Goal: Information Seeking & Learning: Learn about a topic

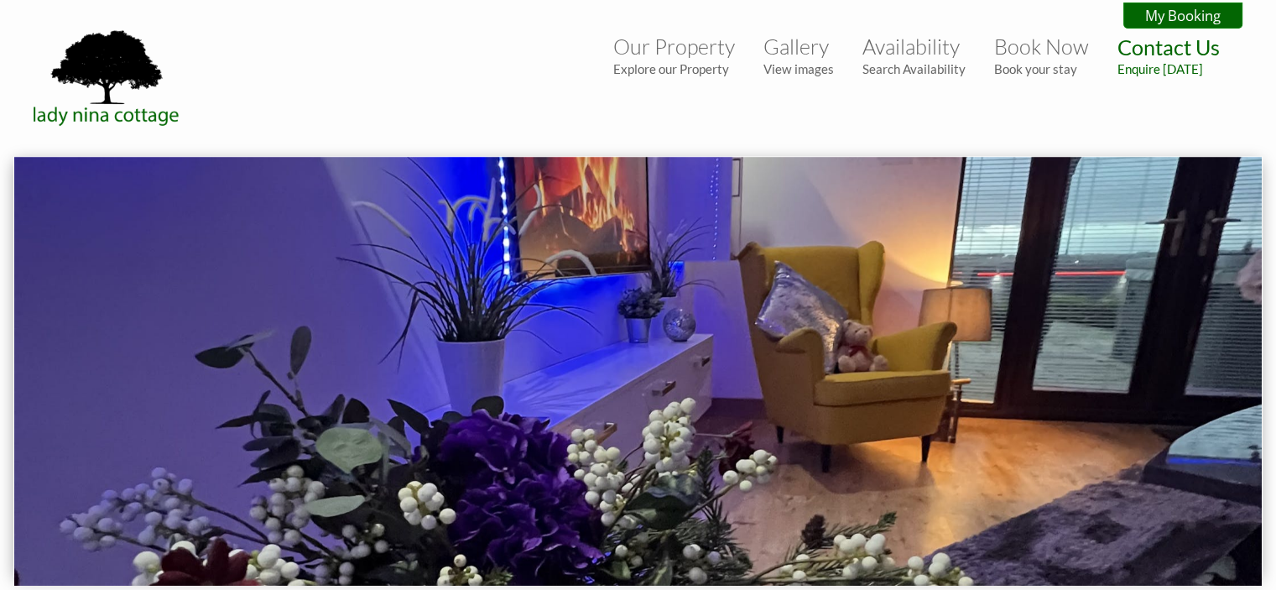
click at [648, 329] on img at bounding box center [637, 371] width 1247 height 429
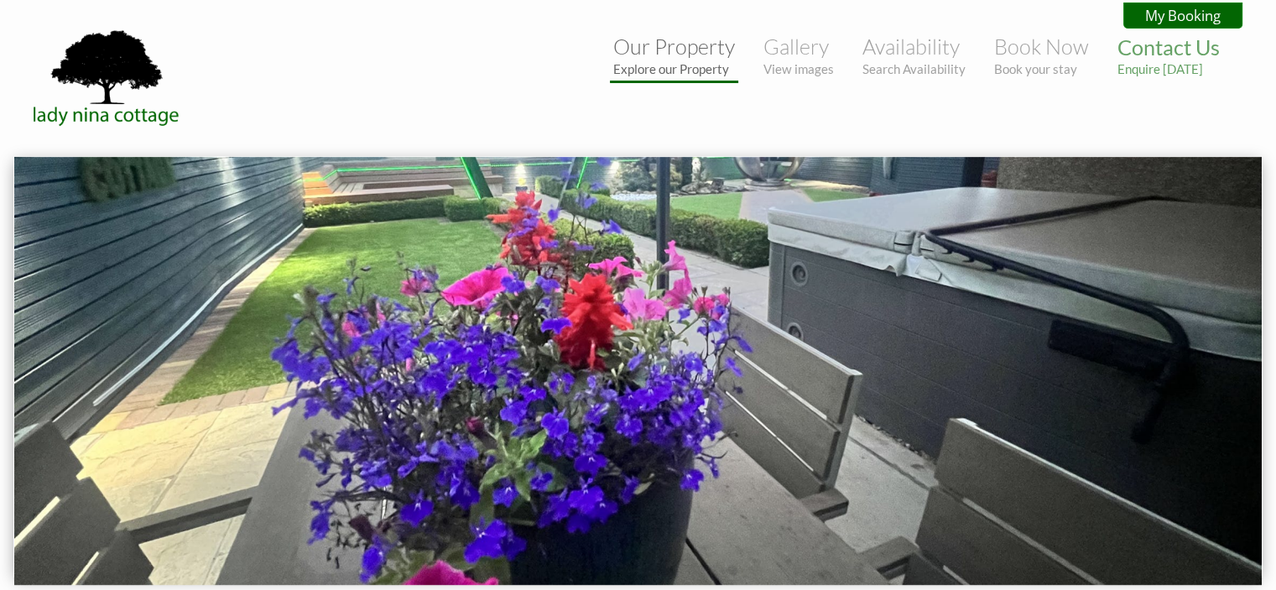
click at [675, 70] on small "Explore our Property" at bounding box center [674, 68] width 122 height 15
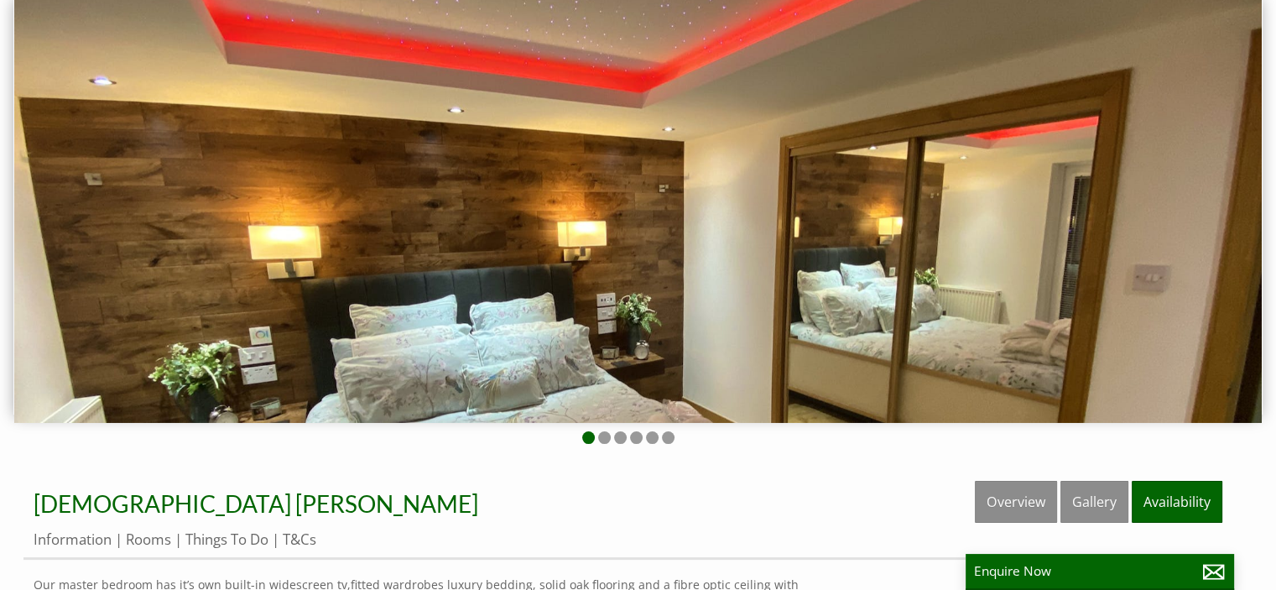
scroll to position [159, 0]
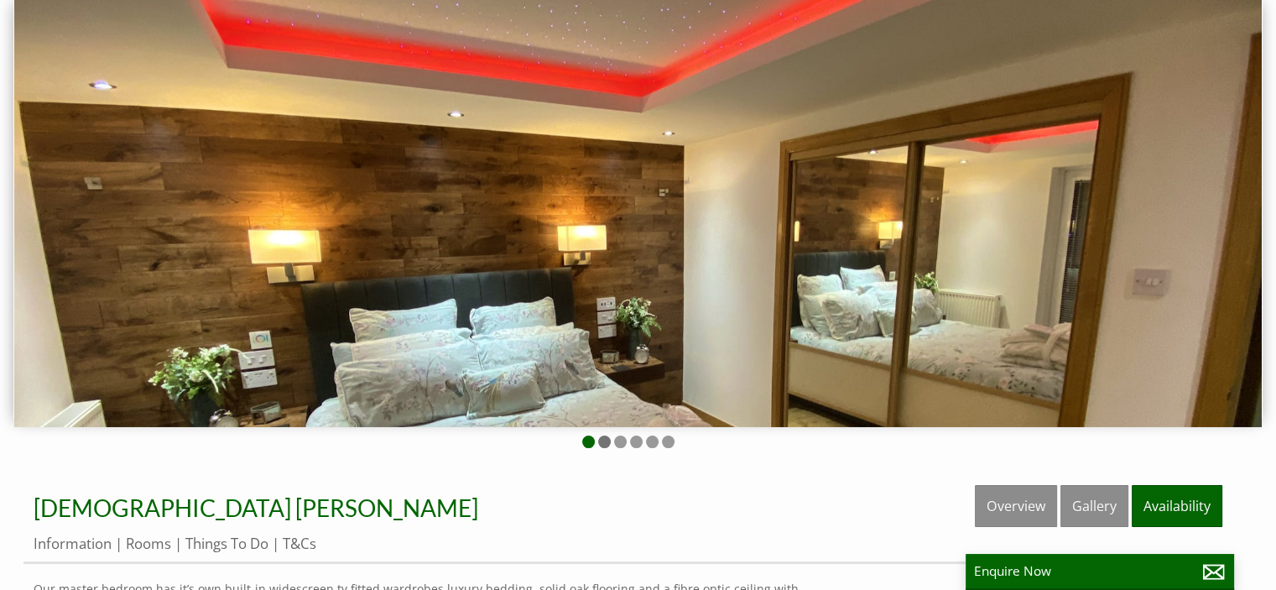
click at [602, 440] on li at bounding box center [604, 441] width 13 height 13
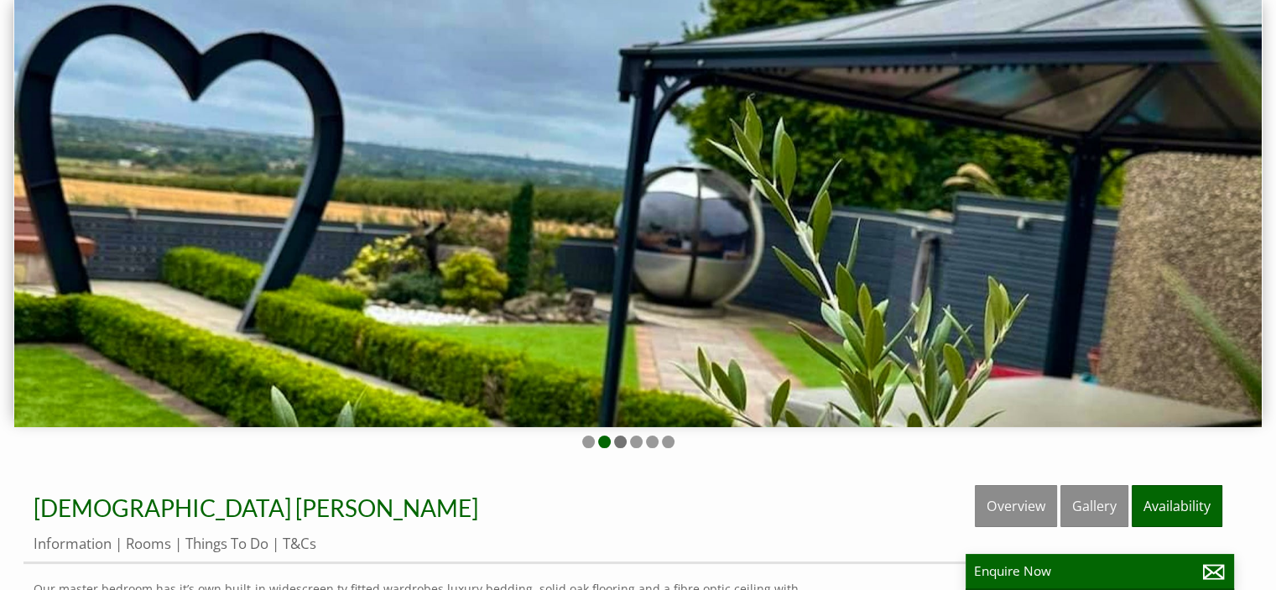
click at [623, 441] on li at bounding box center [620, 441] width 13 height 13
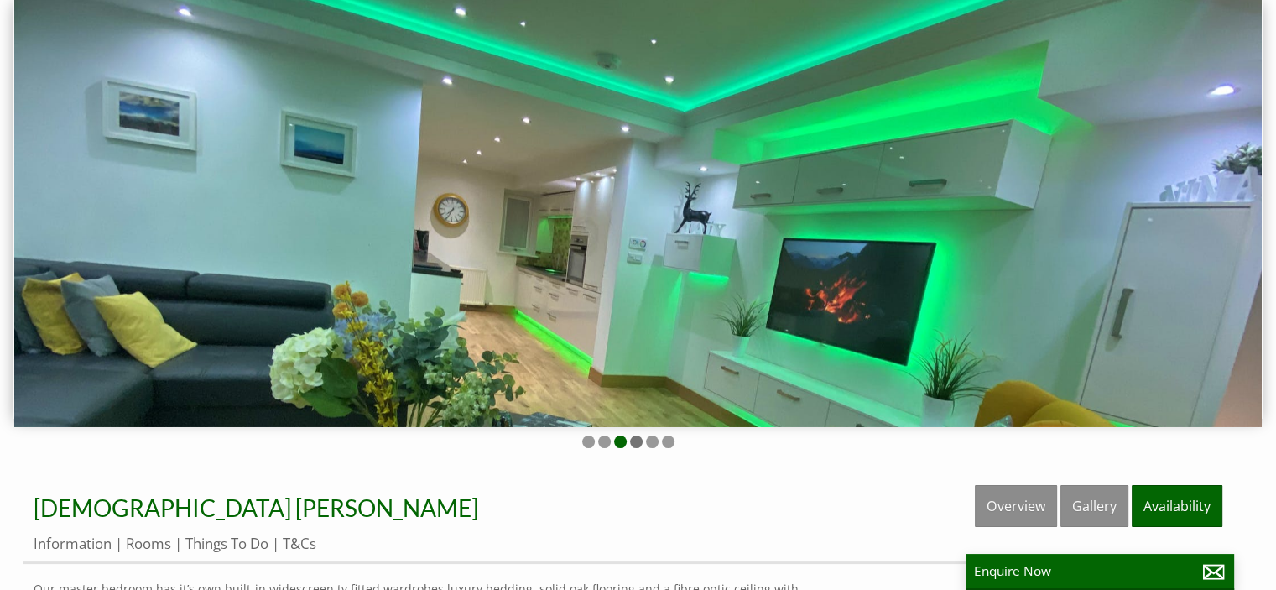
click at [634, 440] on li at bounding box center [636, 441] width 13 height 13
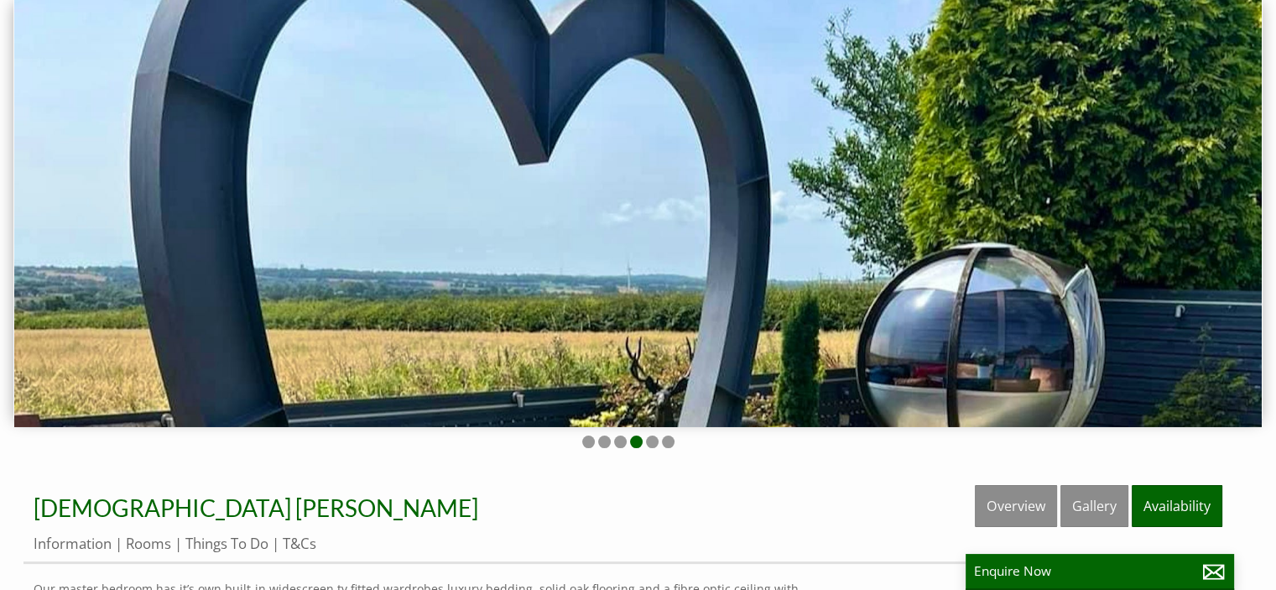
click at [658, 439] on ul at bounding box center [627, 443] width 1209 height 16
click at [658, 440] on ul at bounding box center [627, 443] width 1209 height 16
click at [650, 440] on li at bounding box center [652, 441] width 13 height 13
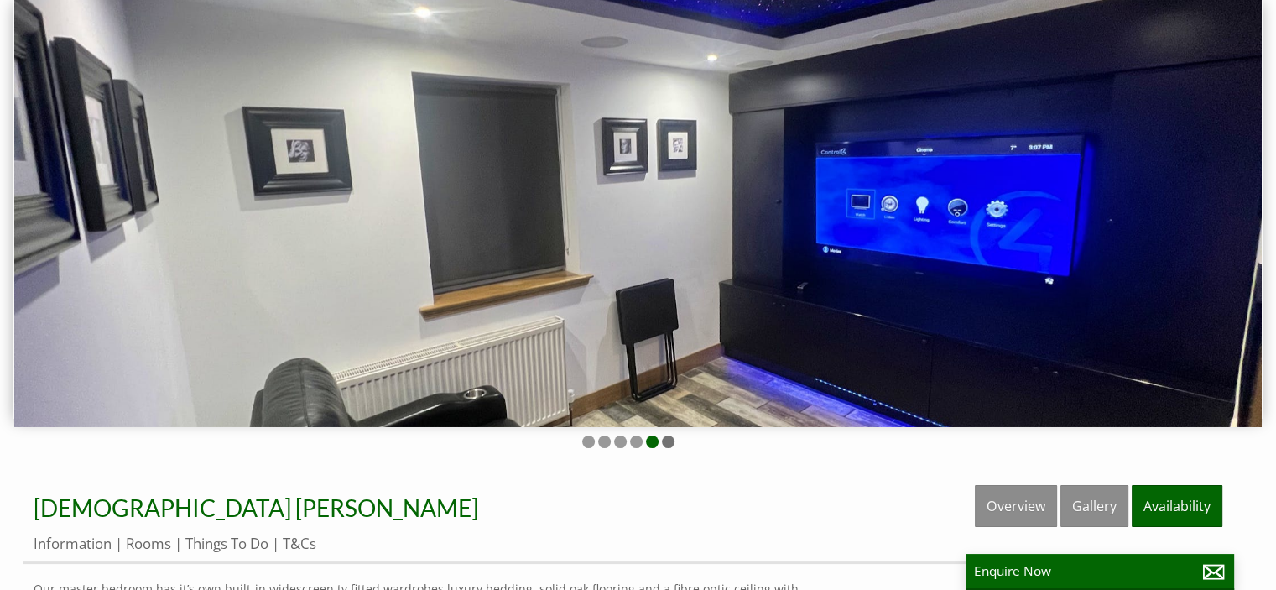
click at [668, 440] on li at bounding box center [668, 441] width 13 height 13
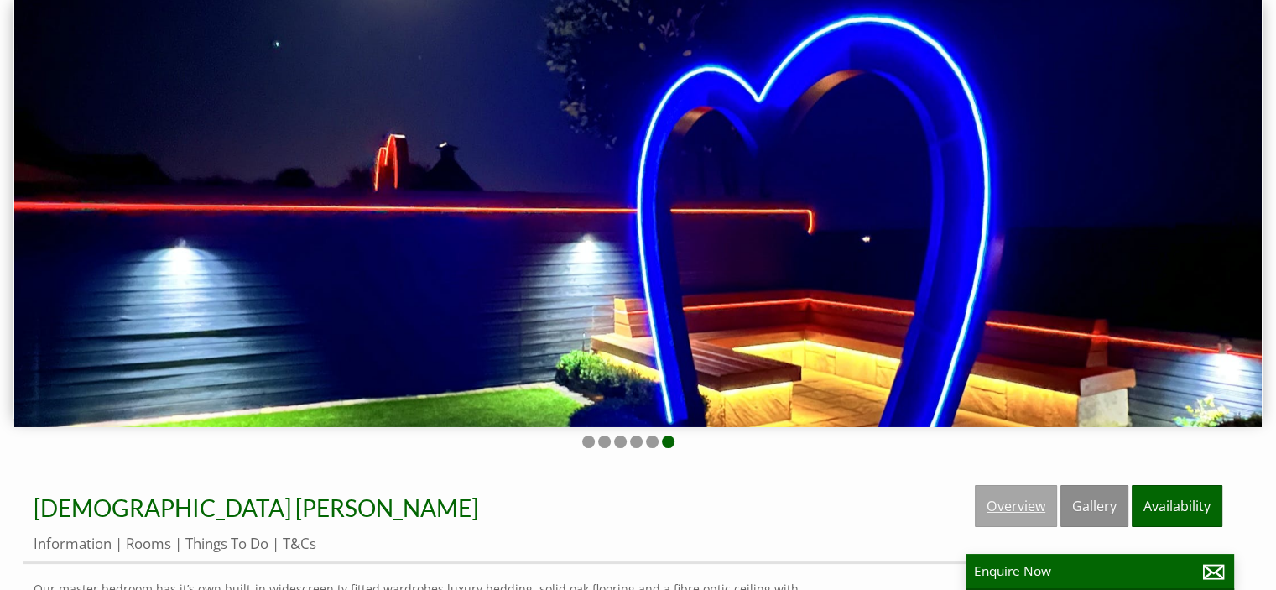
click at [996, 507] on link "Overview" at bounding box center [1016, 506] width 82 height 42
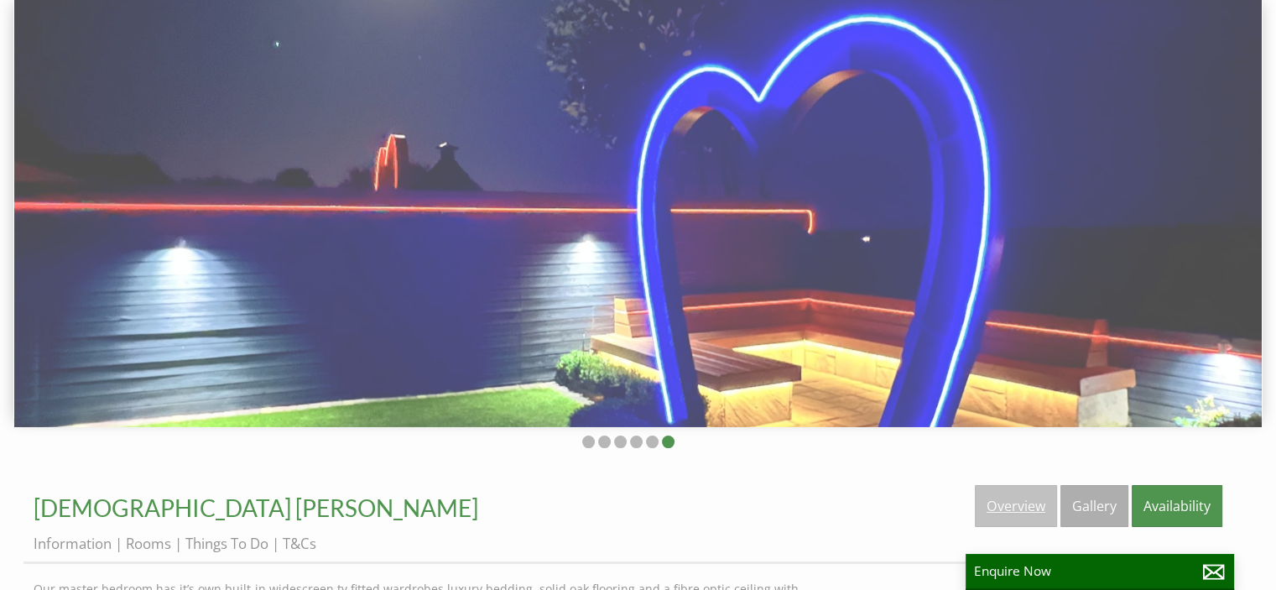
scroll to position [0, 0]
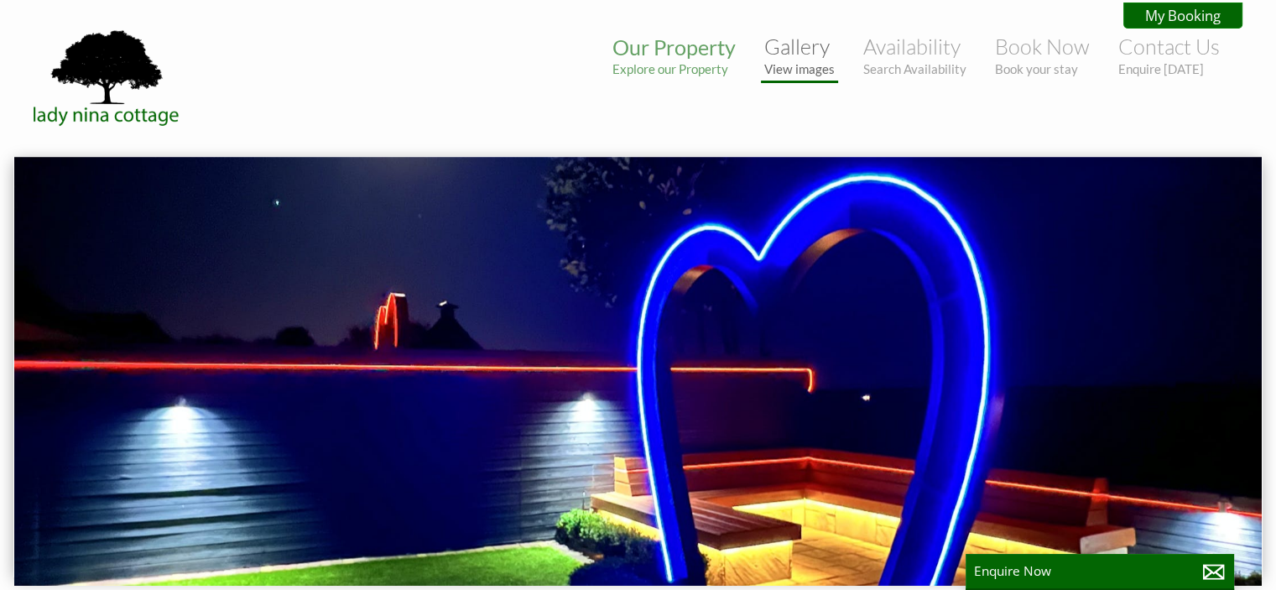
click at [793, 71] on small "View images" at bounding box center [799, 68] width 70 height 15
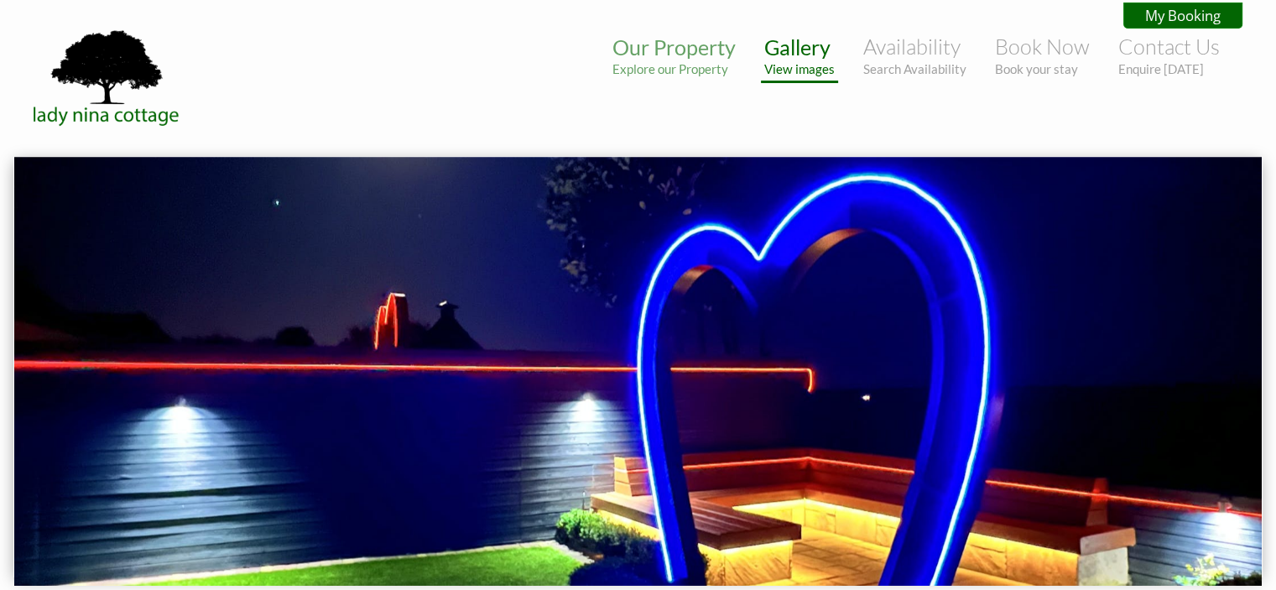
click at [783, 67] on small "View images" at bounding box center [799, 68] width 70 height 15
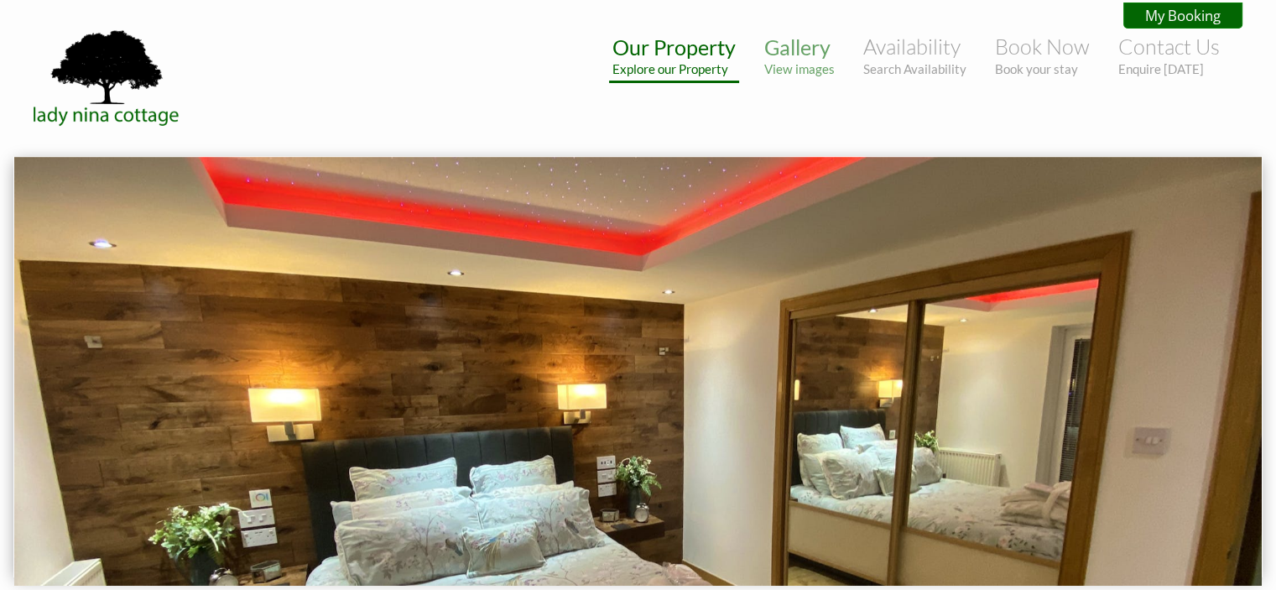
click at [661, 45] on link "Our Property Explore our Property" at bounding box center [673, 55] width 123 height 42
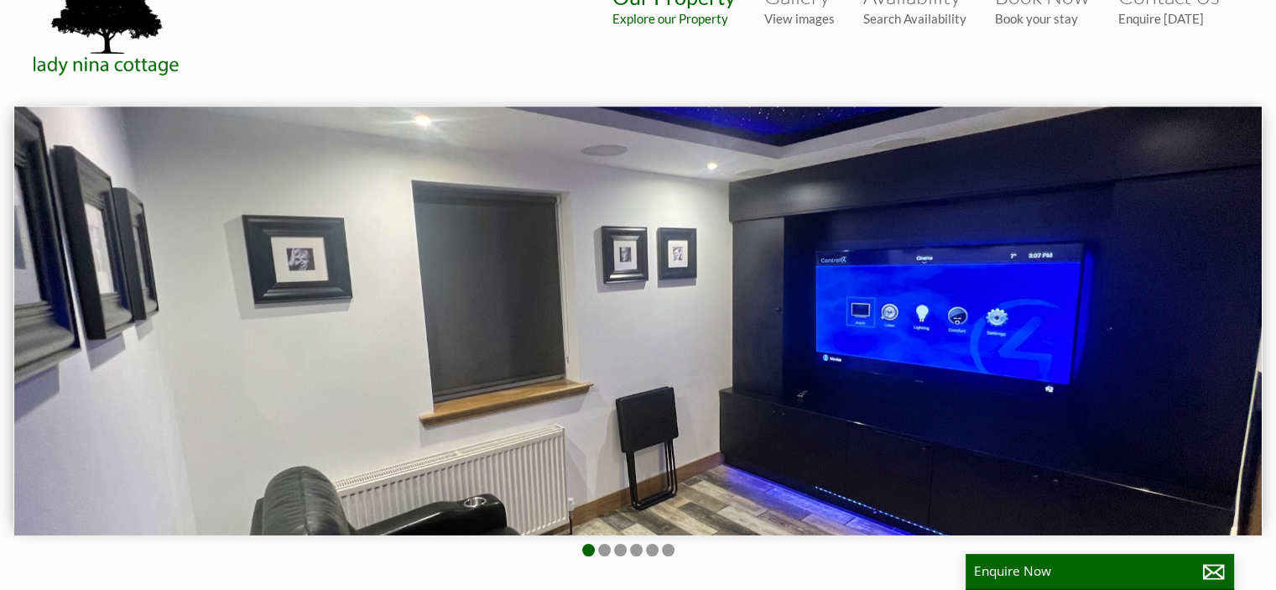
scroll to position [55, 0]
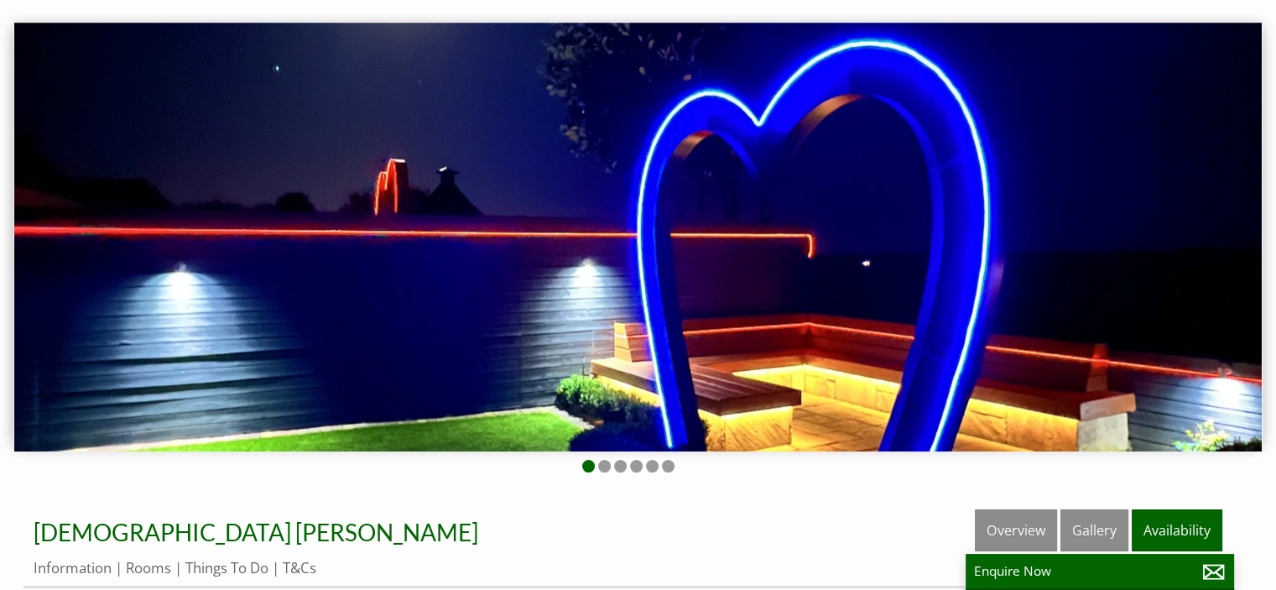
scroll to position [124, 0]
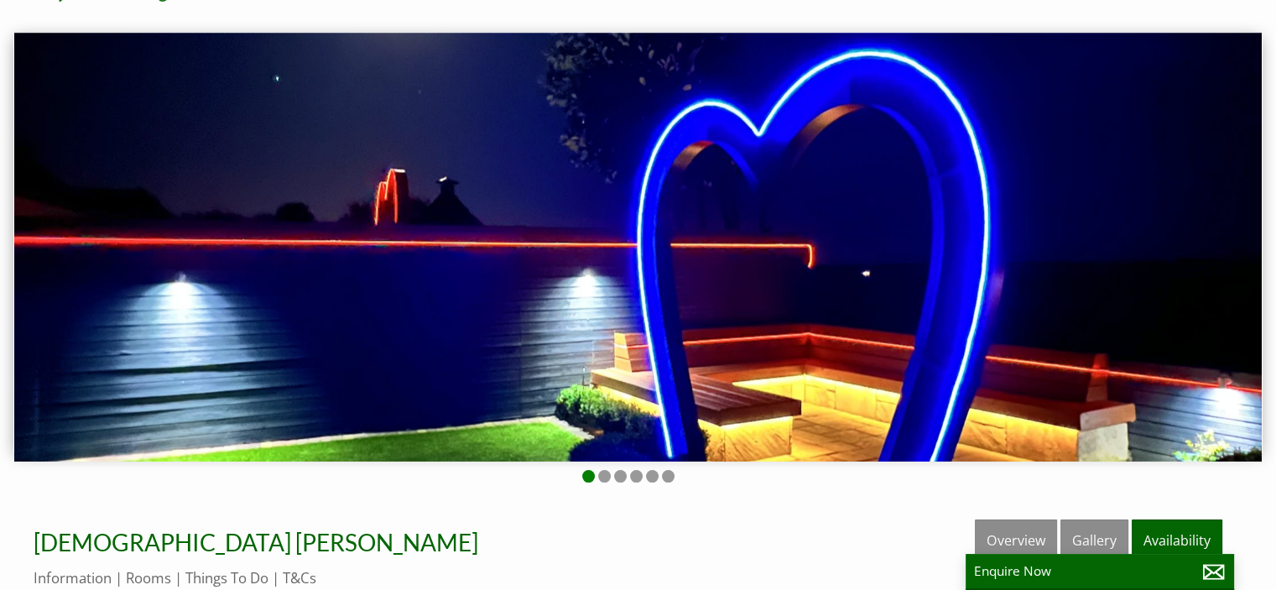
click at [587, 475] on li at bounding box center [588, 476] width 13 height 13
drag, startPoint x: 587, startPoint y: 475, endPoint x: 596, endPoint y: 502, distance: 28.9
click at [596, 502] on div "Our Property Explore our Property Gallery View images Availability Search Avail…" at bounding box center [638, 513] width 1276 height 1274
click at [606, 476] on li at bounding box center [604, 476] width 13 height 13
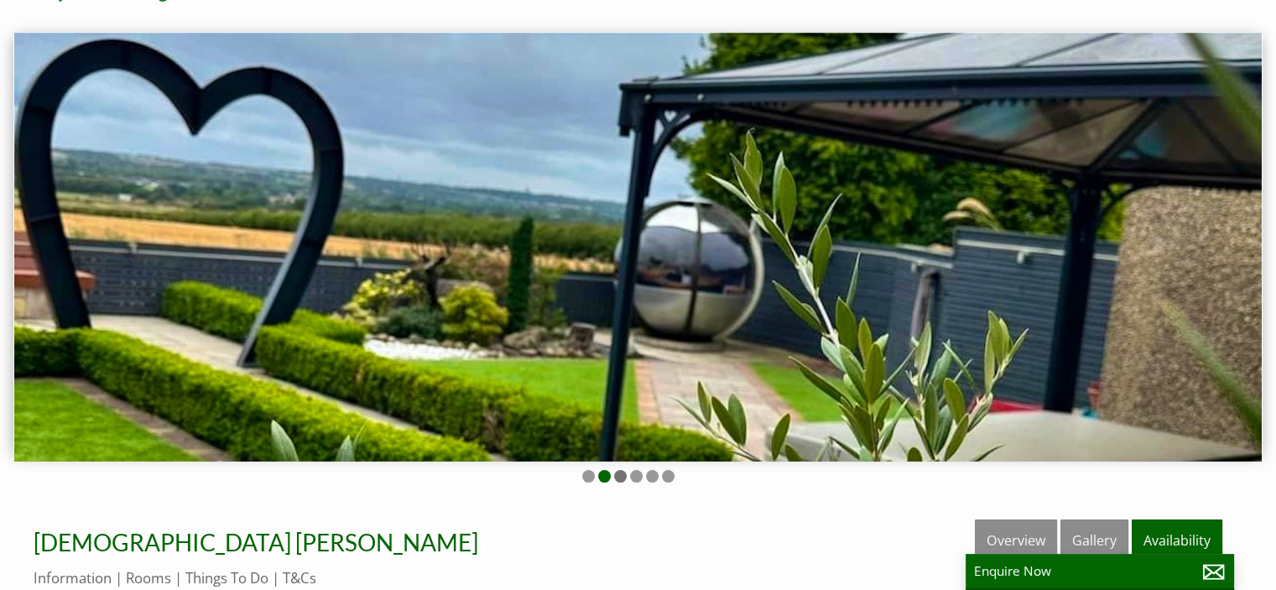
click at [621, 472] on li at bounding box center [620, 476] width 13 height 13
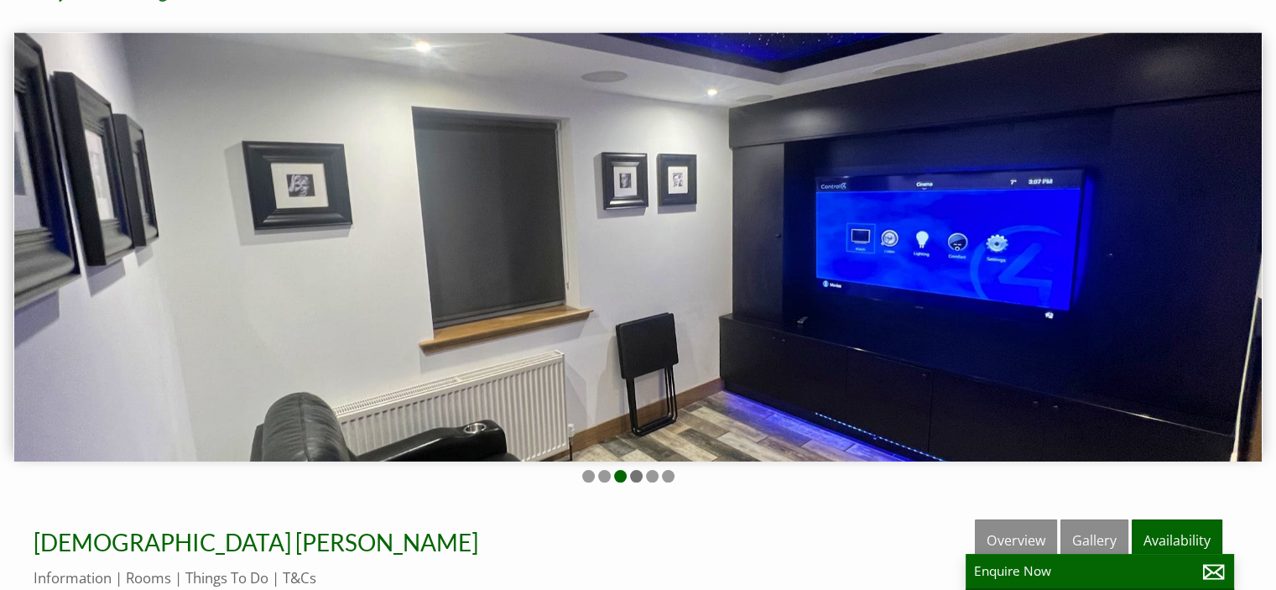
click at [634, 470] on li at bounding box center [636, 476] width 13 height 13
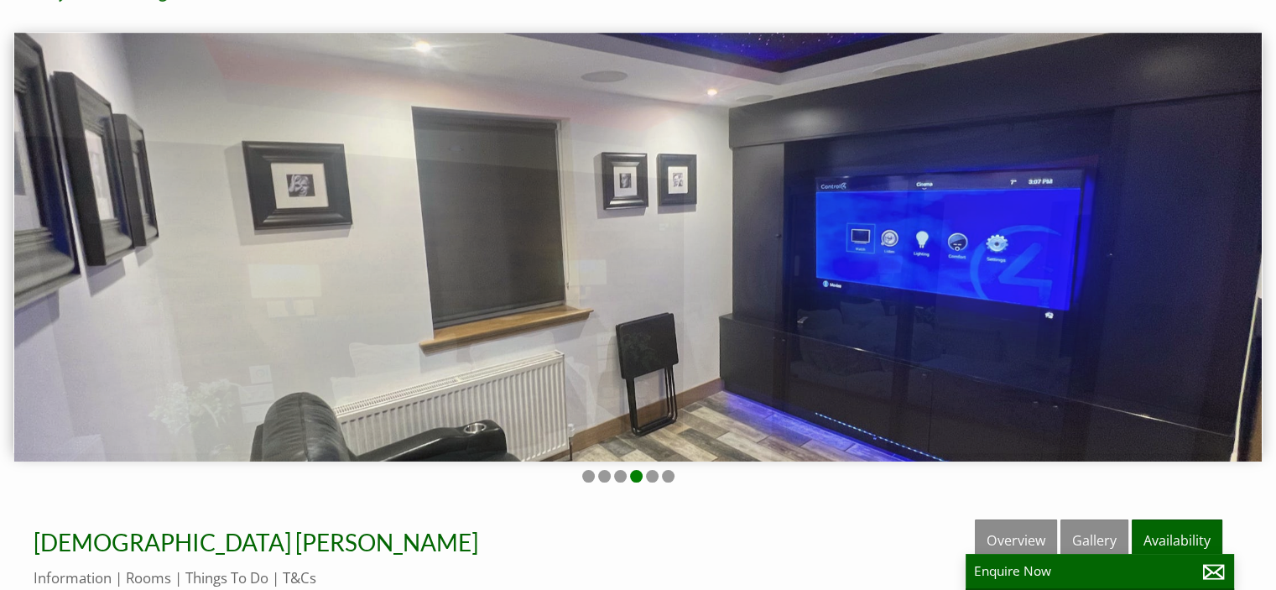
click at [634, 470] on li at bounding box center [636, 476] width 13 height 13
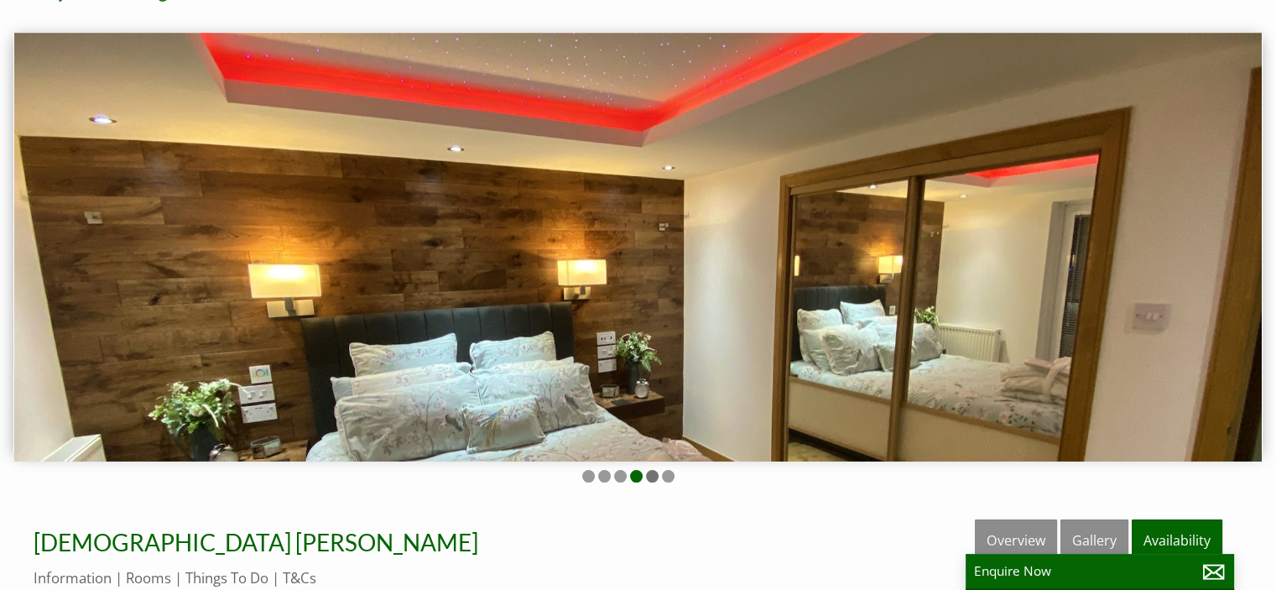
click at [655, 472] on li at bounding box center [652, 476] width 13 height 13
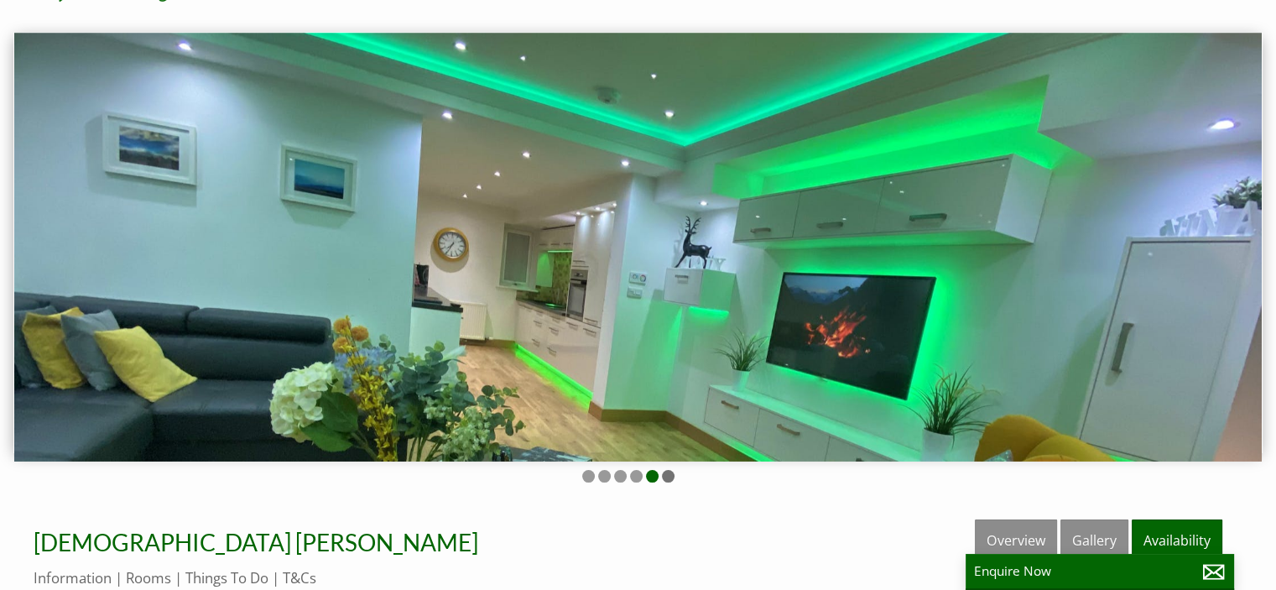
click at [668, 472] on li at bounding box center [668, 476] width 13 height 13
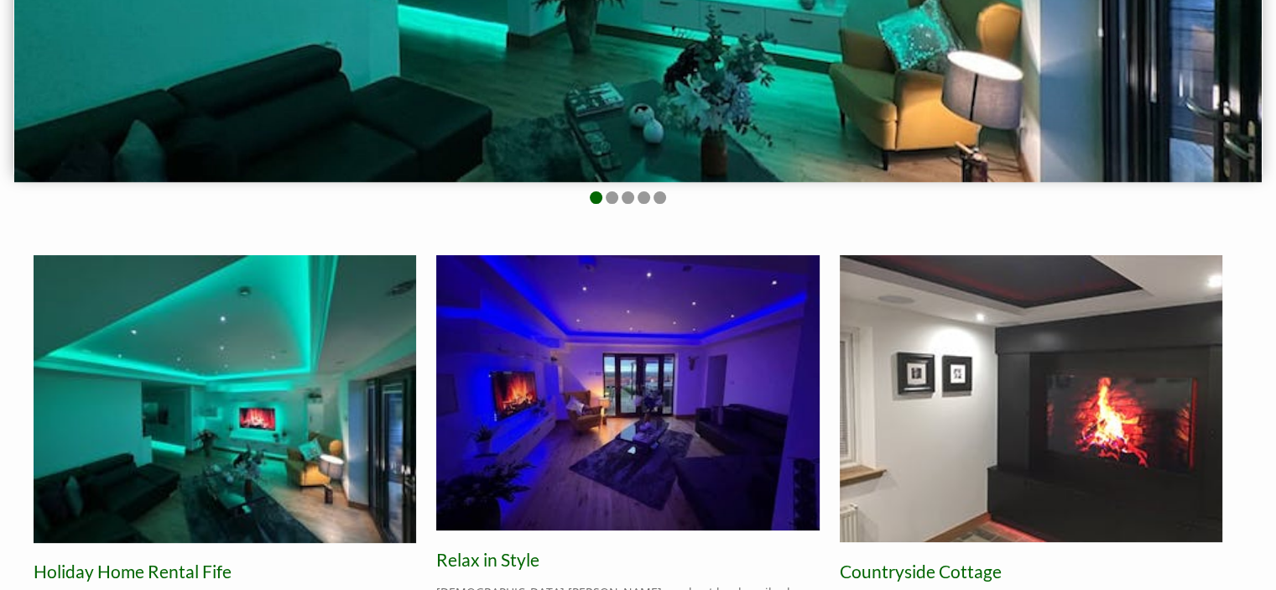
scroll to position [416, 0]
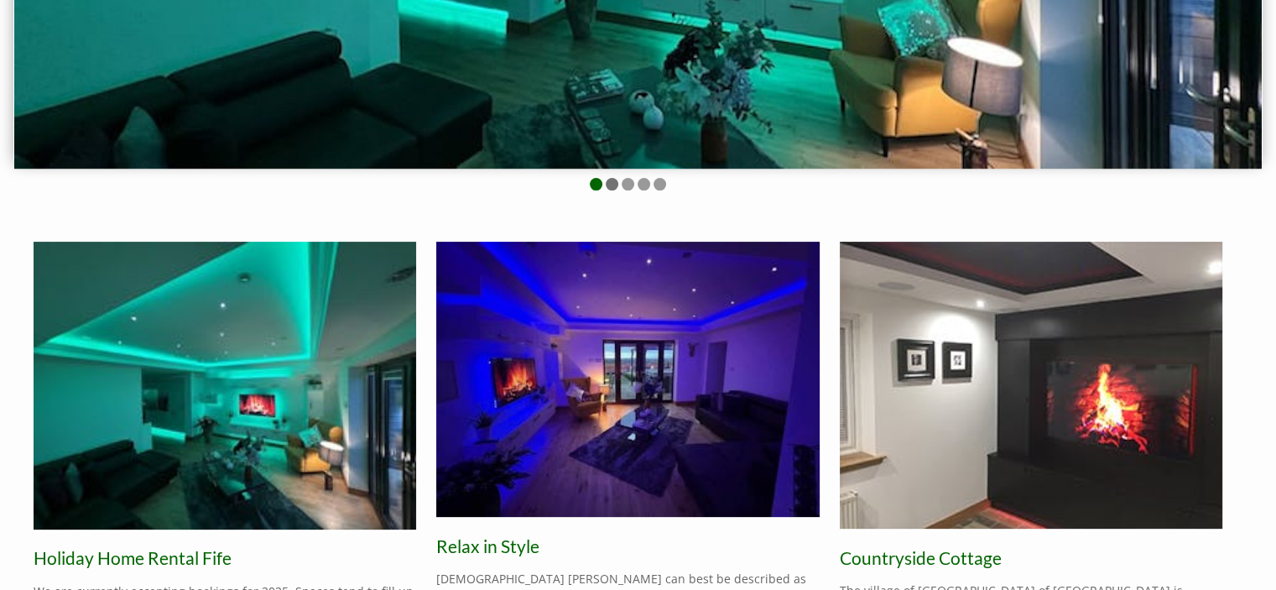
click at [613, 181] on li at bounding box center [612, 184] width 13 height 13
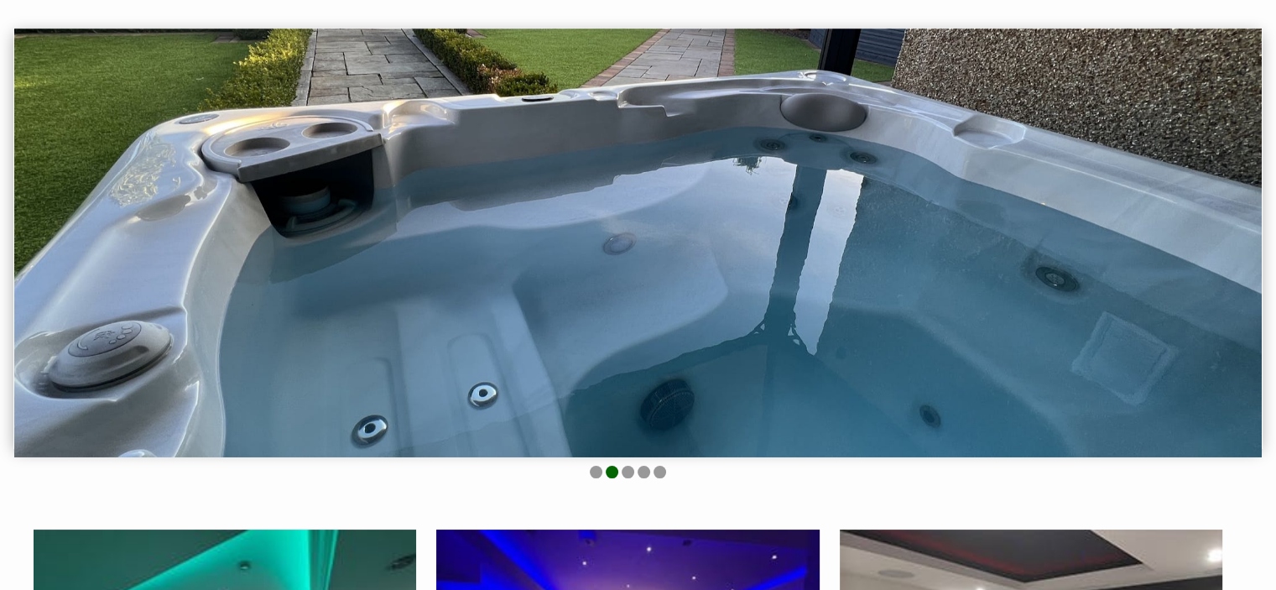
scroll to position [124, 0]
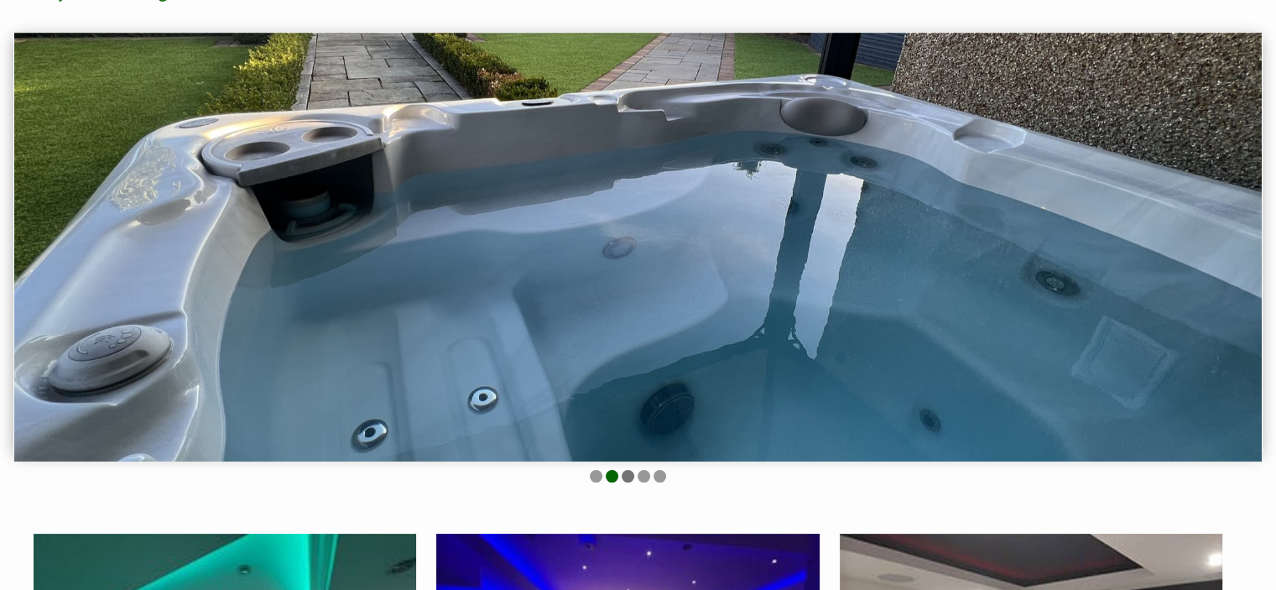
click at [625, 475] on li at bounding box center [628, 476] width 13 height 13
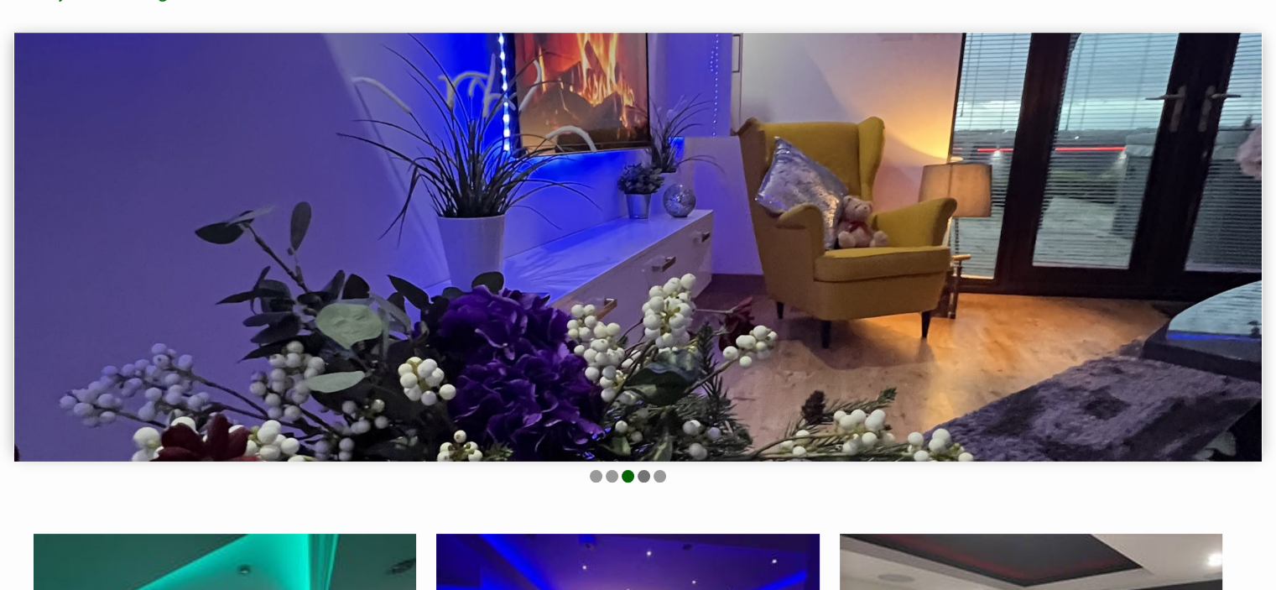
click at [644, 476] on li at bounding box center [643, 476] width 13 height 13
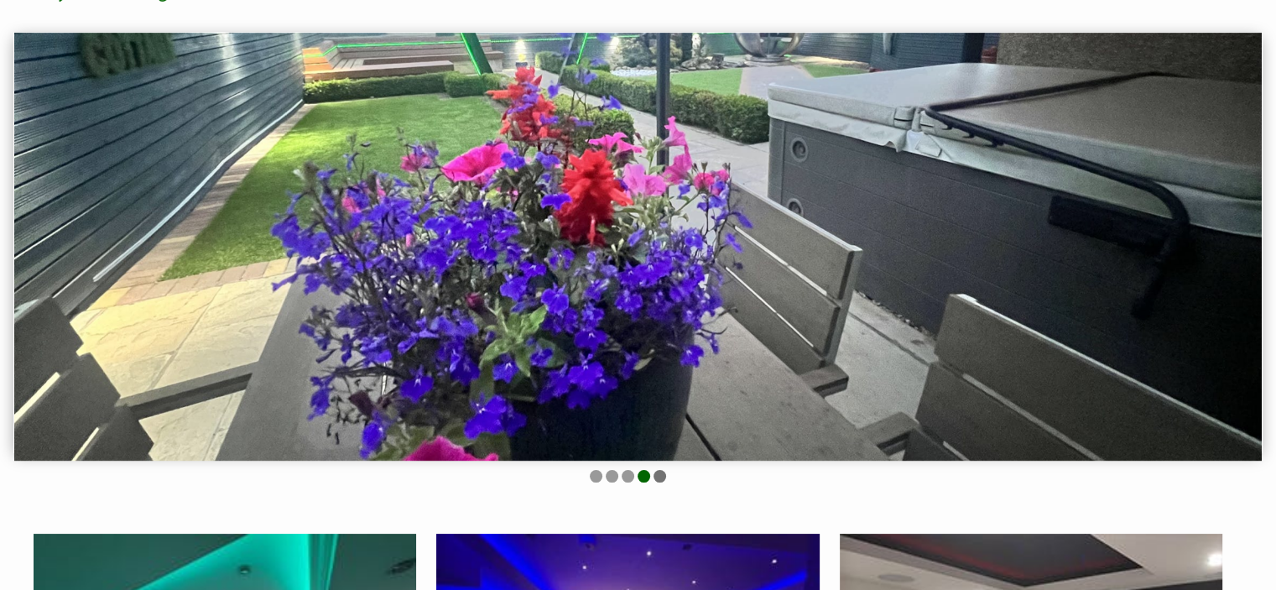
click at [660, 471] on li at bounding box center [659, 476] width 13 height 13
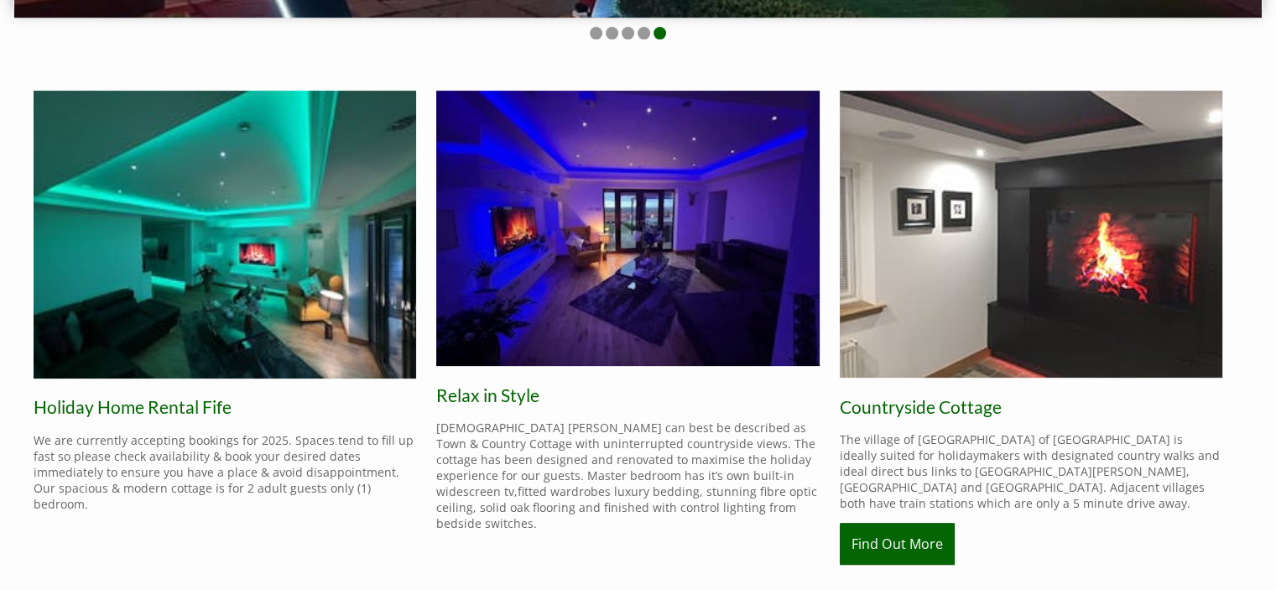
scroll to position [571, 0]
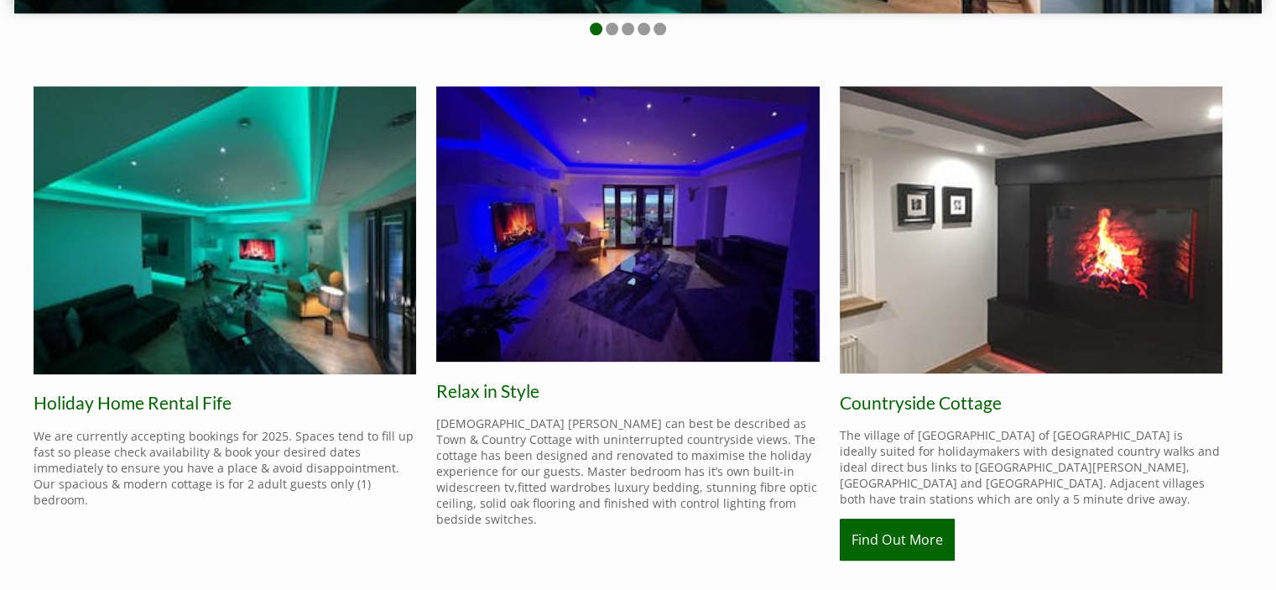
click at [250, 327] on img at bounding box center [225, 230] width 382 height 288
click at [248, 282] on img at bounding box center [225, 230] width 382 height 288
click at [582, 269] on img at bounding box center [627, 224] width 382 height 276
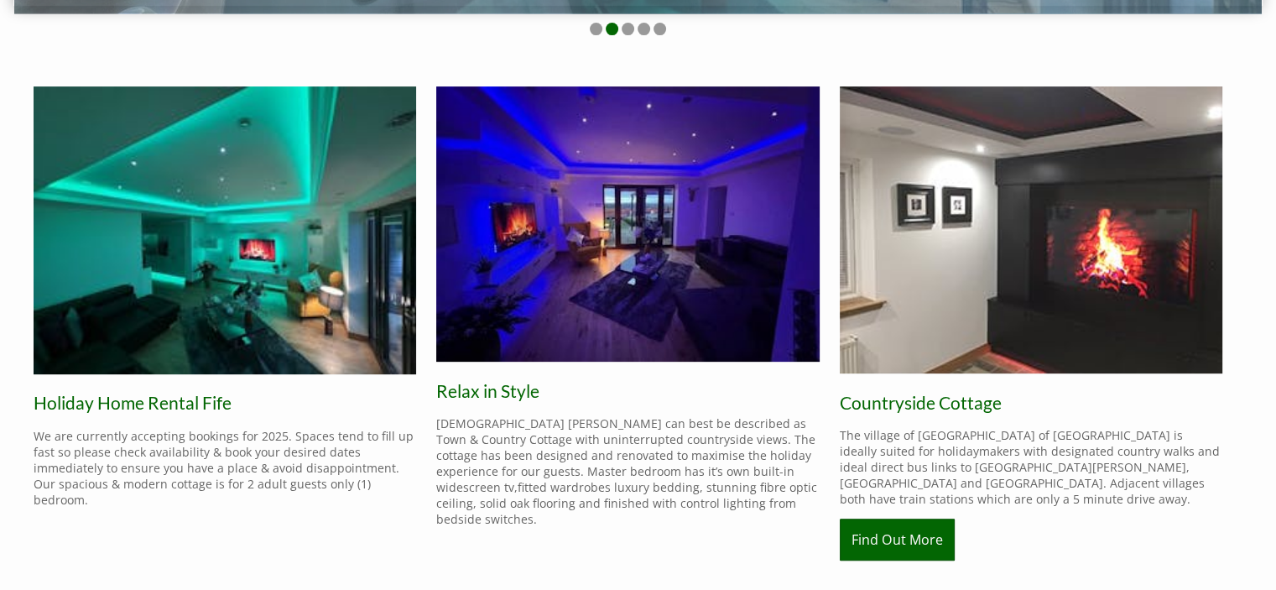
click at [971, 302] on img at bounding box center [1031, 229] width 382 height 287
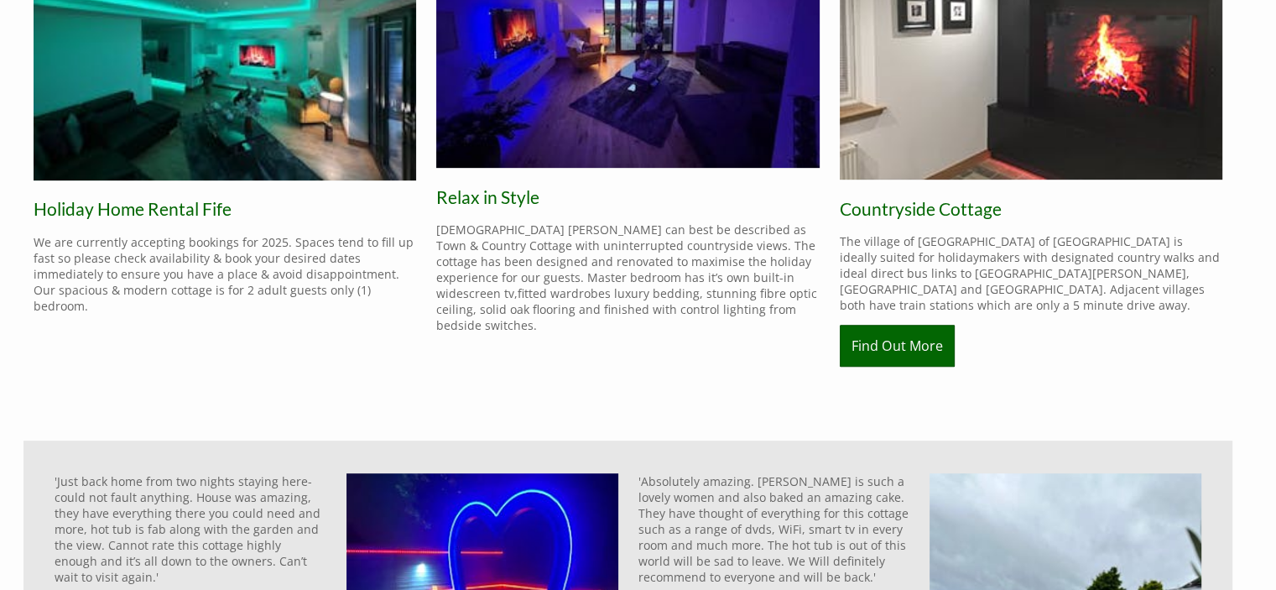
scroll to position [790, 0]
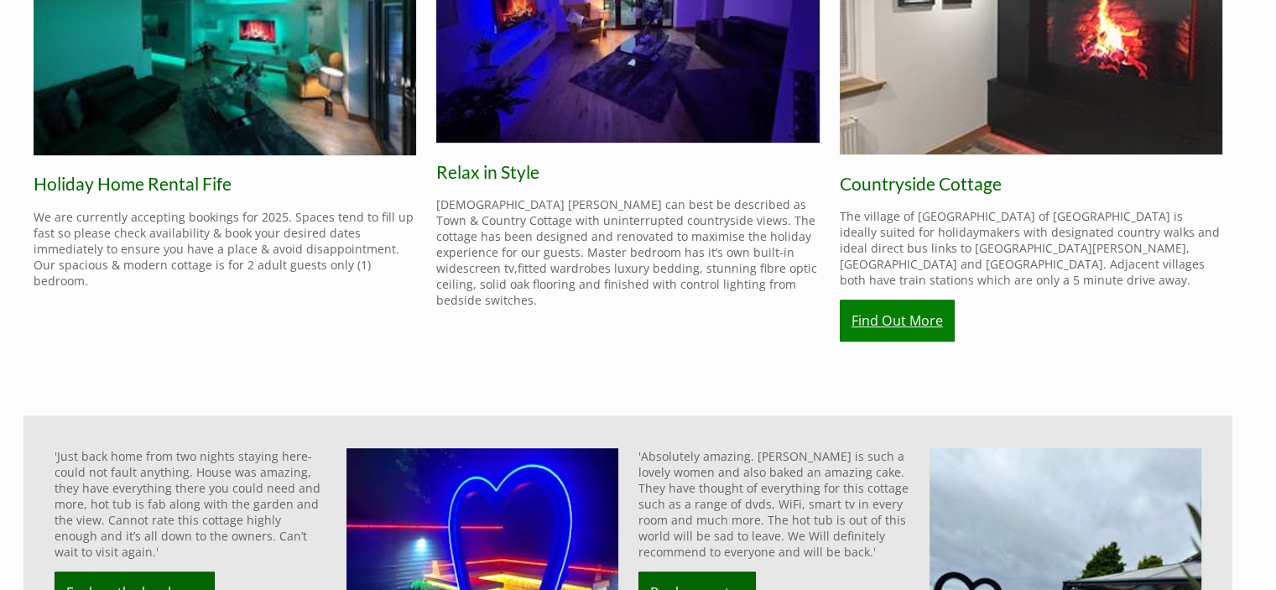
click at [903, 308] on link "Find Out More" at bounding box center [897, 320] width 115 height 42
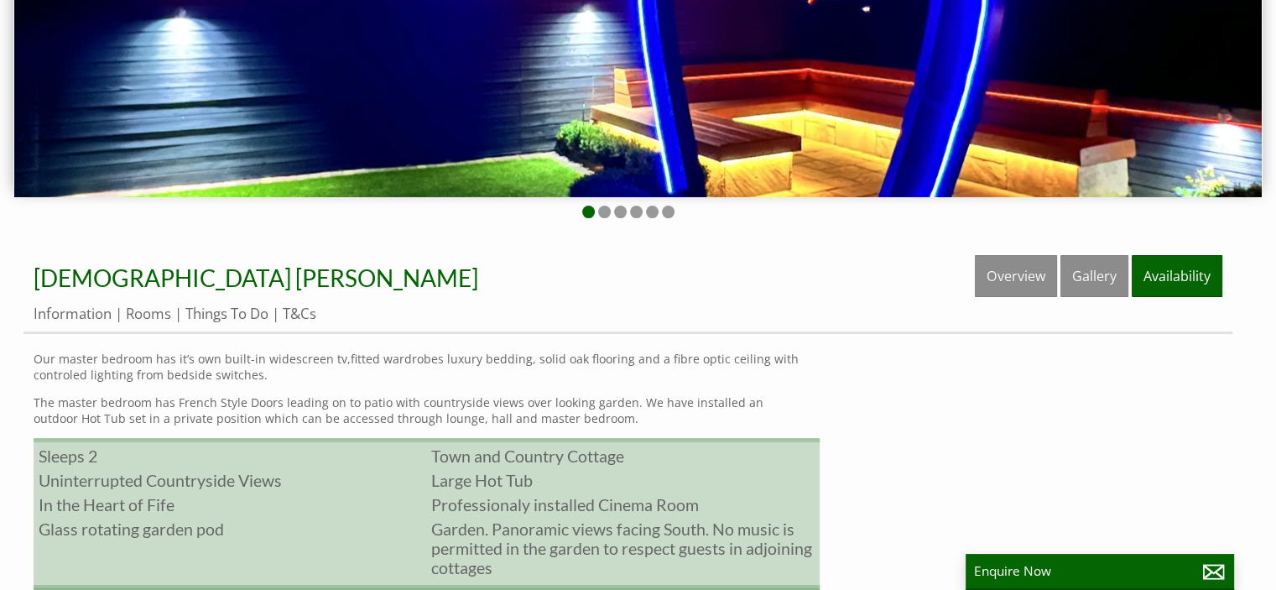
scroll to position [463, 0]
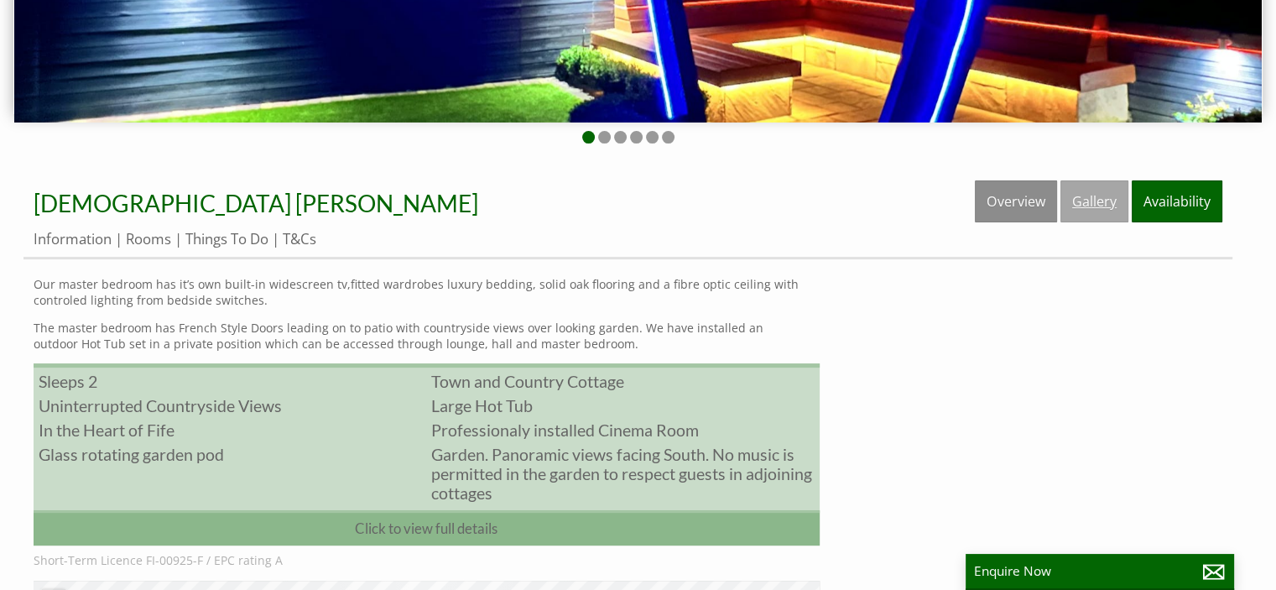
click at [1091, 200] on link "Gallery" at bounding box center [1094, 201] width 68 height 42
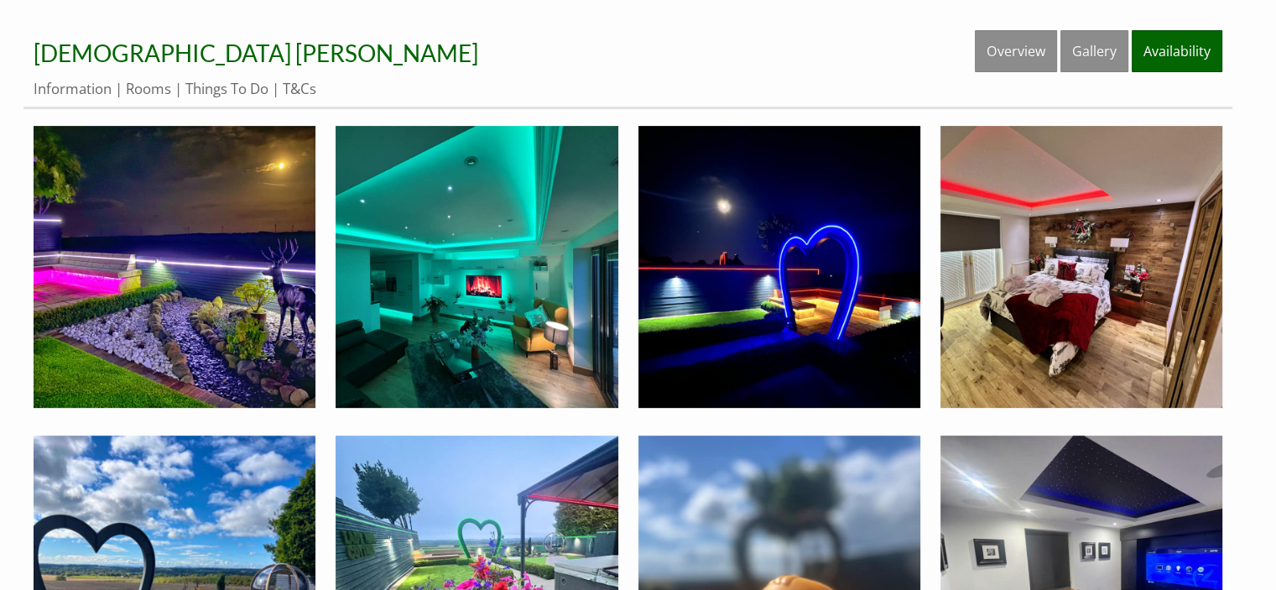
scroll to position [616, 0]
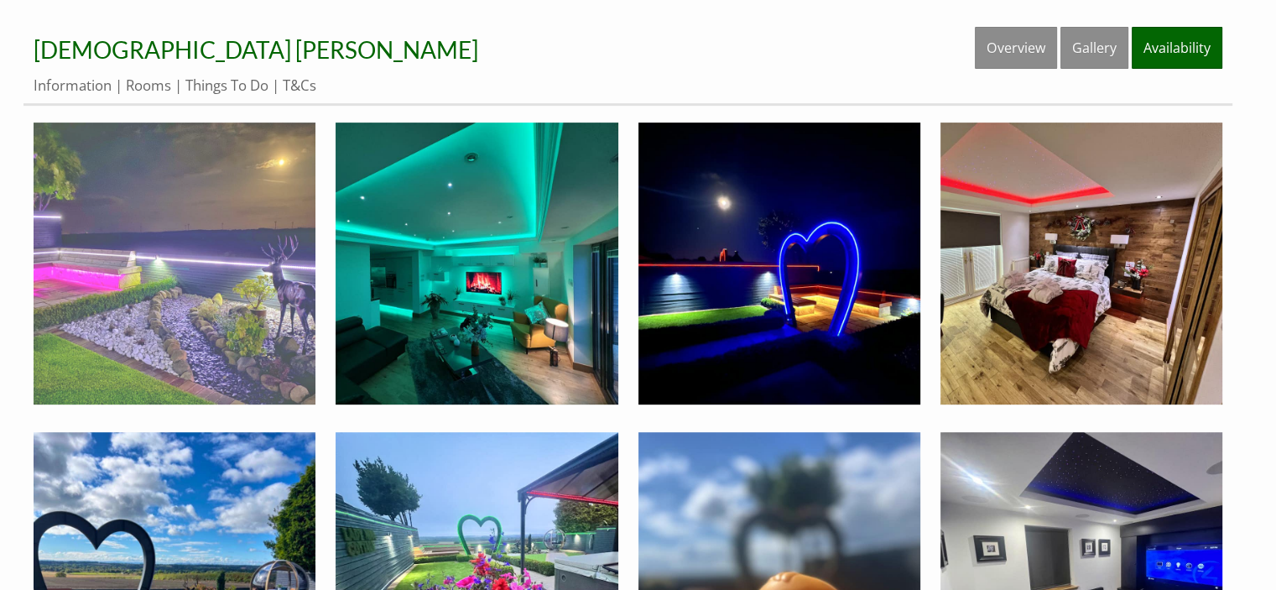
click at [124, 347] on img at bounding box center [175, 263] width 282 height 282
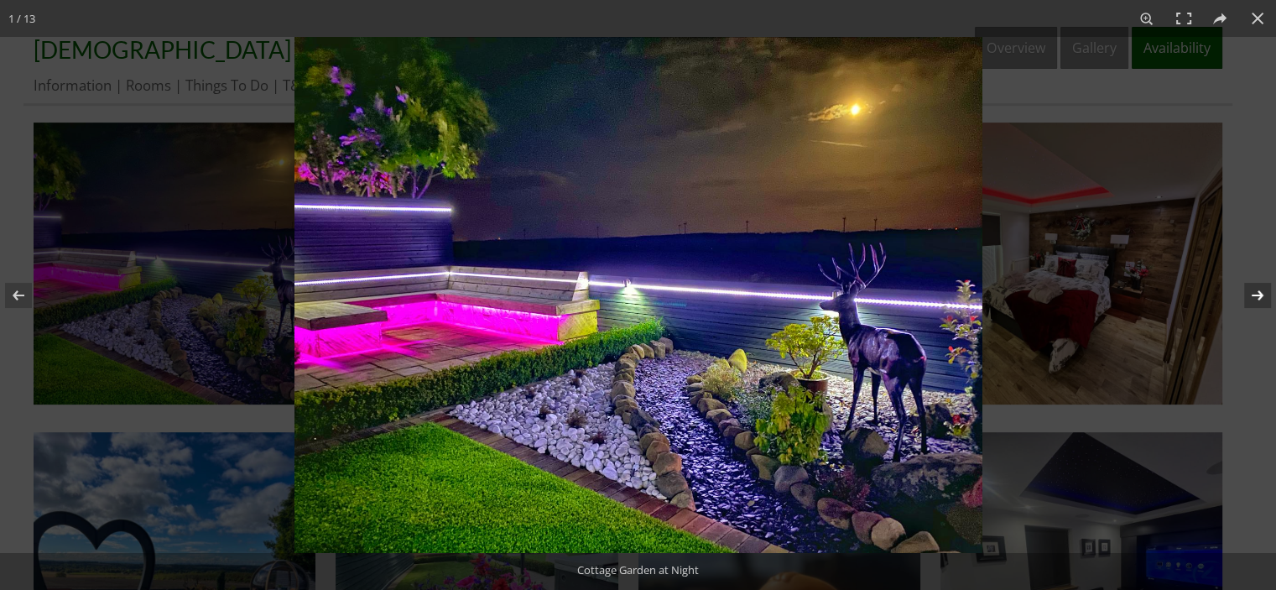
click at [1262, 291] on button at bounding box center [1246, 295] width 59 height 84
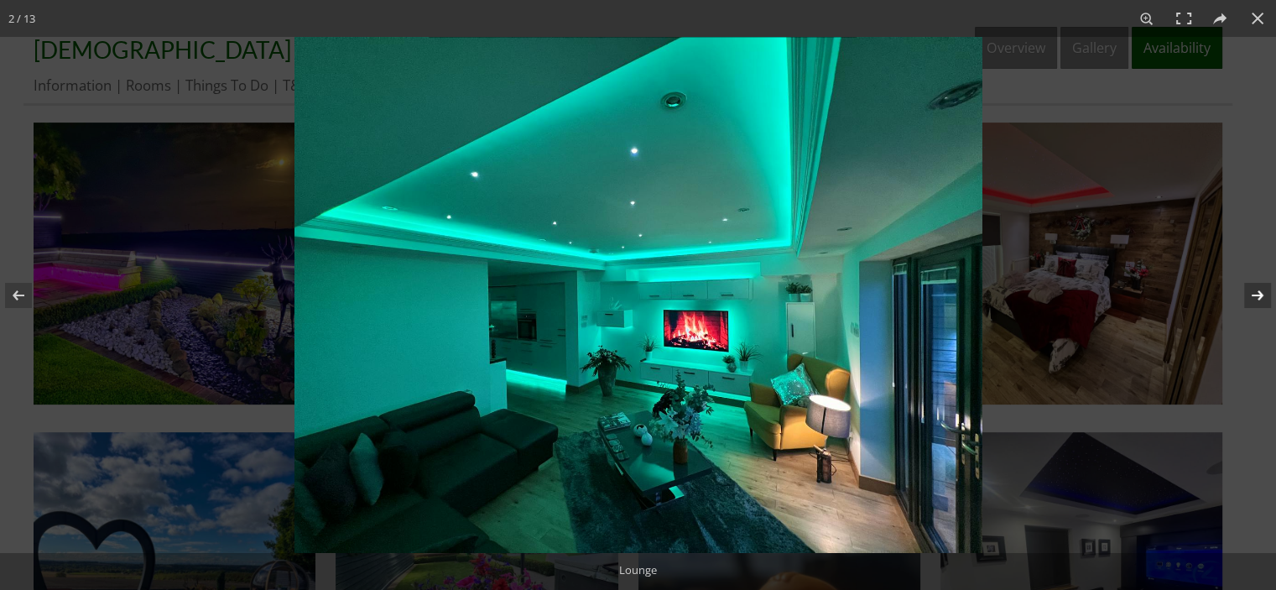
click at [1262, 291] on button at bounding box center [1246, 295] width 59 height 84
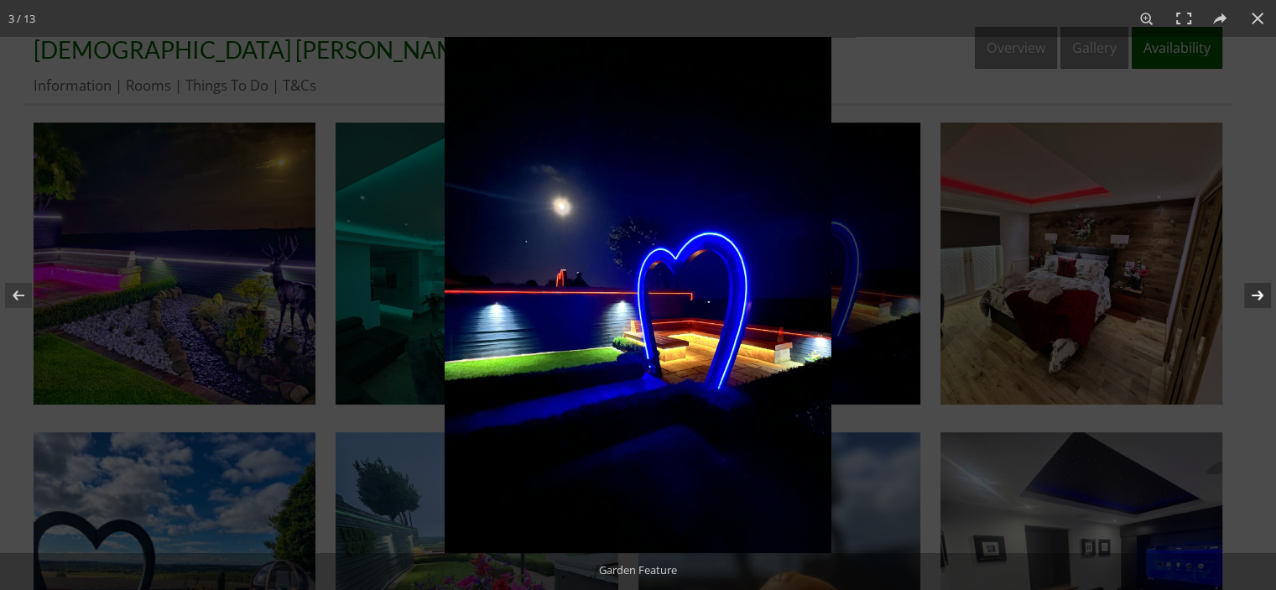
click at [1262, 291] on button at bounding box center [1246, 295] width 59 height 84
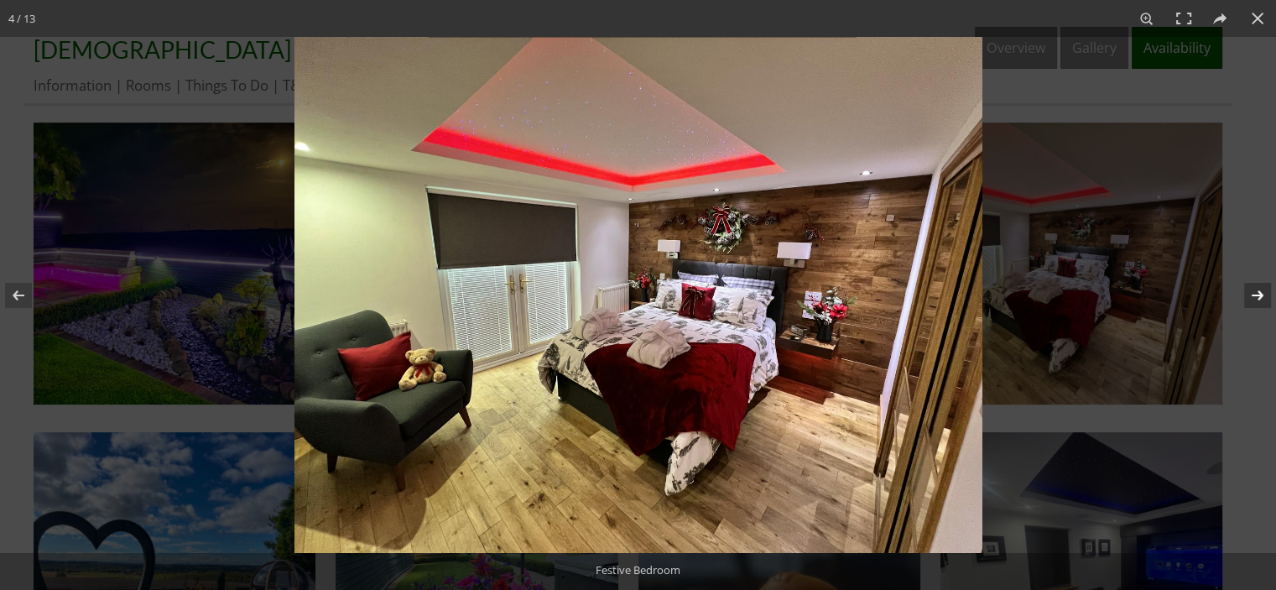
click at [1262, 291] on button at bounding box center [1246, 295] width 59 height 84
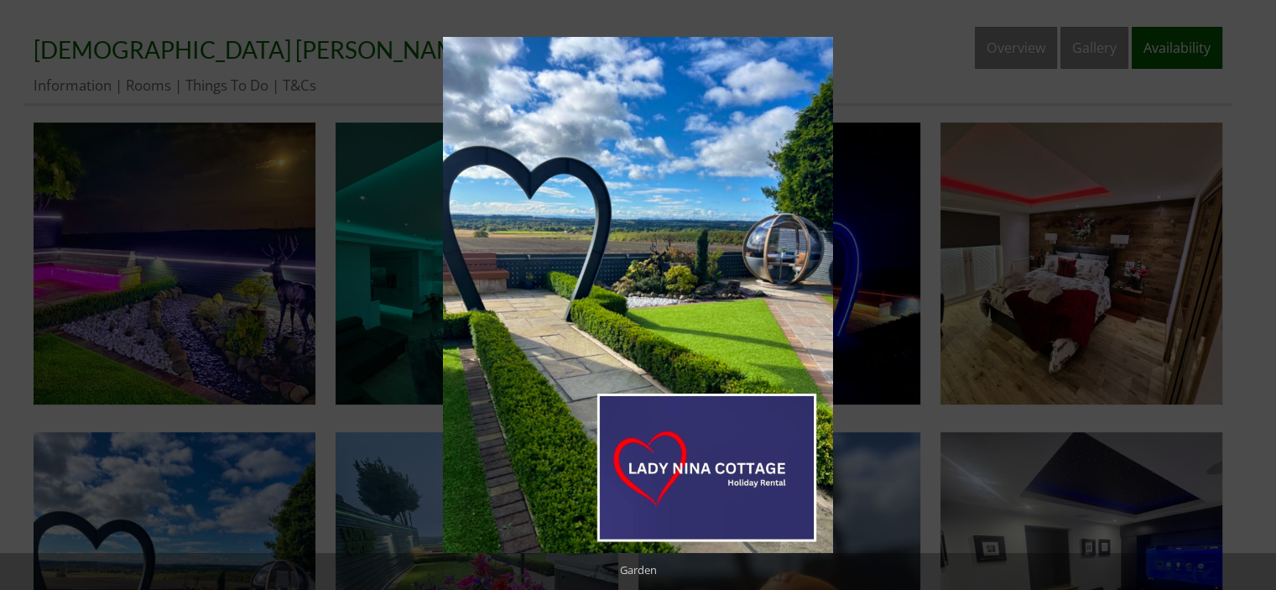
click at [1262, 291] on button at bounding box center [1246, 295] width 59 height 84
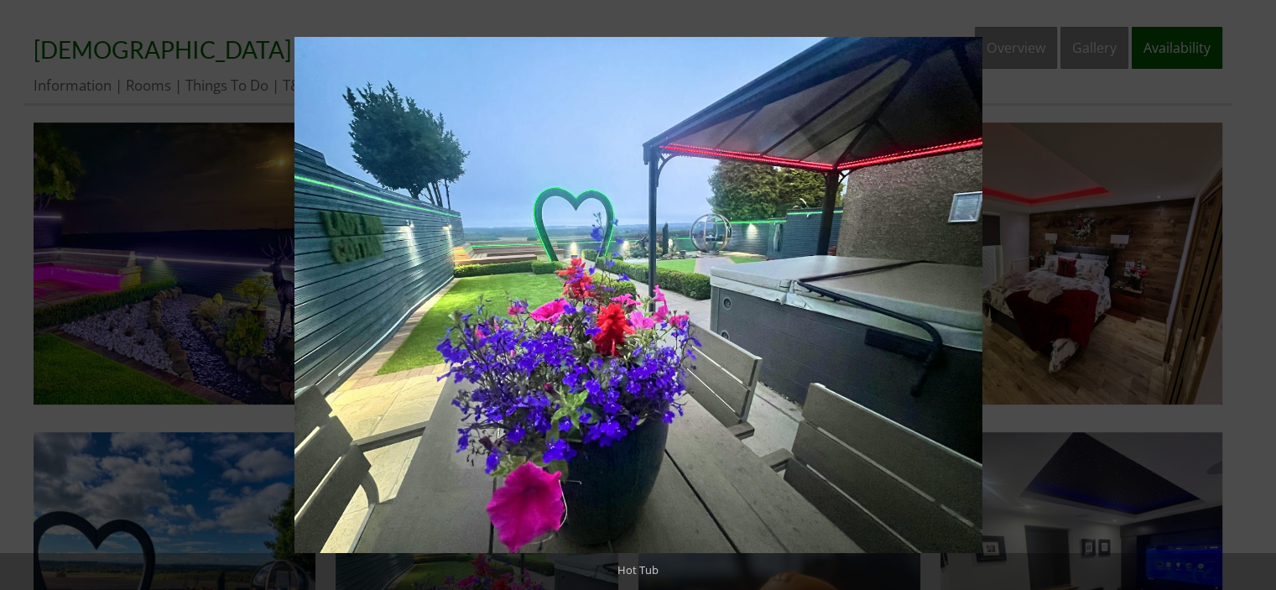
click at [1262, 291] on button at bounding box center [1246, 295] width 59 height 84
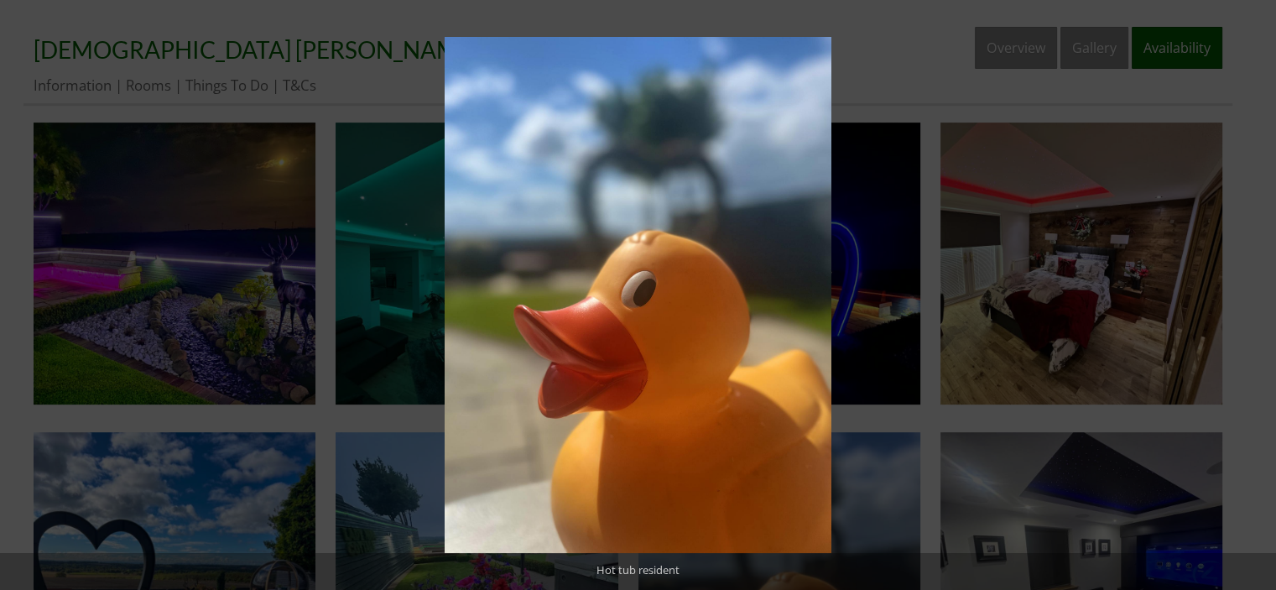
click at [1262, 291] on button at bounding box center [1246, 295] width 59 height 84
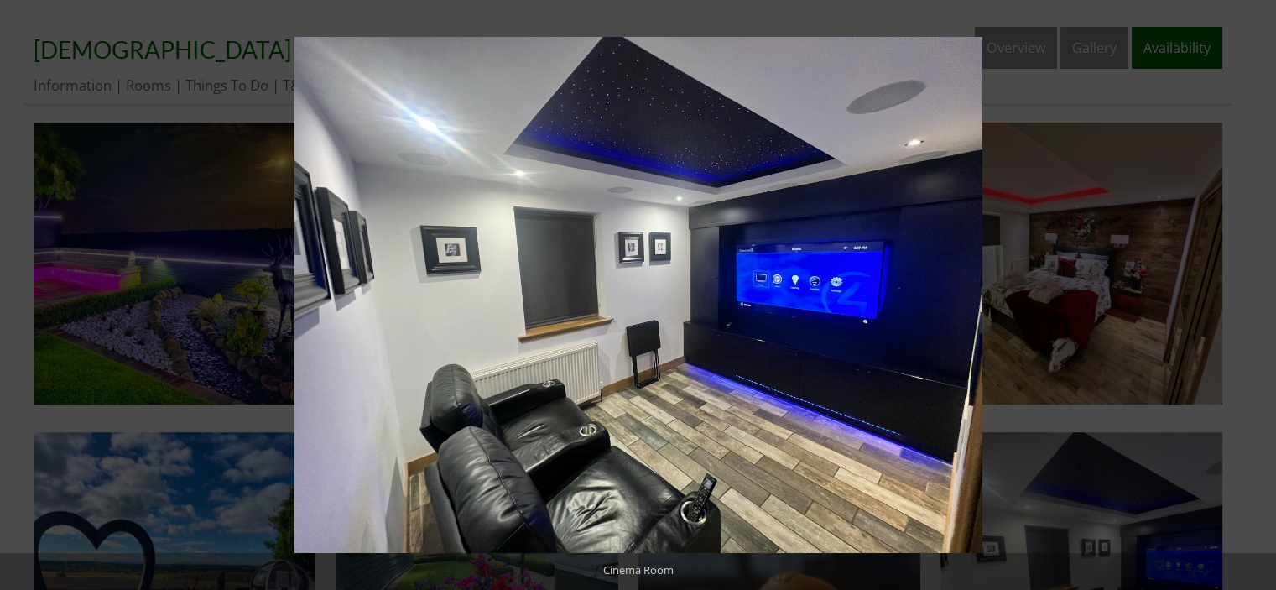
click at [1262, 291] on button at bounding box center [1246, 295] width 59 height 84
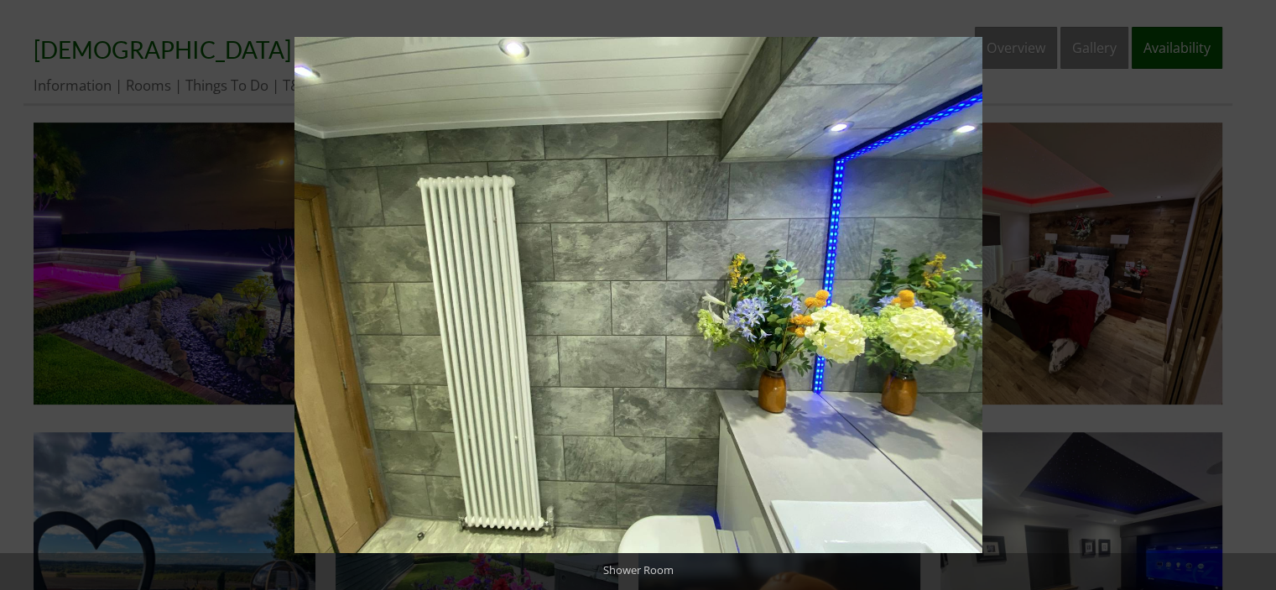
click at [1262, 291] on button at bounding box center [1246, 295] width 59 height 84
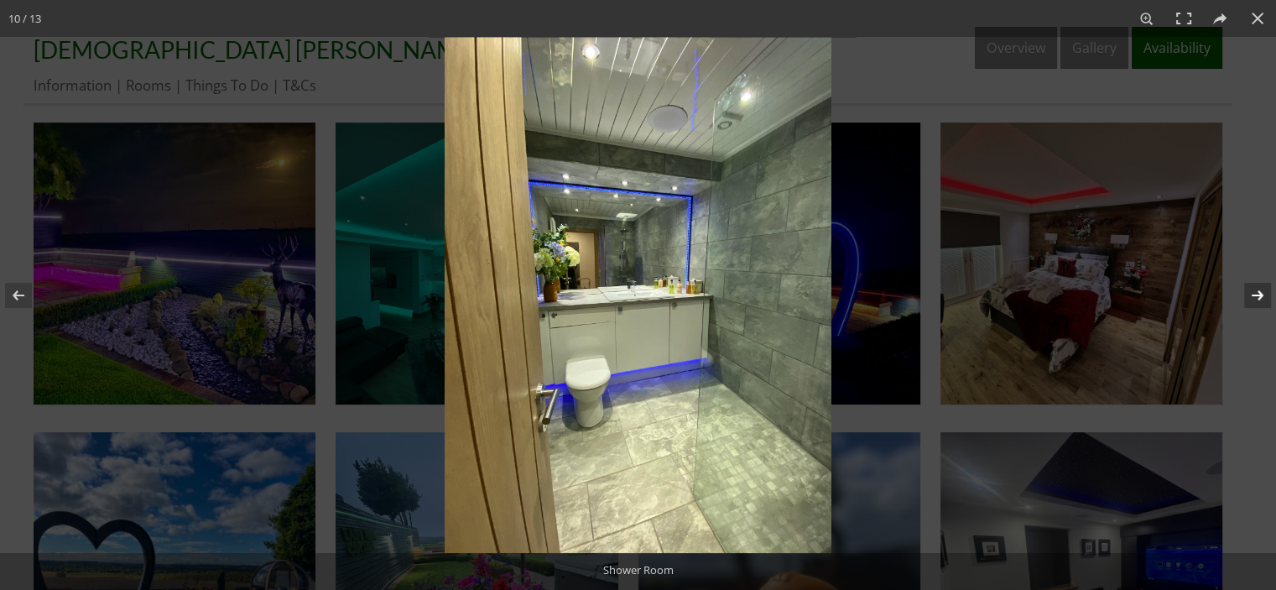
click at [1262, 291] on button at bounding box center [1246, 295] width 59 height 84
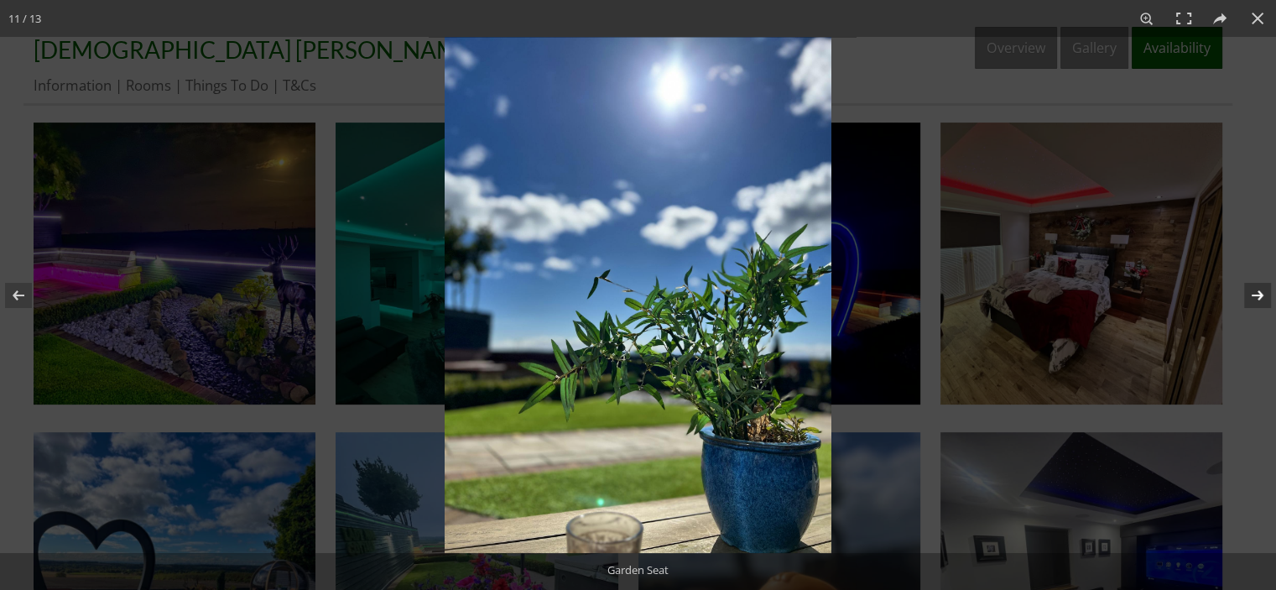
click at [1262, 291] on button at bounding box center [1246, 295] width 59 height 84
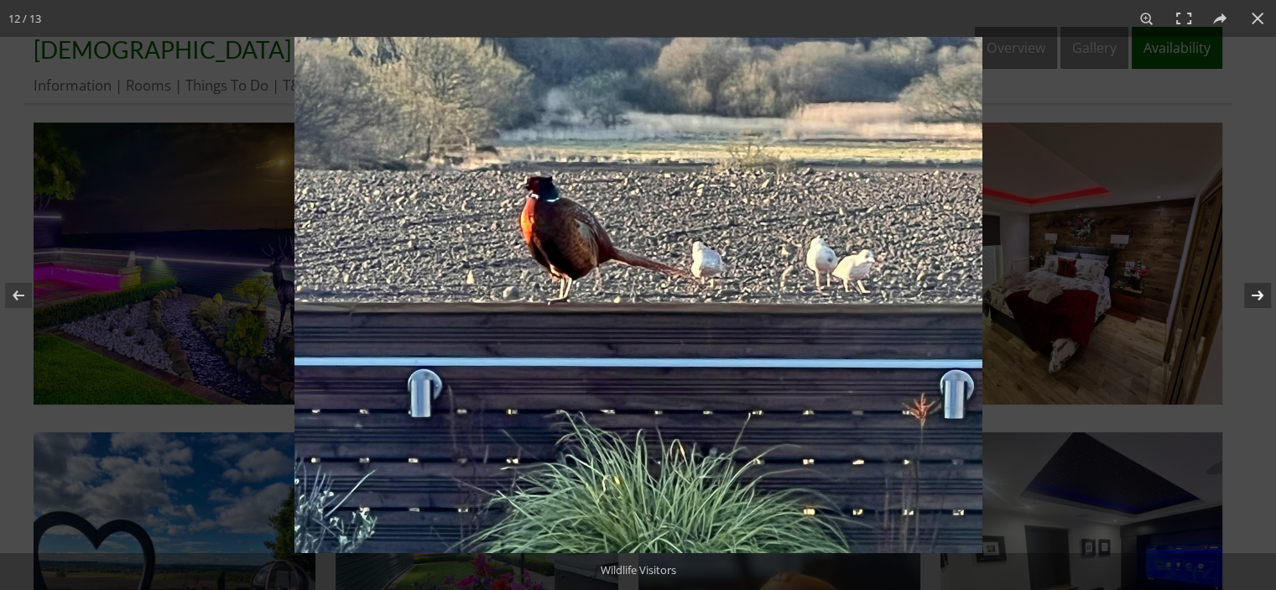
click at [1262, 291] on button at bounding box center [1246, 295] width 59 height 84
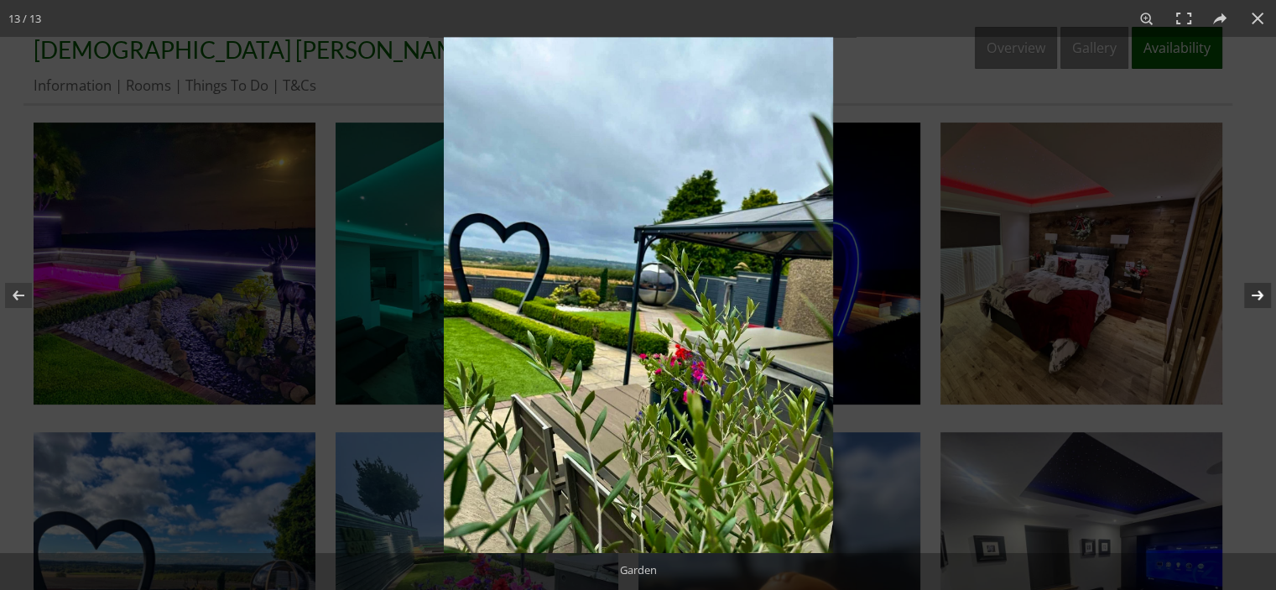
click at [1262, 291] on button at bounding box center [1246, 295] width 59 height 84
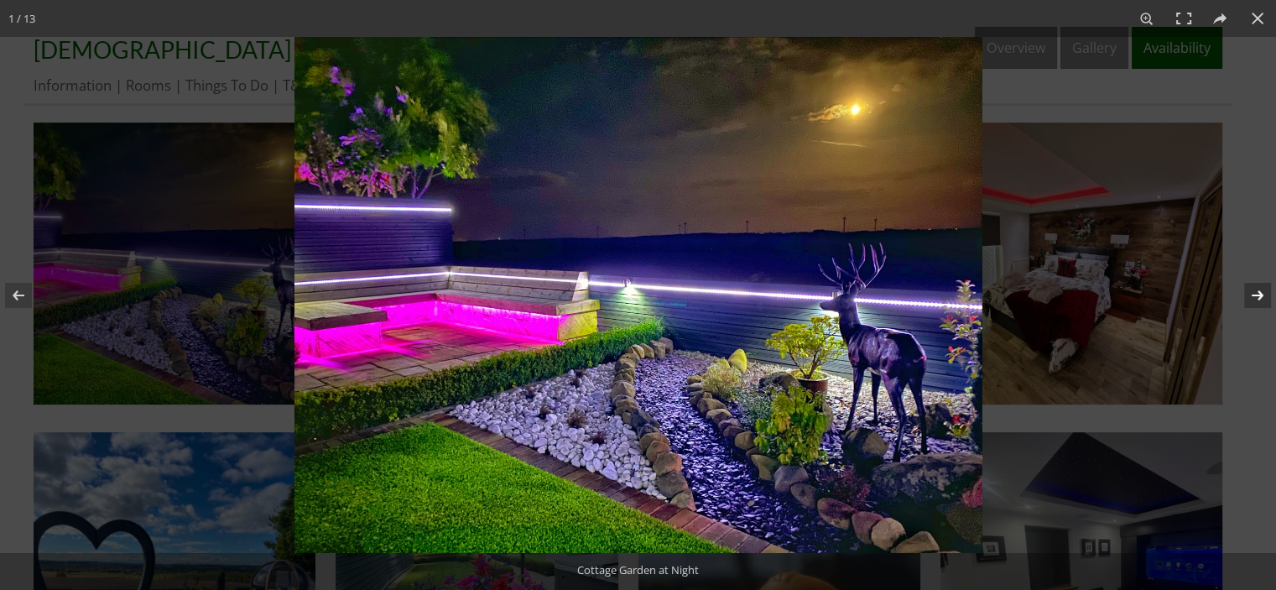
click at [1262, 291] on button at bounding box center [1246, 295] width 59 height 84
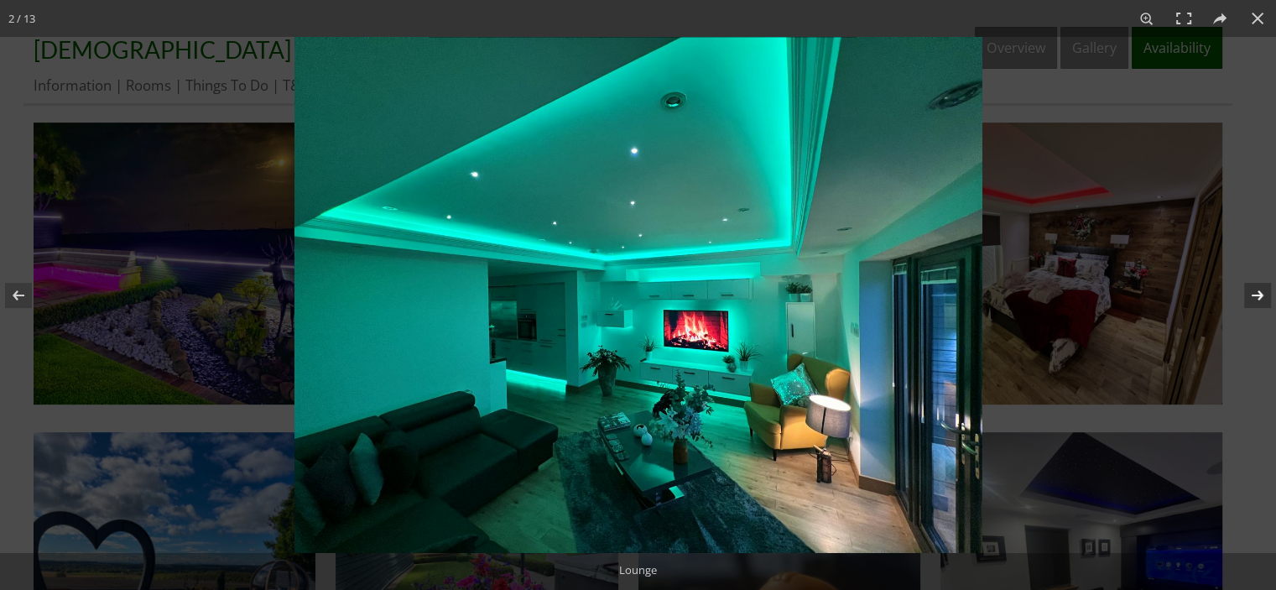
click at [1262, 291] on button at bounding box center [1246, 295] width 59 height 84
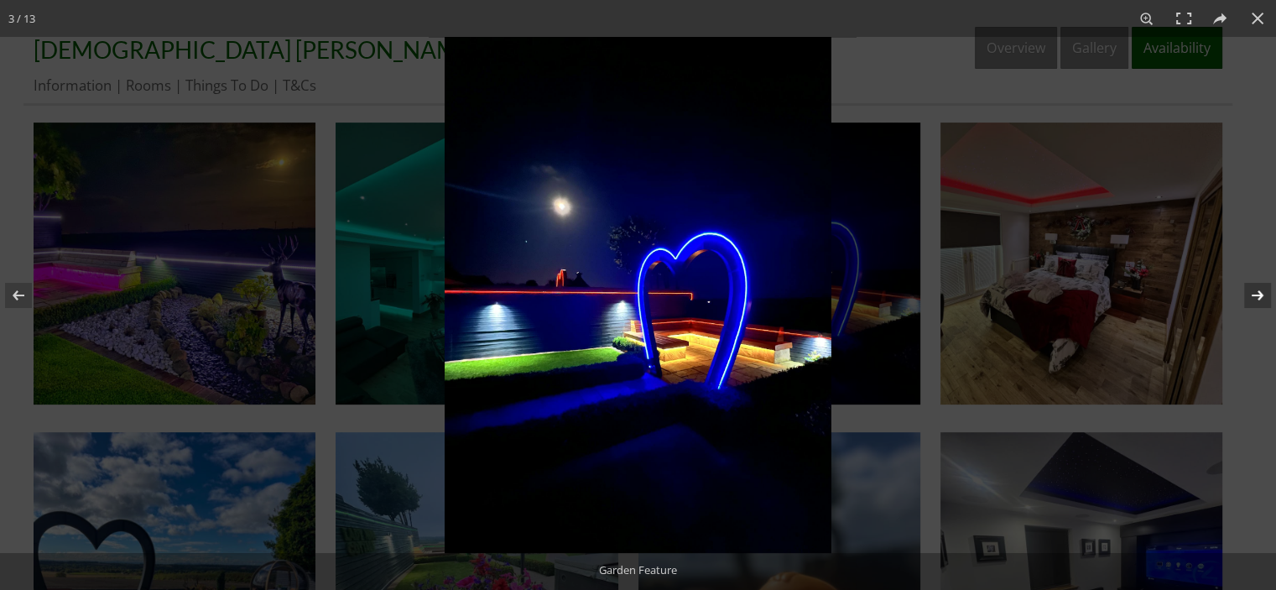
click at [1262, 291] on button at bounding box center [1246, 295] width 59 height 84
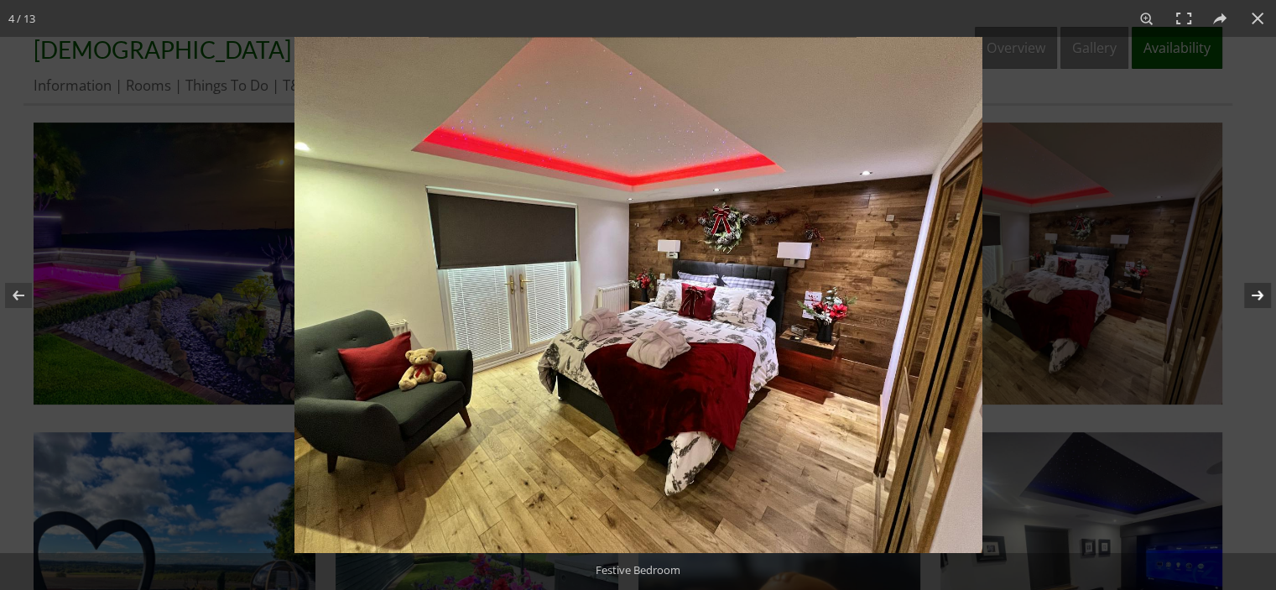
click at [1262, 291] on button at bounding box center [1246, 295] width 59 height 84
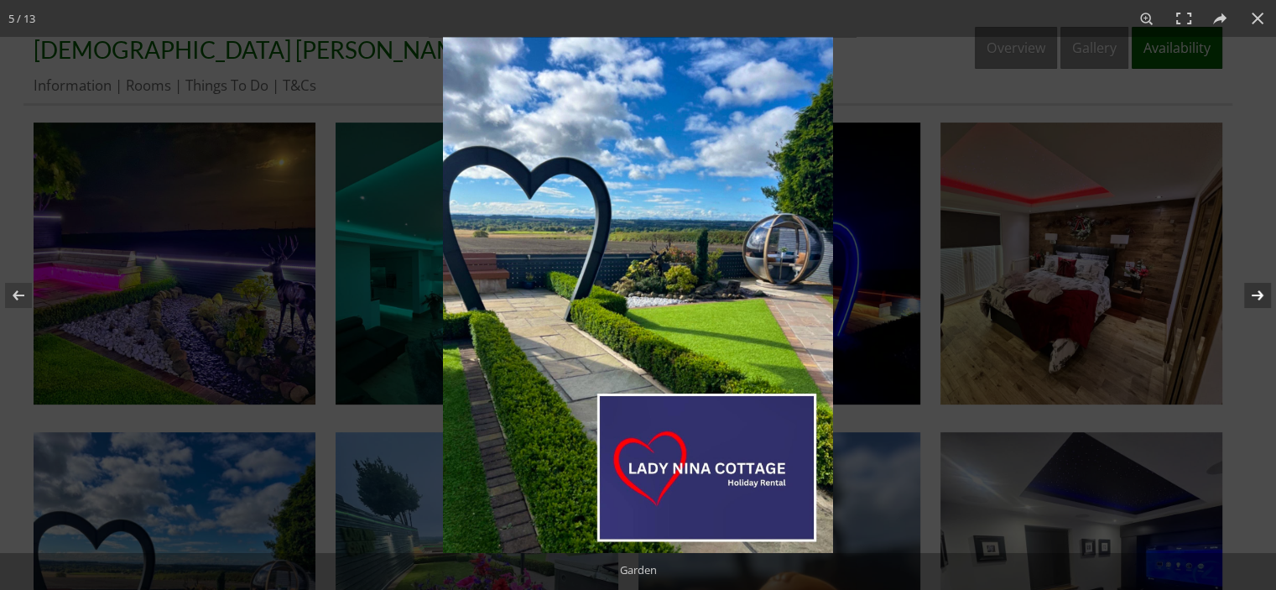
click at [1262, 291] on button at bounding box center [1246, 295] width 59 height 84
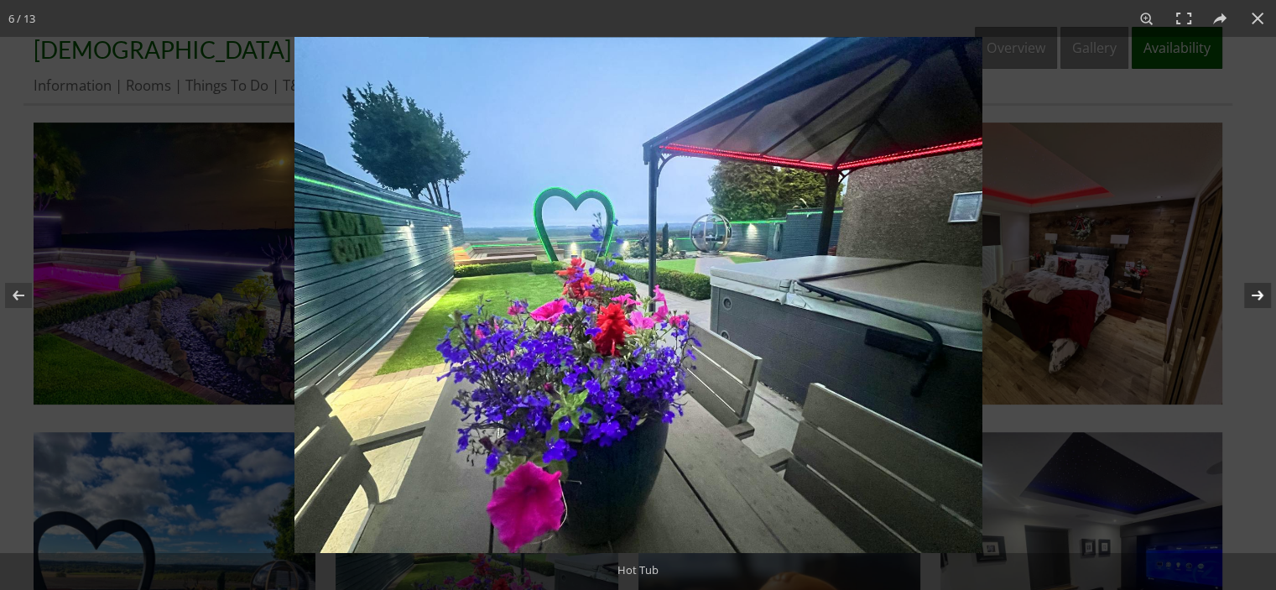
click at [1262, 291] on button at bounding box center [1246, 295] width 59 height 84
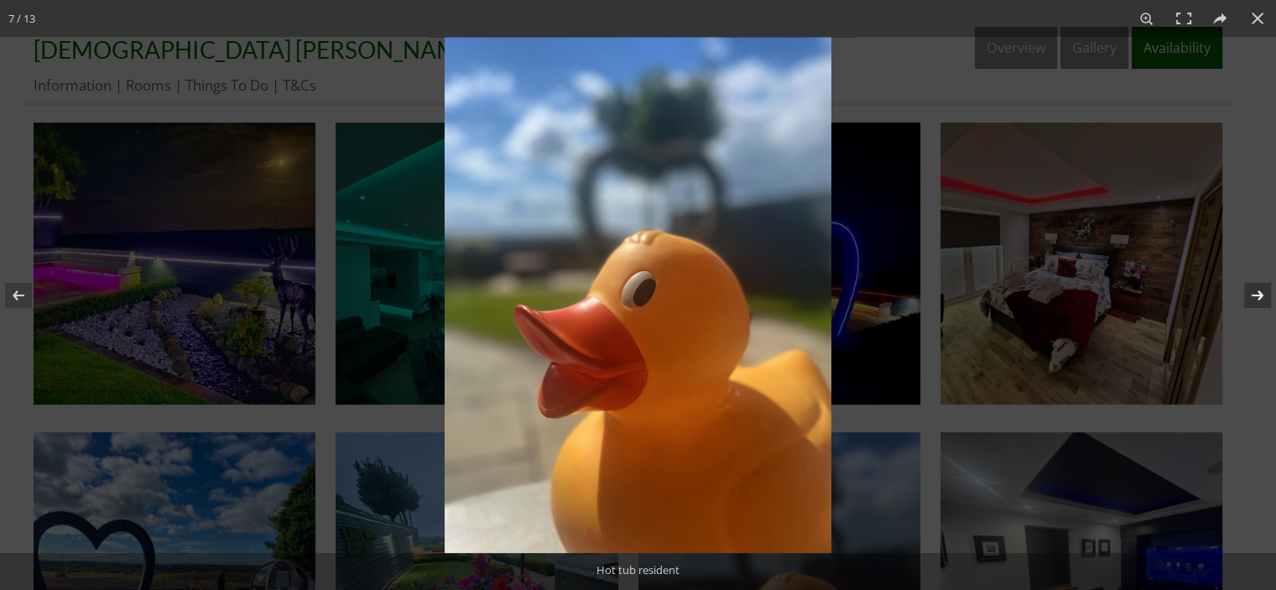
click at [1262, 291] on button at bounding box center [1246, 295] width 59 height 84
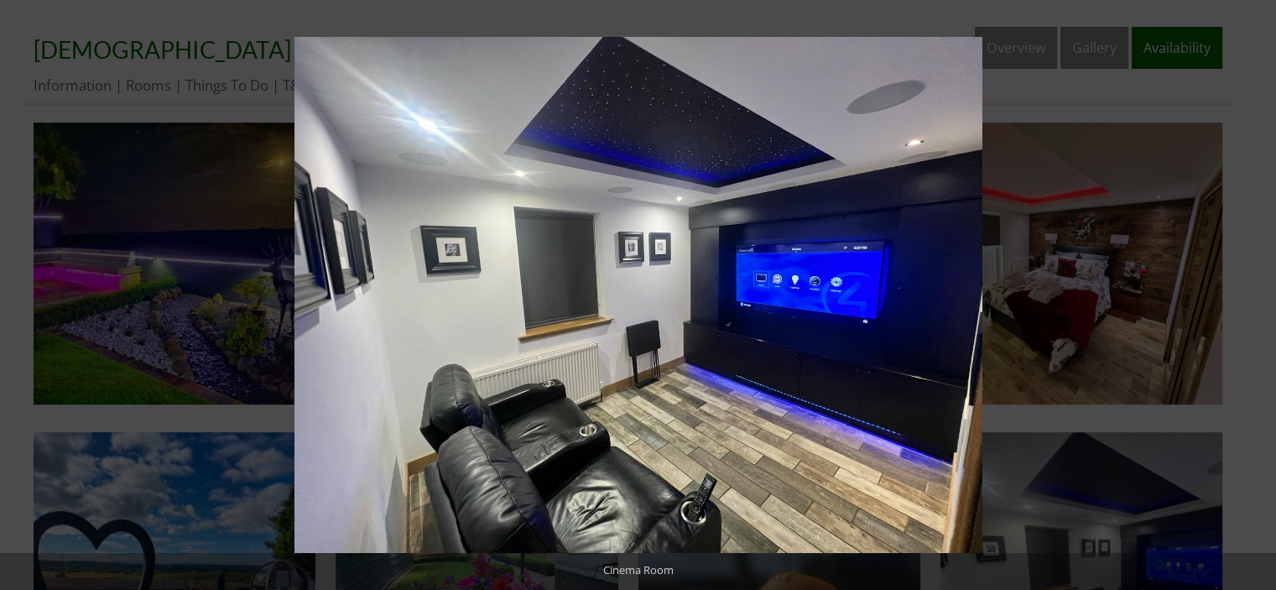
click at [1262, 291] on button at bounding box center [1246, 295] width 59 height 84
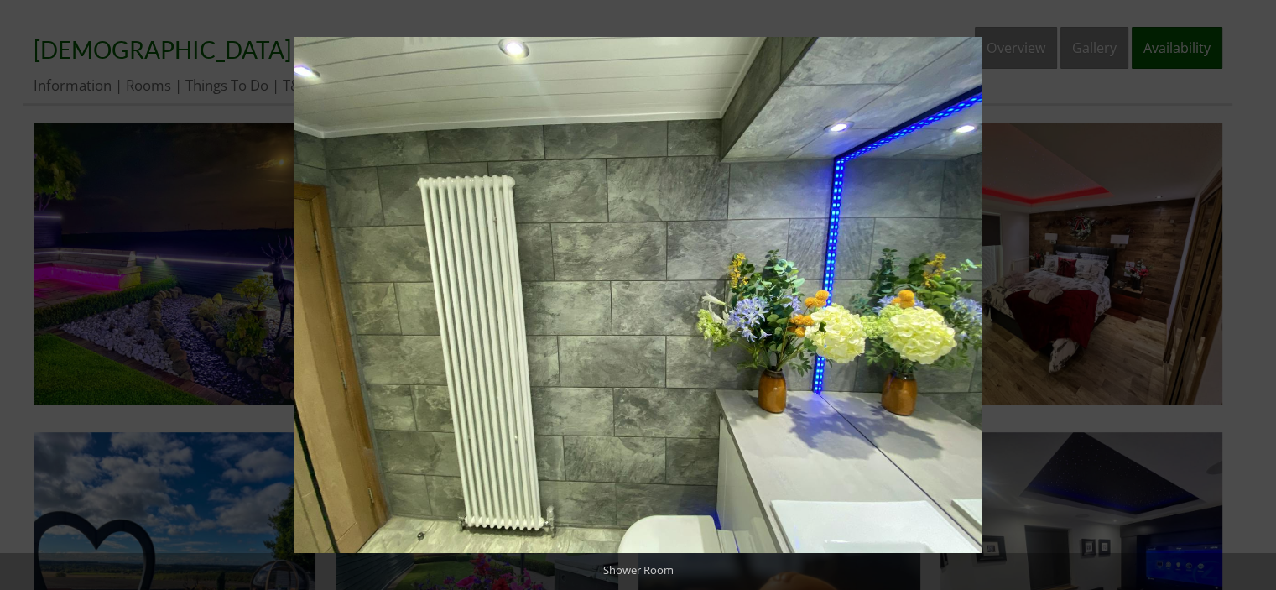
click at [1262, 291] on button at bounding box center [1246, 295] width 59 height 84
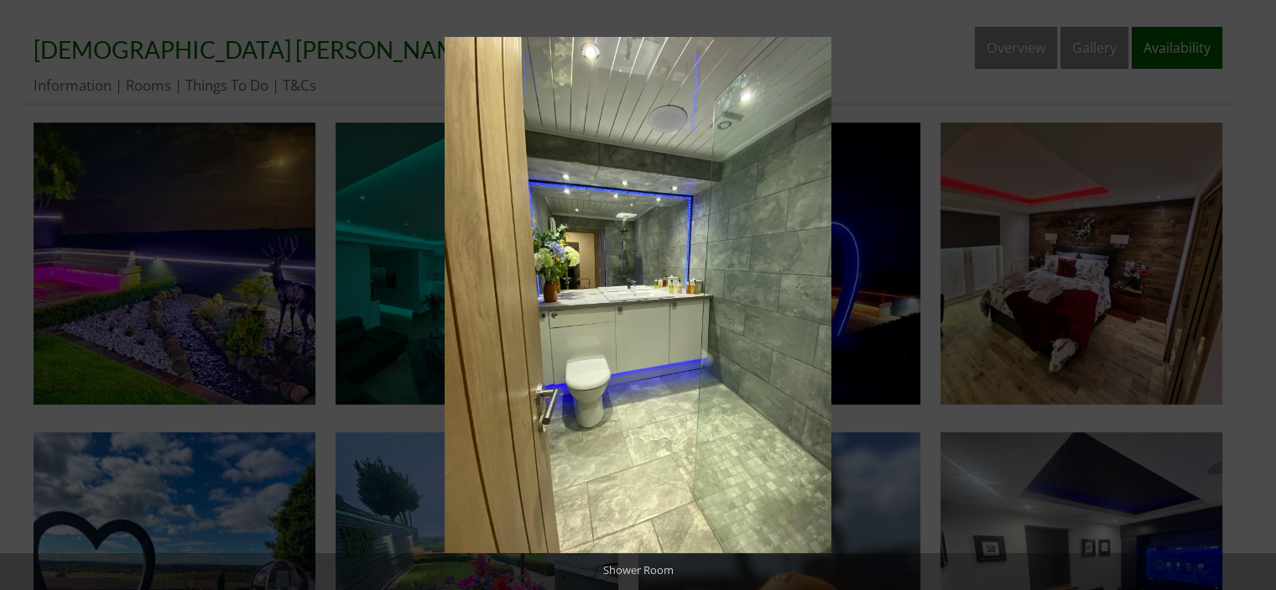
click at [1262, 291] on button at bounding box center [1246, 295] width 59 height 84
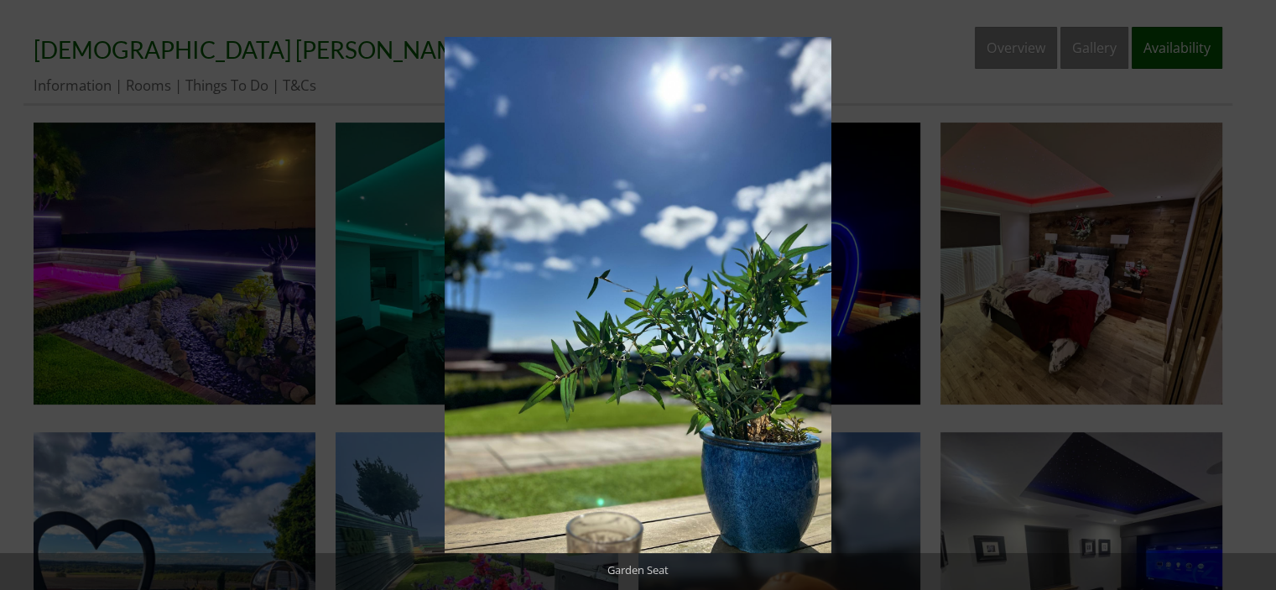
click at [1262, 291] on button at bounding box center [1246, 295] width 59 height 84
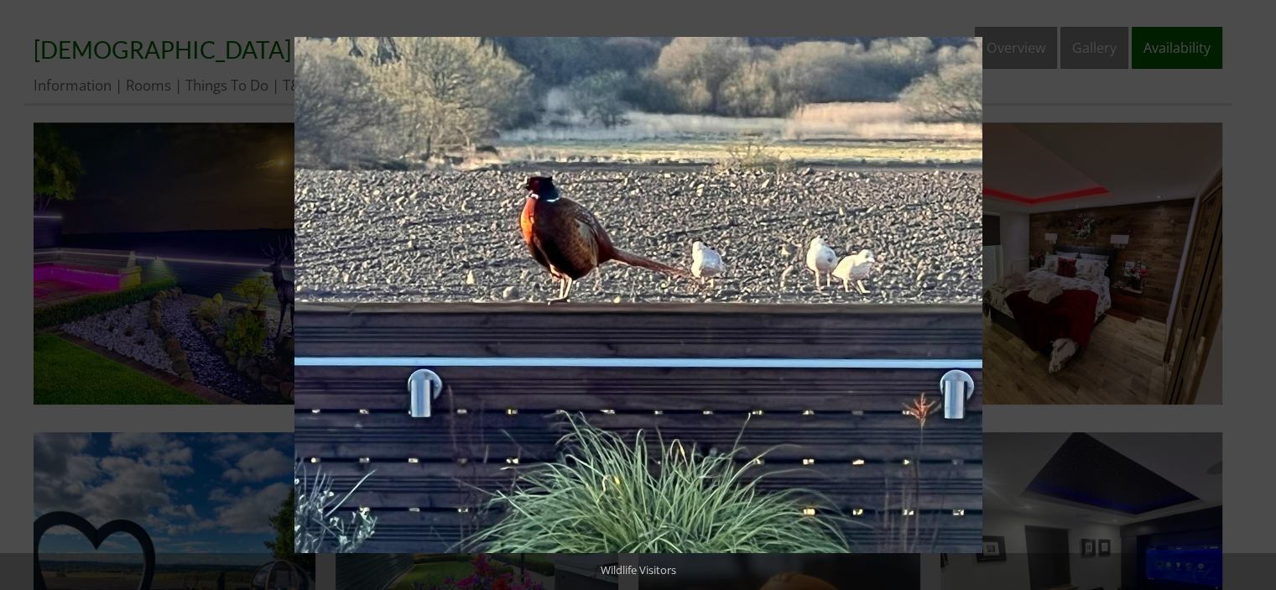
click at [1262, 291] on button at bounding box center [1246, 295] width 59 height 84
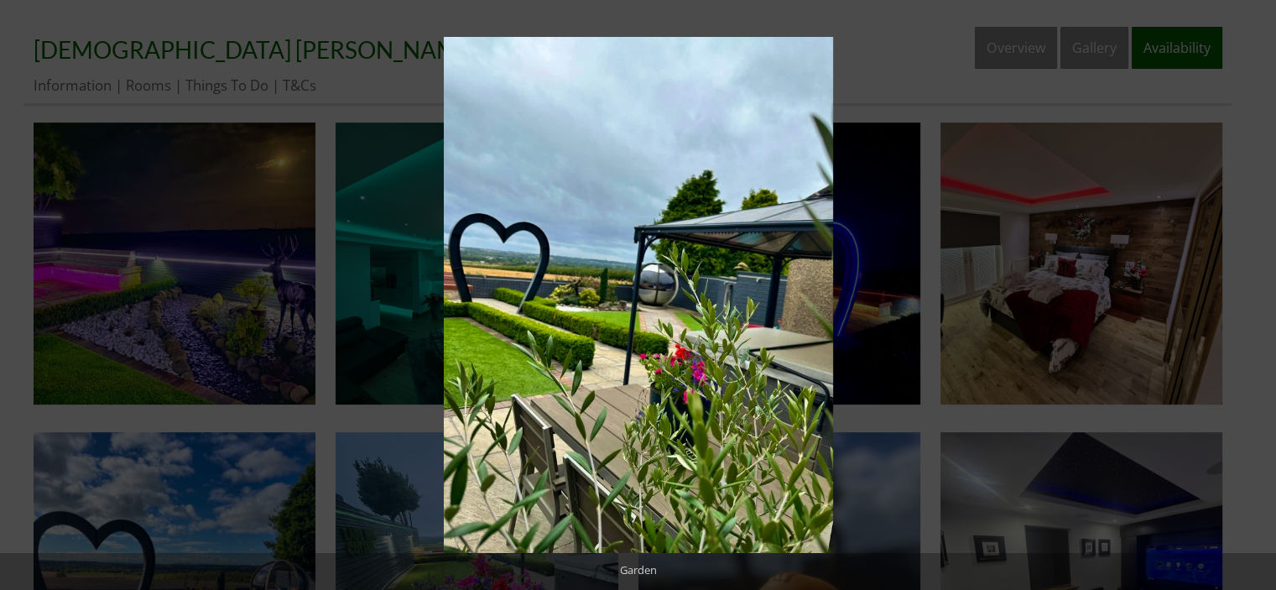
click at [1262, 291] on button at bounding box center [1246, 295] width 59 height 84
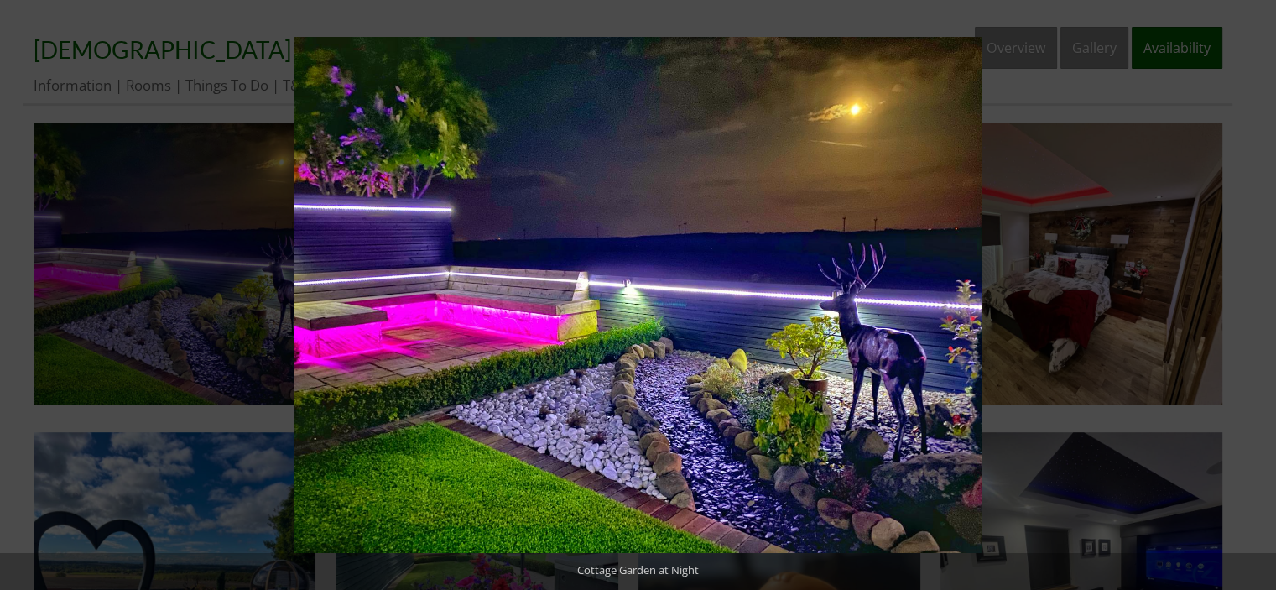
click at [1262, 291] on button at bounding box center [1246, 295] width 59 height 84
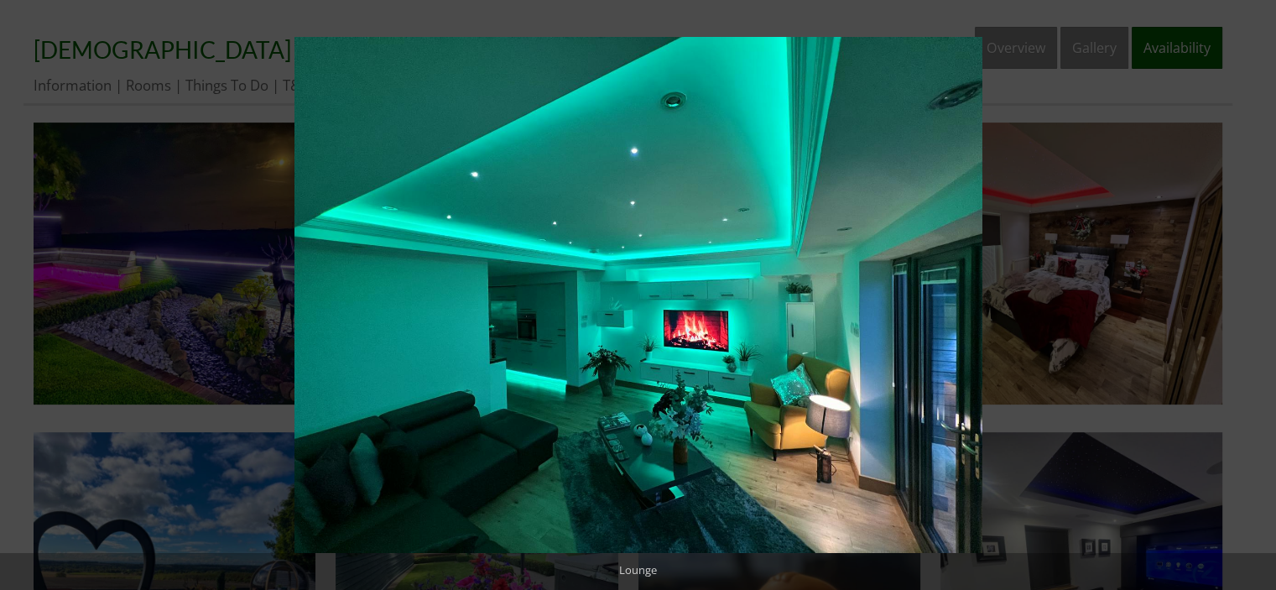
click at [1262, 291] on button at bounding box center [1246, 295] width 59 height 84
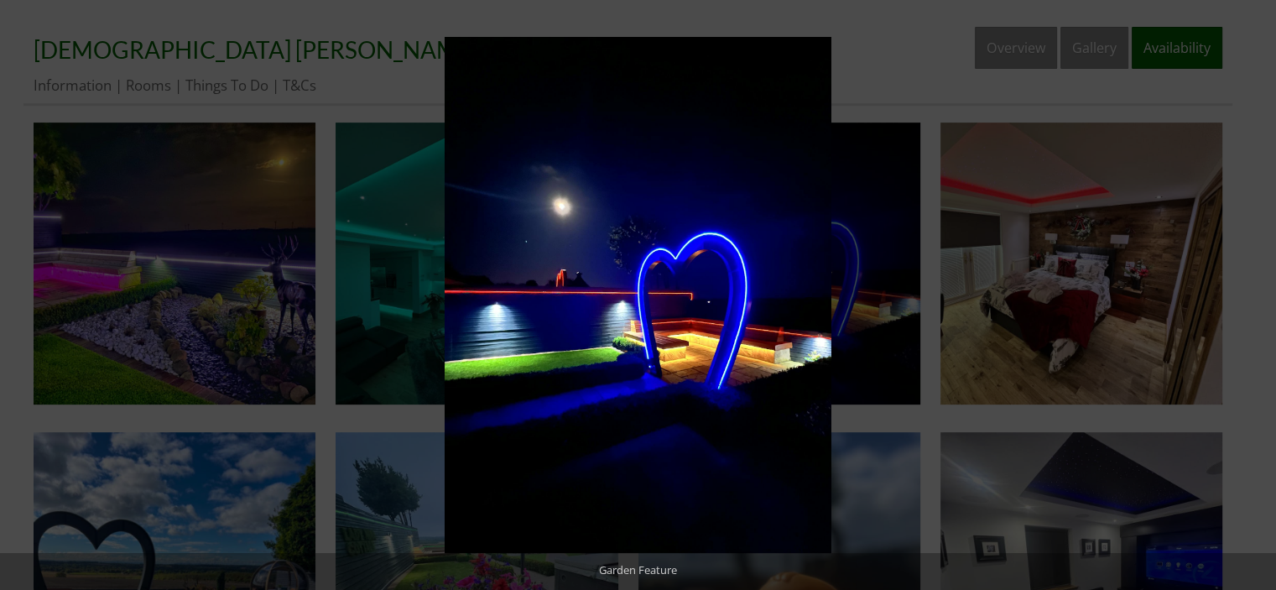
click at [1262, 291] on button at bounding box center [1246, 295] width 59 height 84
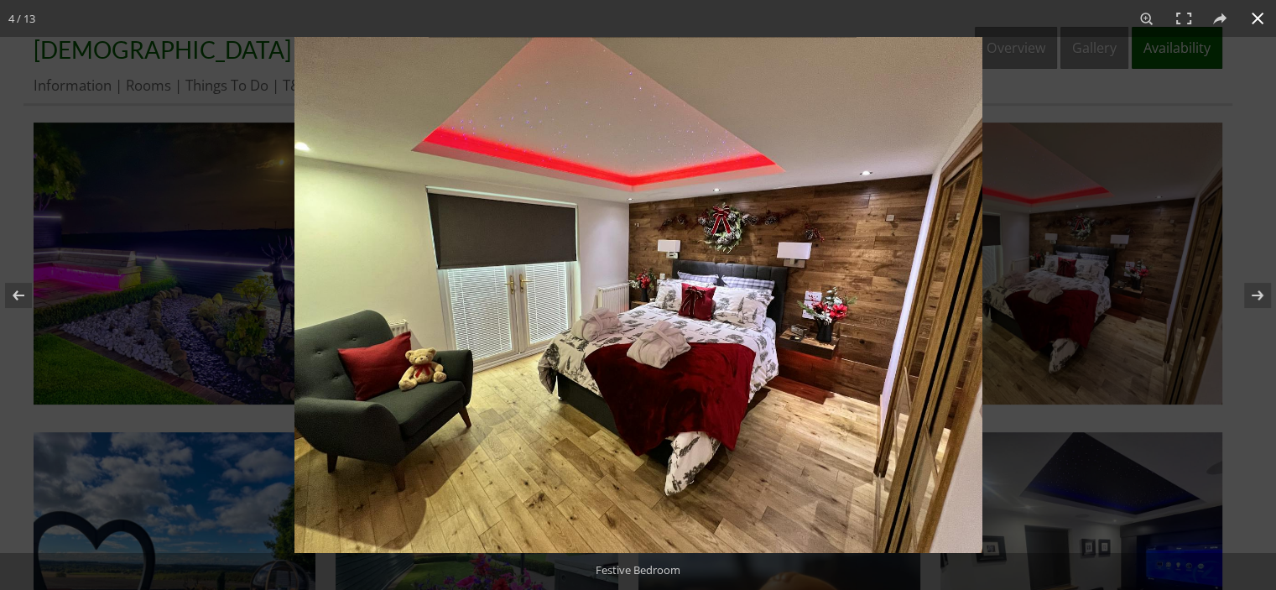
click at [162, 241] on div at bounding box center [638, 295] width 1276 height 590
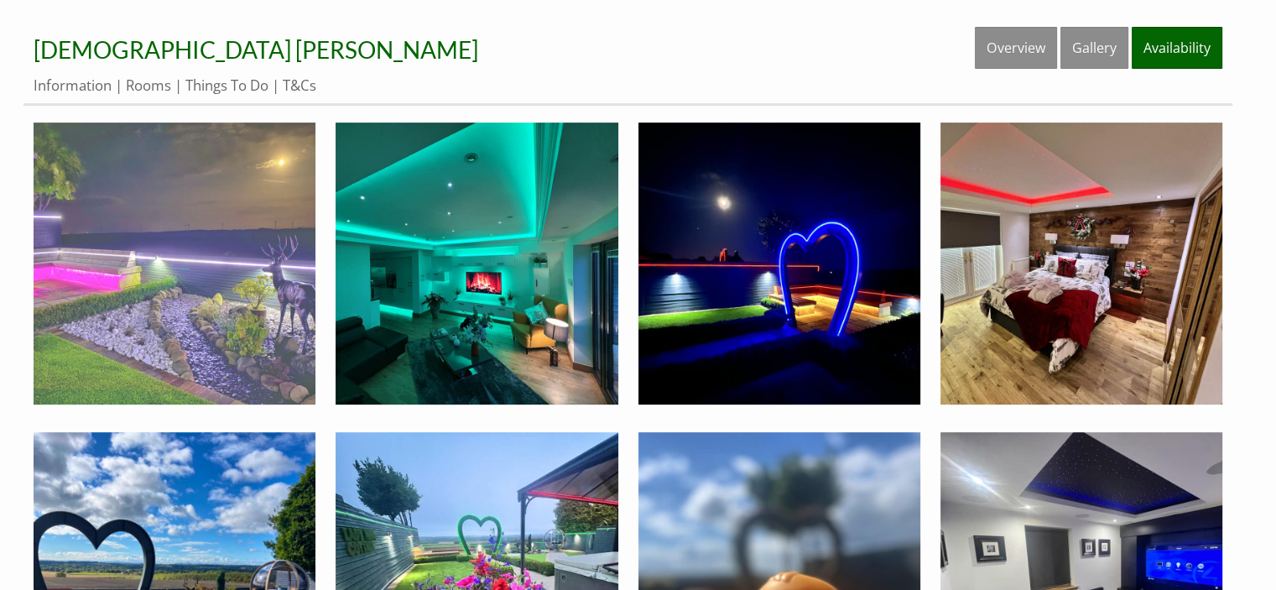
click at [173, 267] on img at bounding box center [175, 263] width 282 height 282
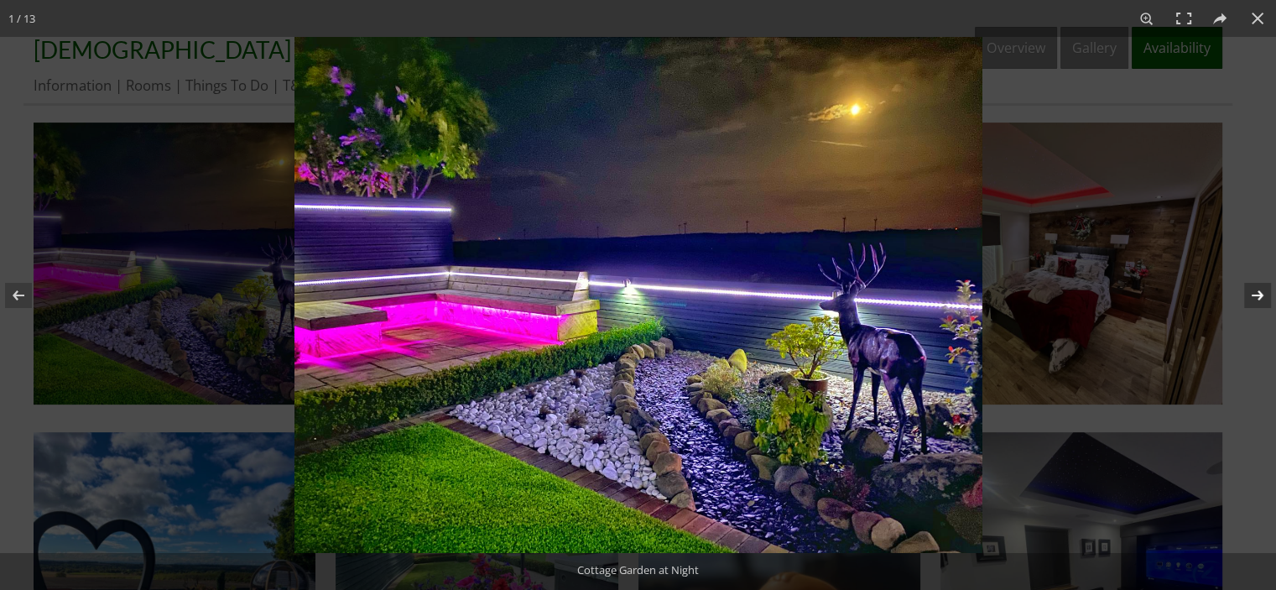
click at [1251, 293] on button at bounding box center [1246, 295] width 59 height 84
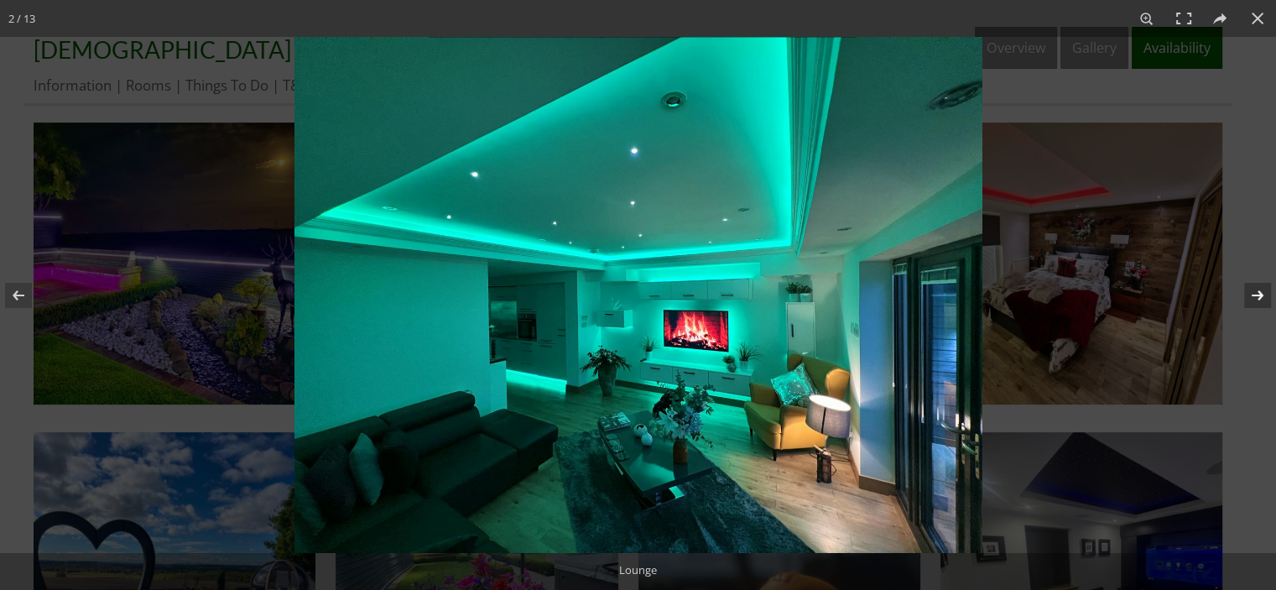
click at [1251, 293] on button at bounding box center [1246, 295] width 59 height 84
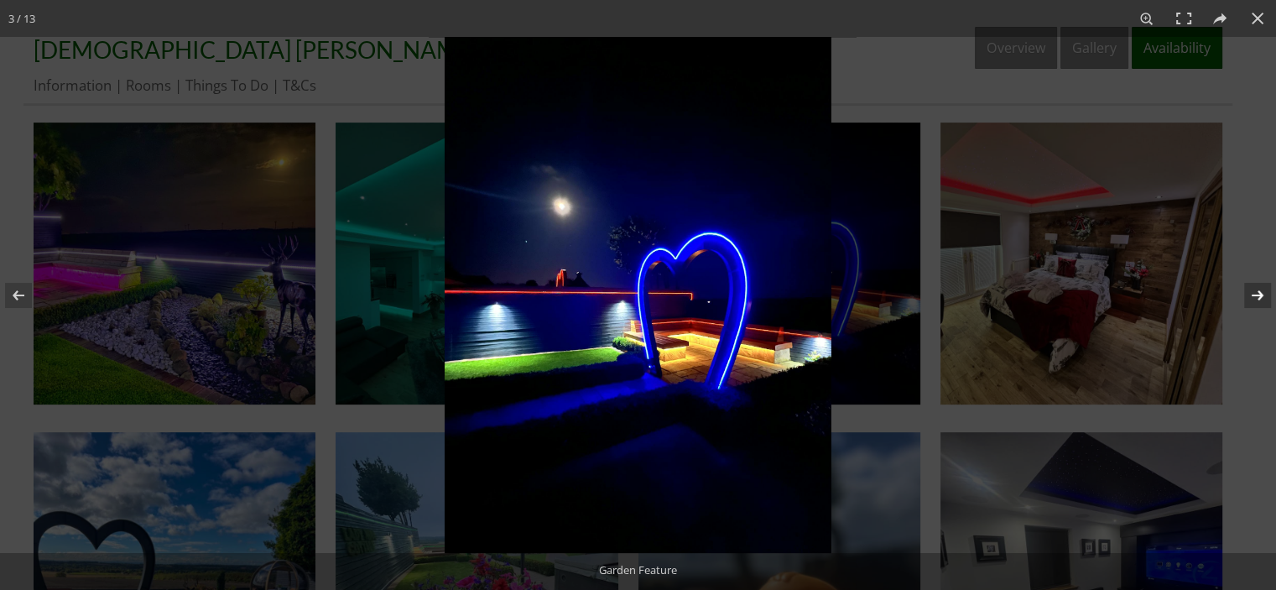
click at [1251, 293] on button at bounding box center [1246, 295] width 59 height 84
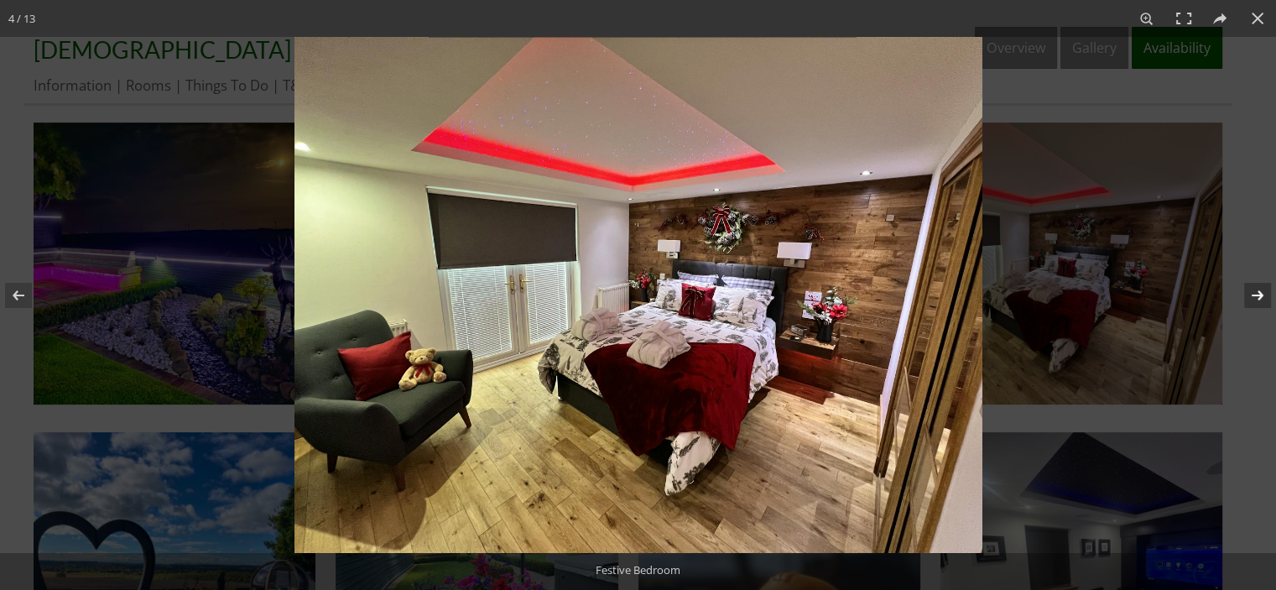
click at [1251, 293] on button at bounding box center [1246, 295] width 59 height 84
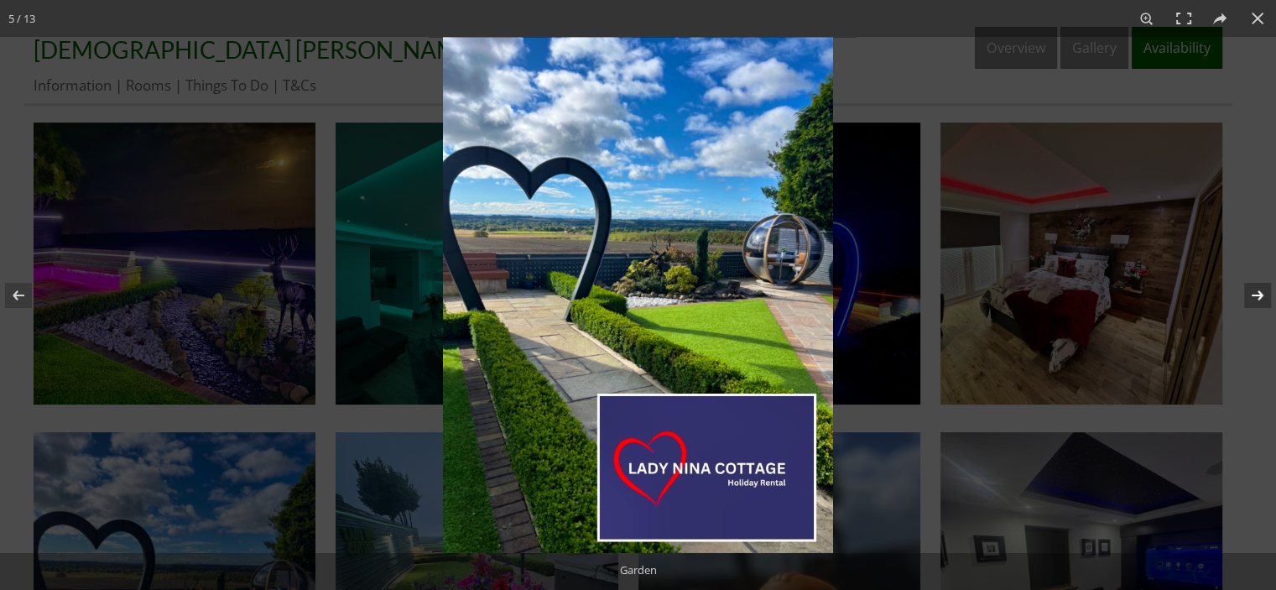
click at [1251, 293] on button at bounding box center [1246, 295] width 59 height 84
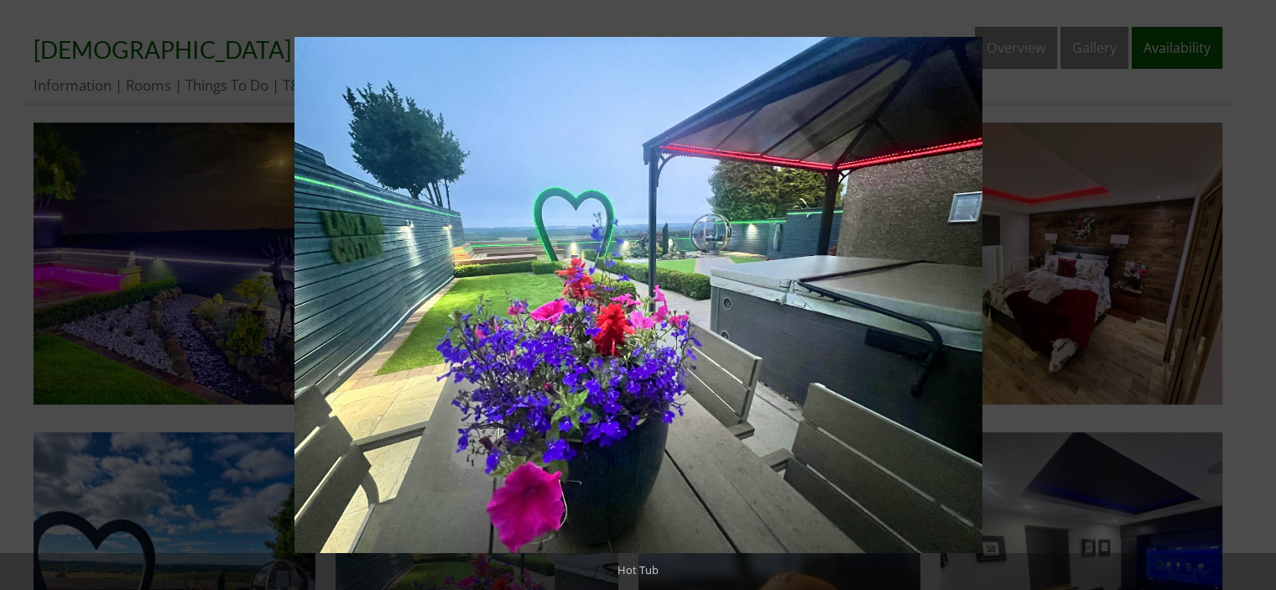
click at [1251, 293] on button at bounding box center [1246, 295] width 59 height 84
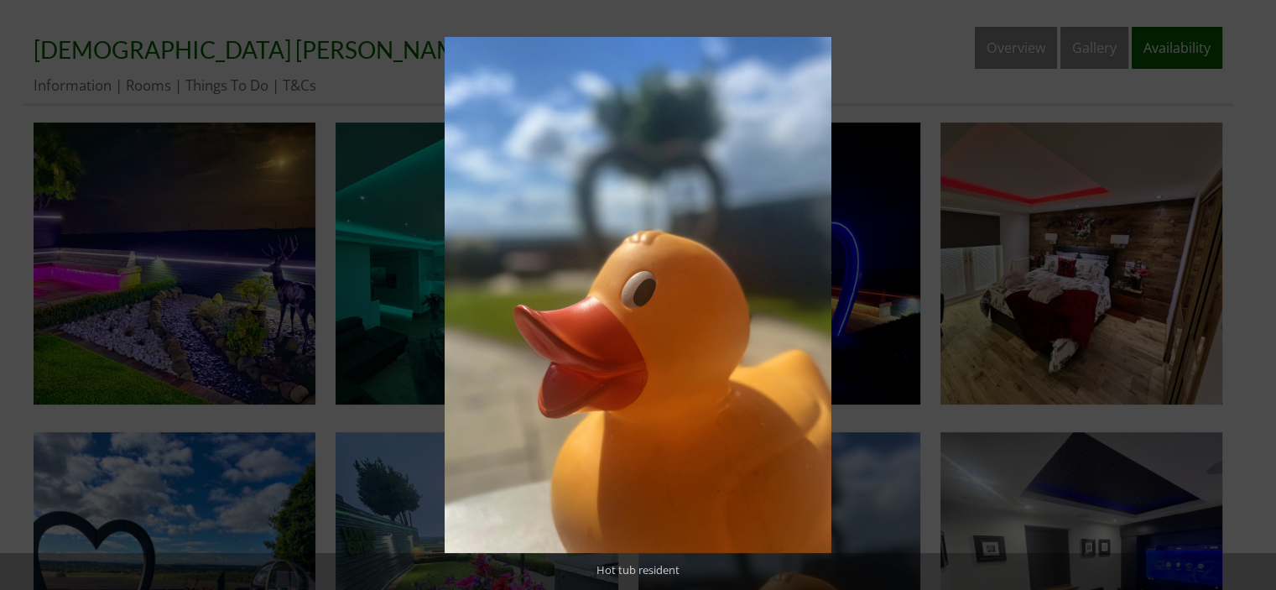
click at [1251, 293] on button at bounding box center [1246, 295] width 59 height 84
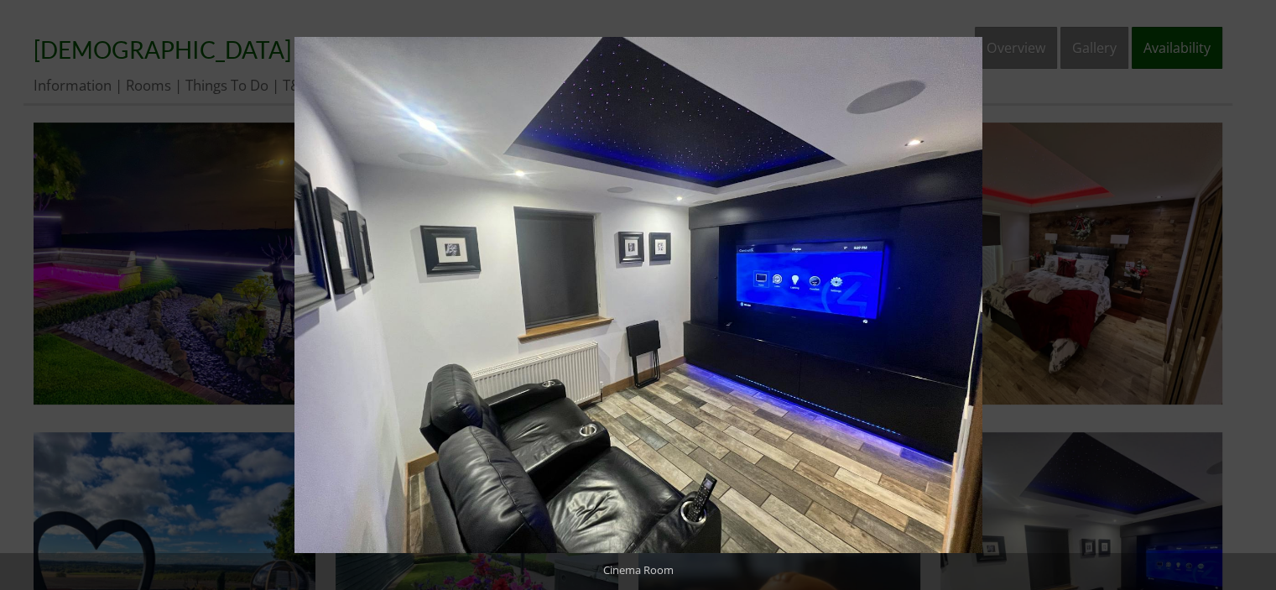
click at [1251, 293] on button at bounding box center [1246, 295] width 59 height 84
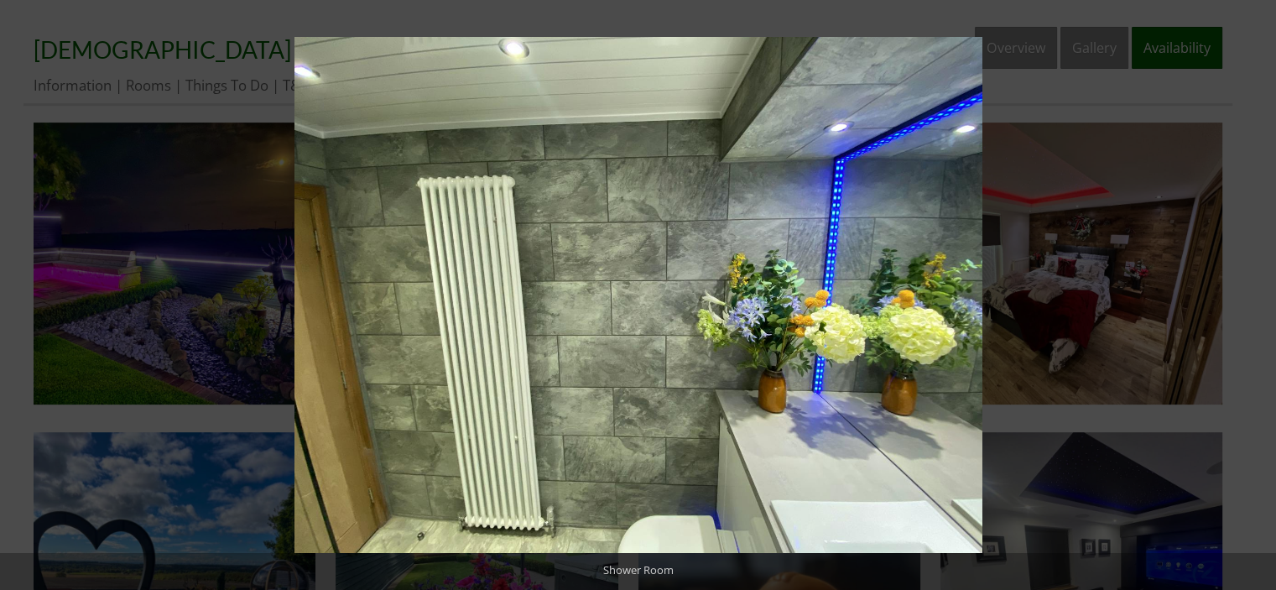
click at [1251, 293] on button at bounding box center [1246, 295] width 59 height 84
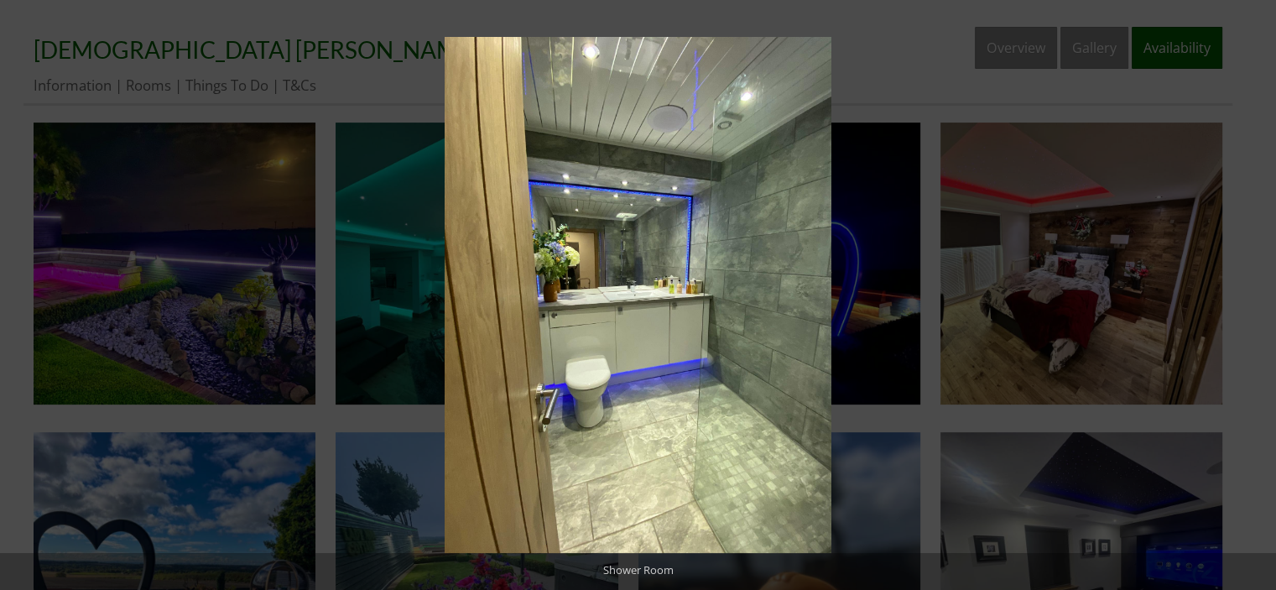
click at [1251, 293] on button at bounding box center [1246, 295] width 59 height 84
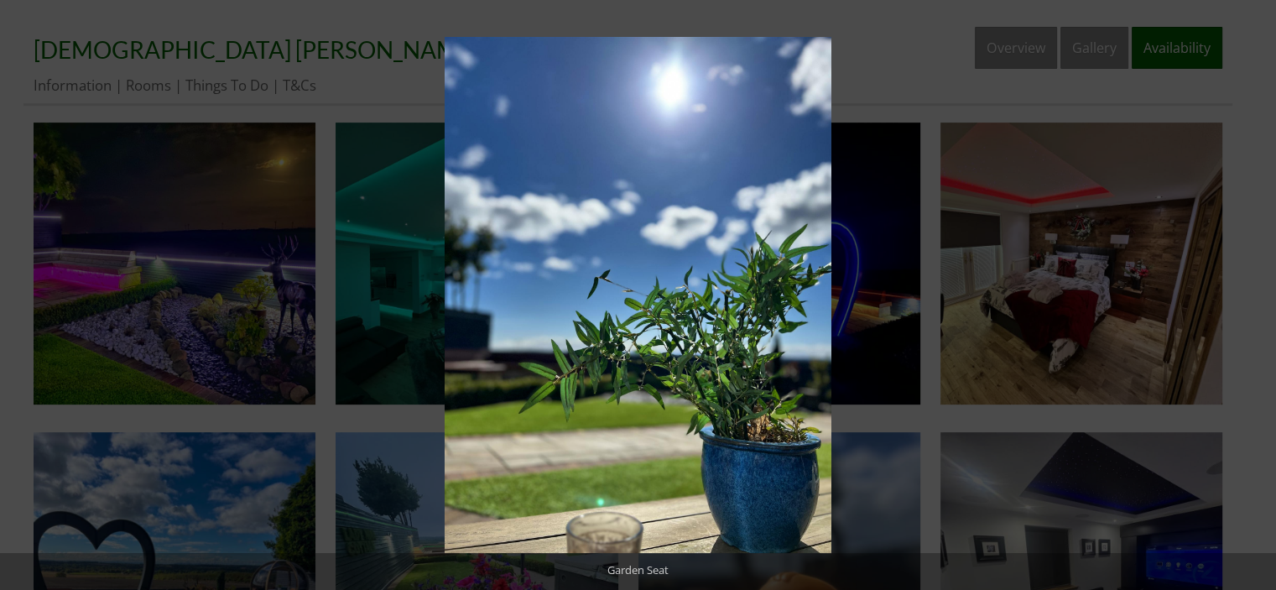
click at [1251, 293] on button at bounding box center [1246, 295] width 59 height 84
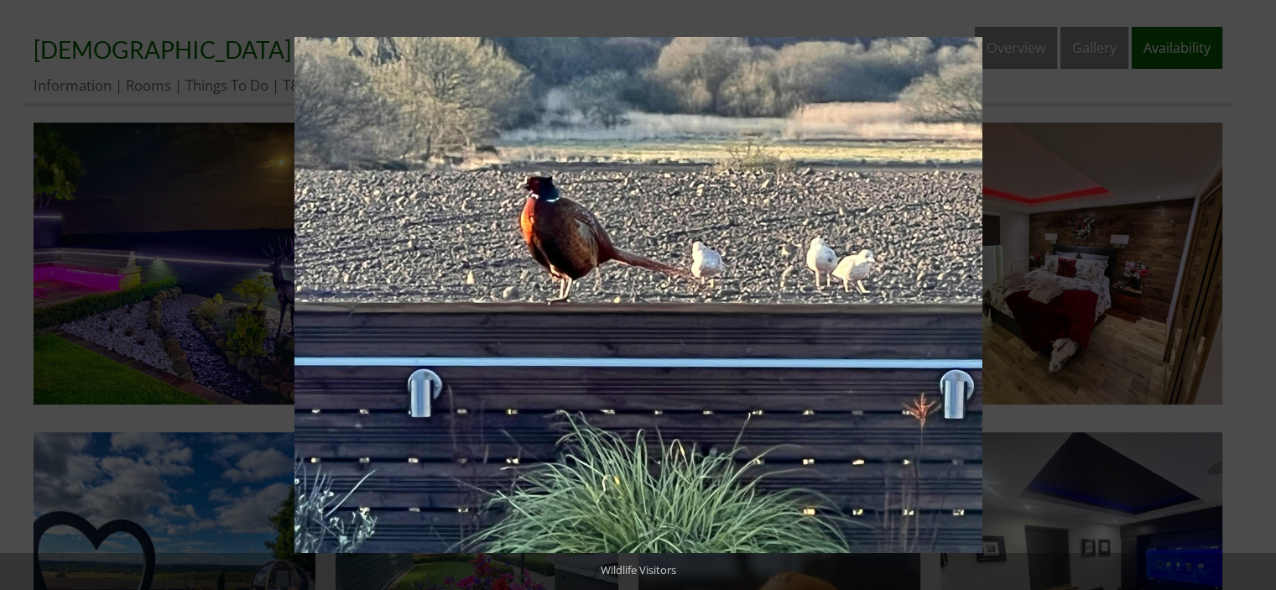
click at [1251, 293] on button at bounding box center [1246, 295] width 59 height 84
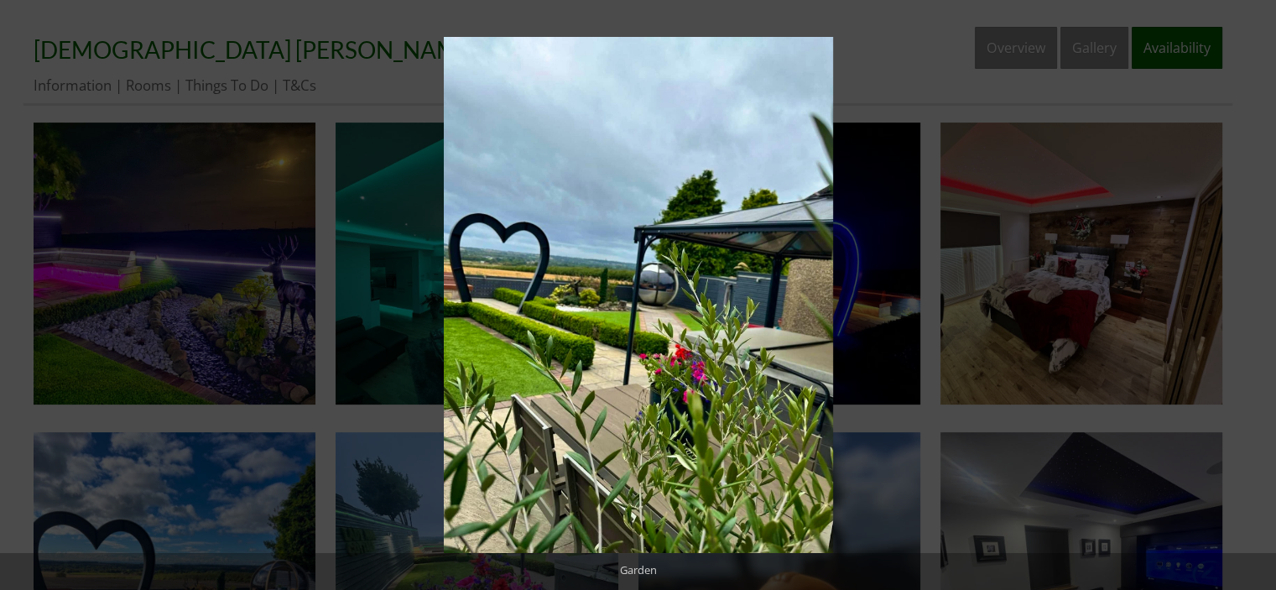
click at [1251, 293] on button at bounding box center [1246, 295] width 59 height 84
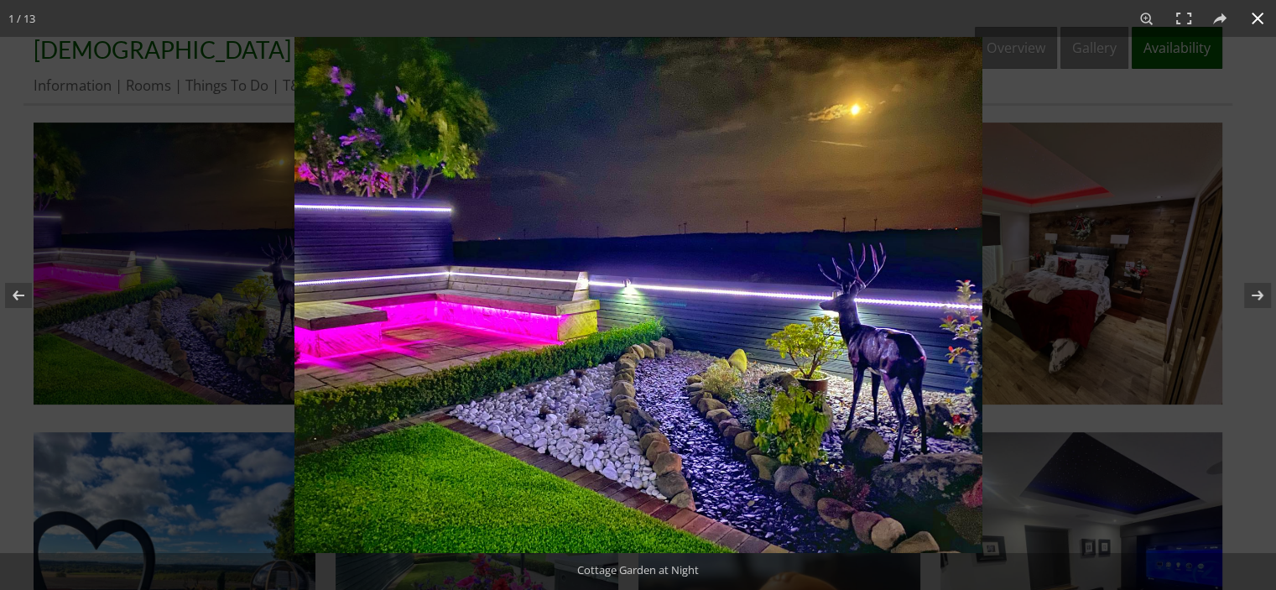
click at [141, 221] on div at bounding box center [638, 295] width 1276 height 590
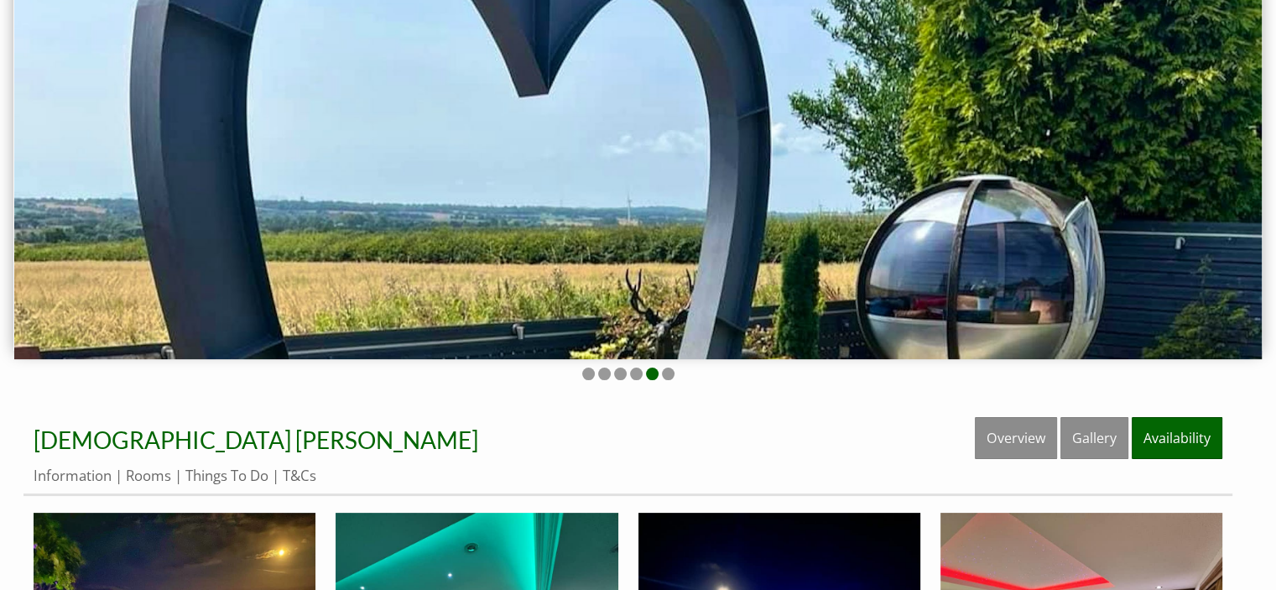
scroll to position [221, 0]
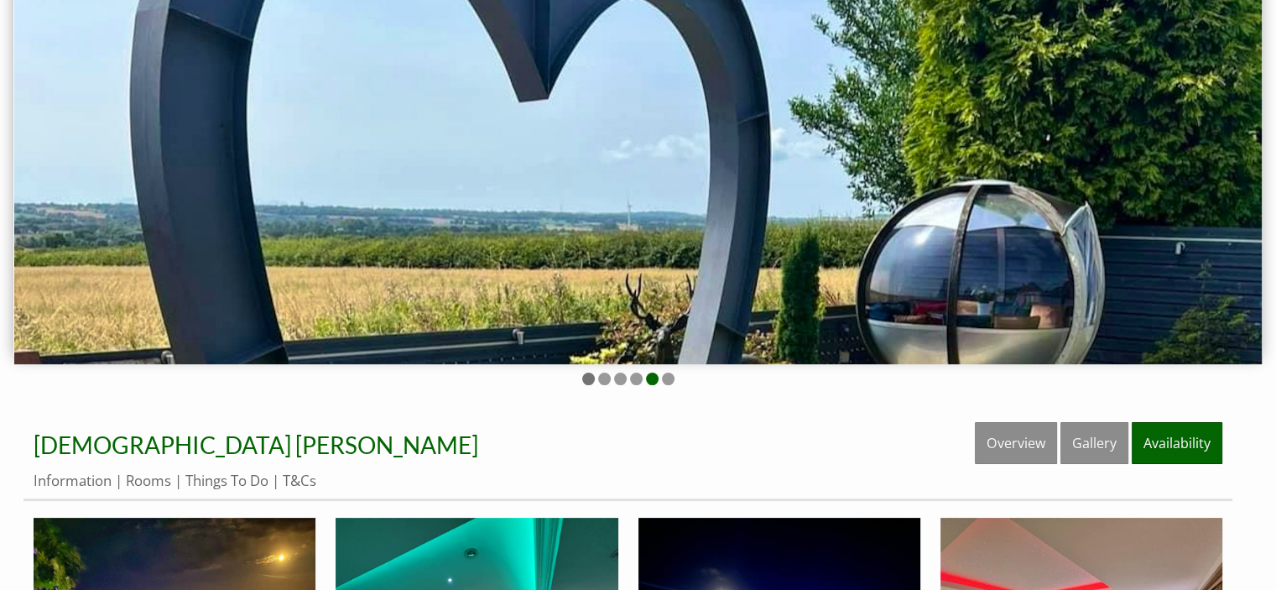
click at [586, 378] on li at bounding box center [588, 378] width 13 height 13
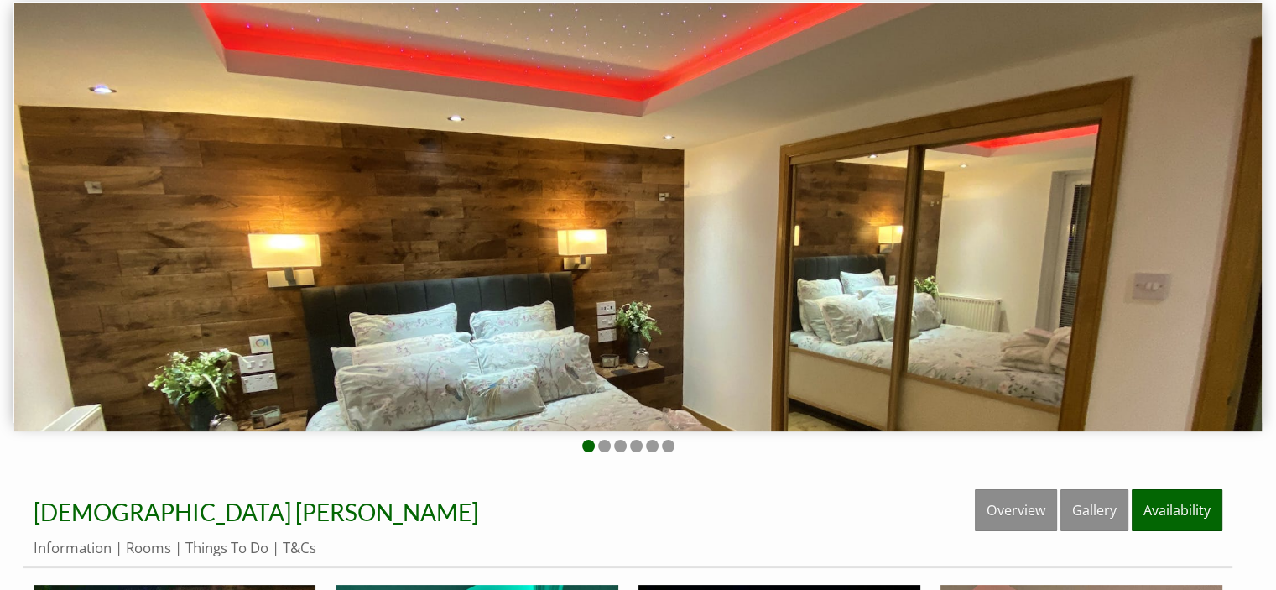
scroll to position [1595, 0]
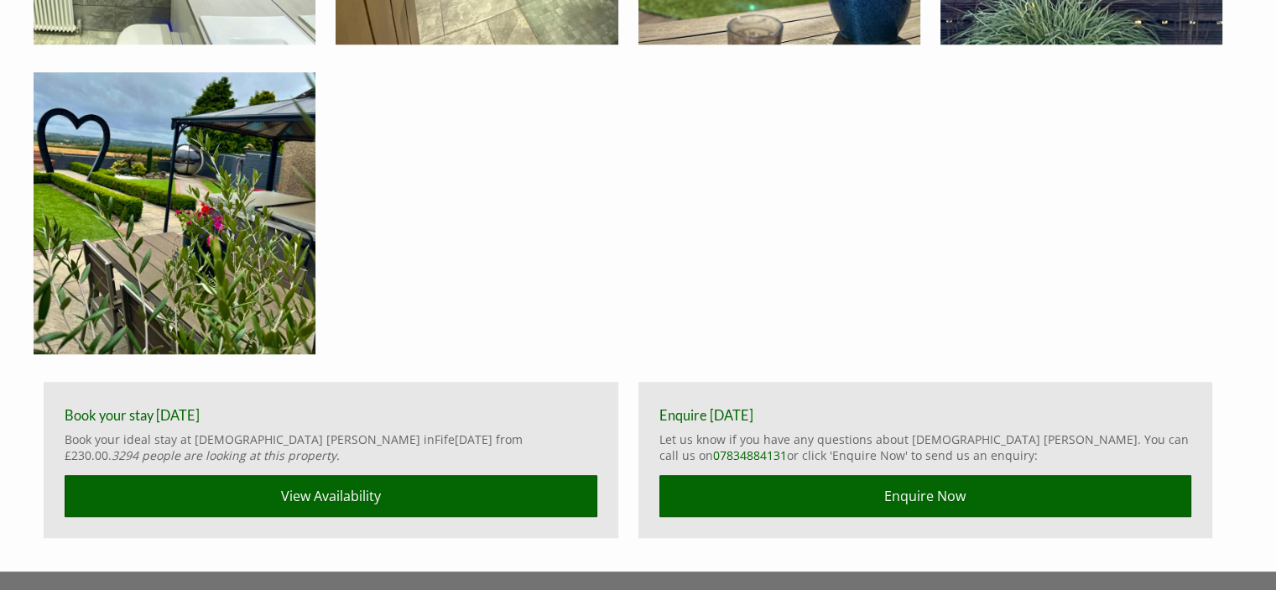
drag, startPoint x: 1280, startPoint y: 172, endPoint x: 1256, endPoint y: 489, distance: 318.0
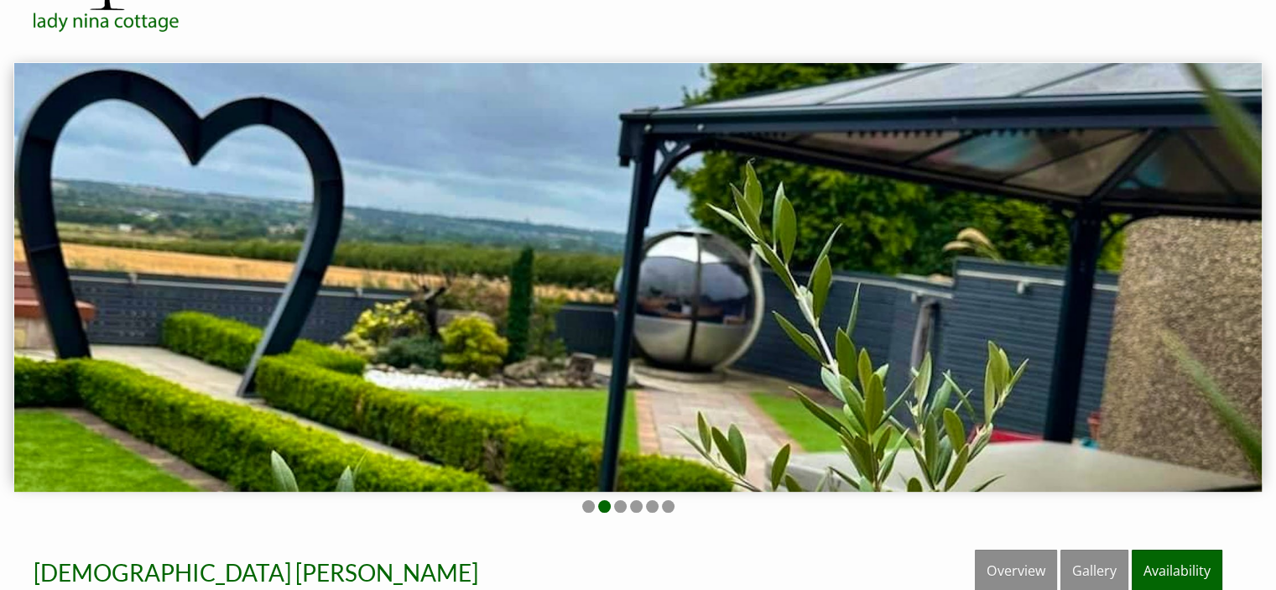
scroll to position [97, 0]
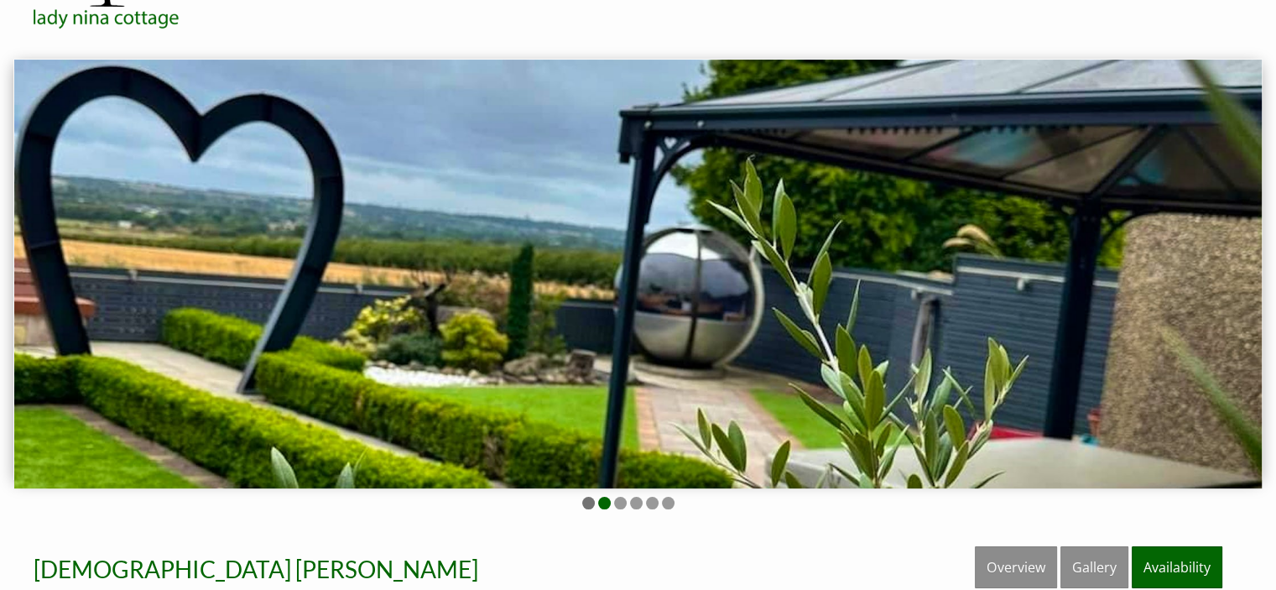
click at [586, 502] on ul at bounding box center [627, 505] width 1209 height 16
click at [584, 502] on li at bounding box center [588, 503] width 13 height 13
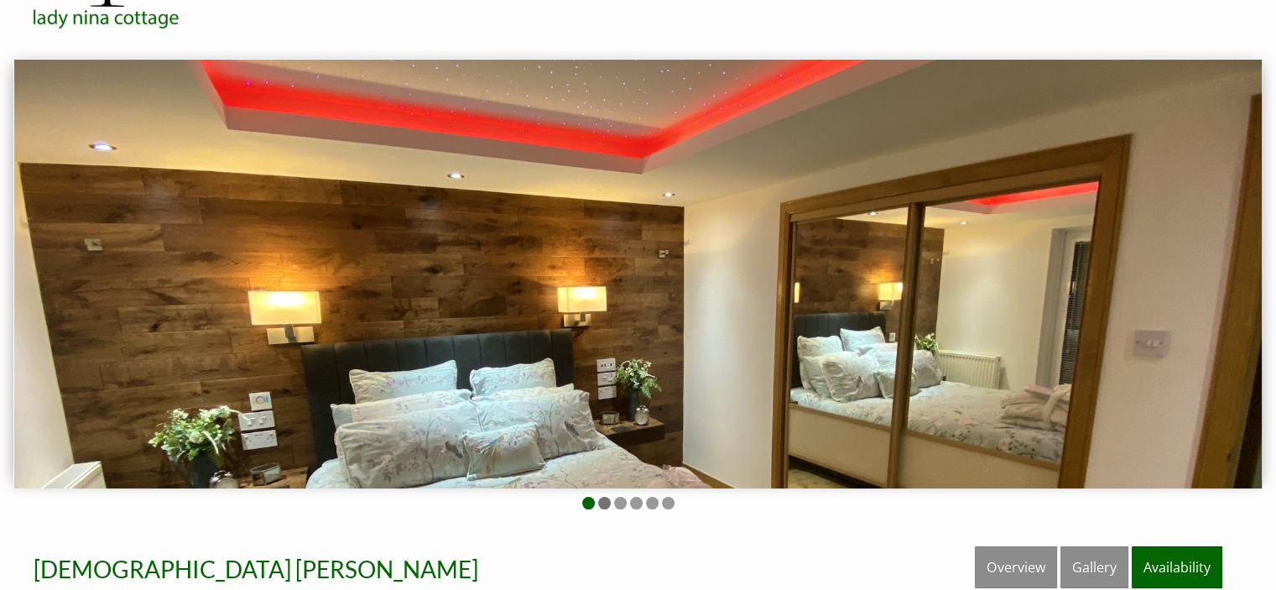
click at [606, 502] on li at bounding box center [604, 503] width 13 height 13
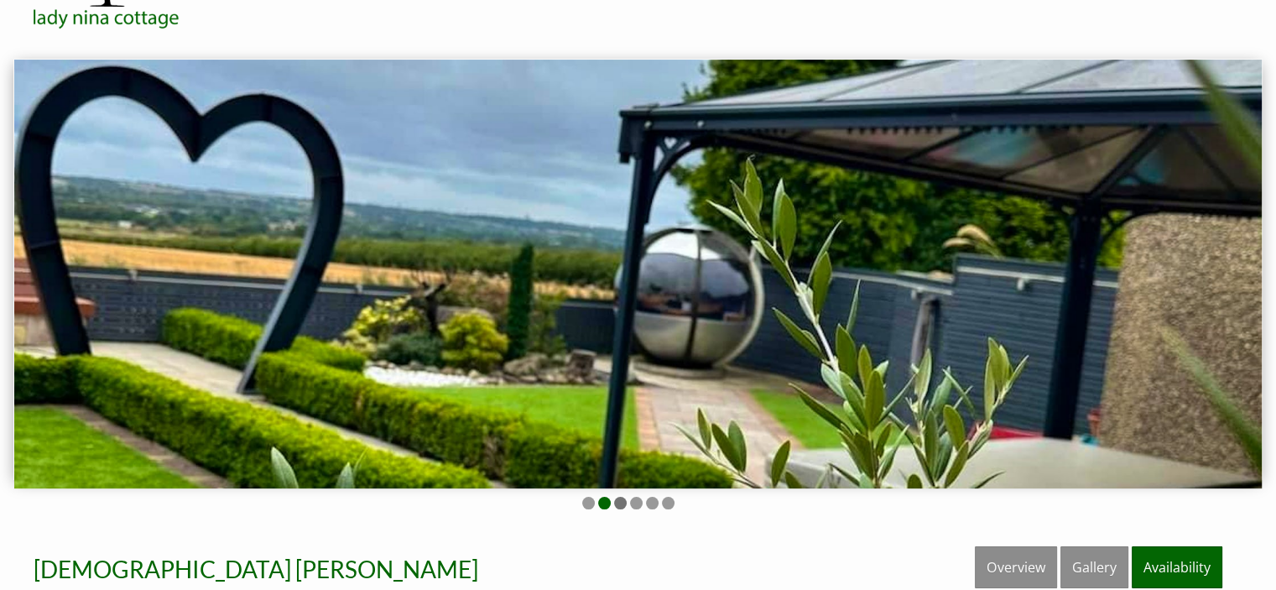
click at [620, 501] on li at bounding box center [620, 503] width 13 height 13
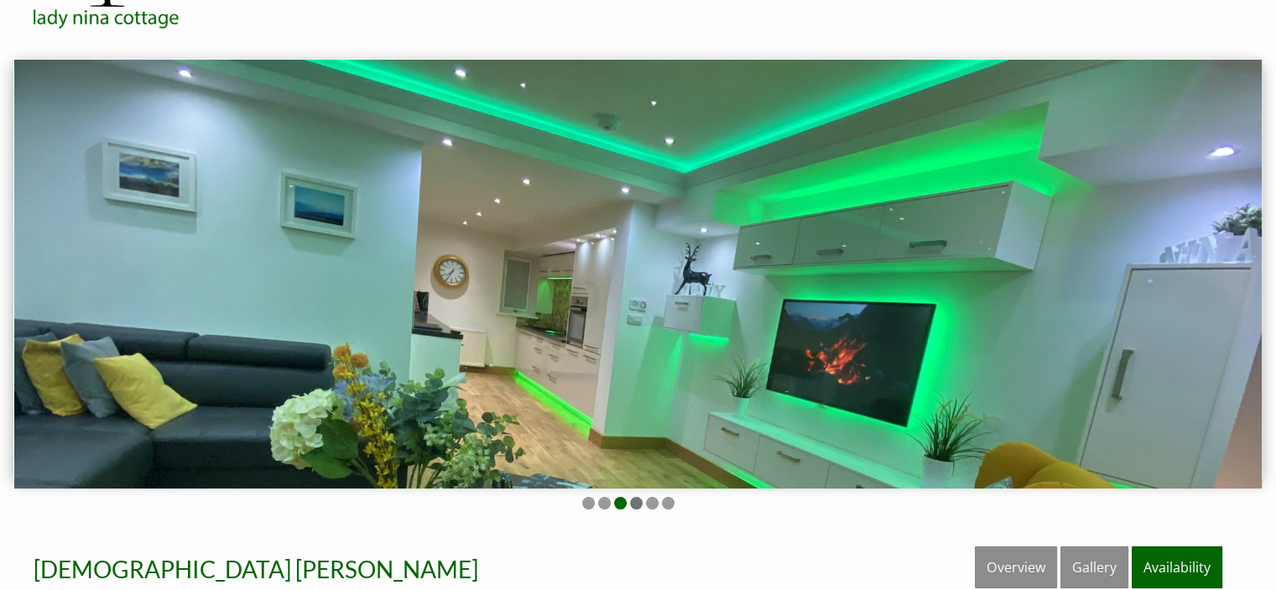
click at [640, 502] on li at bounding box center [636, 503] width 13 height 13
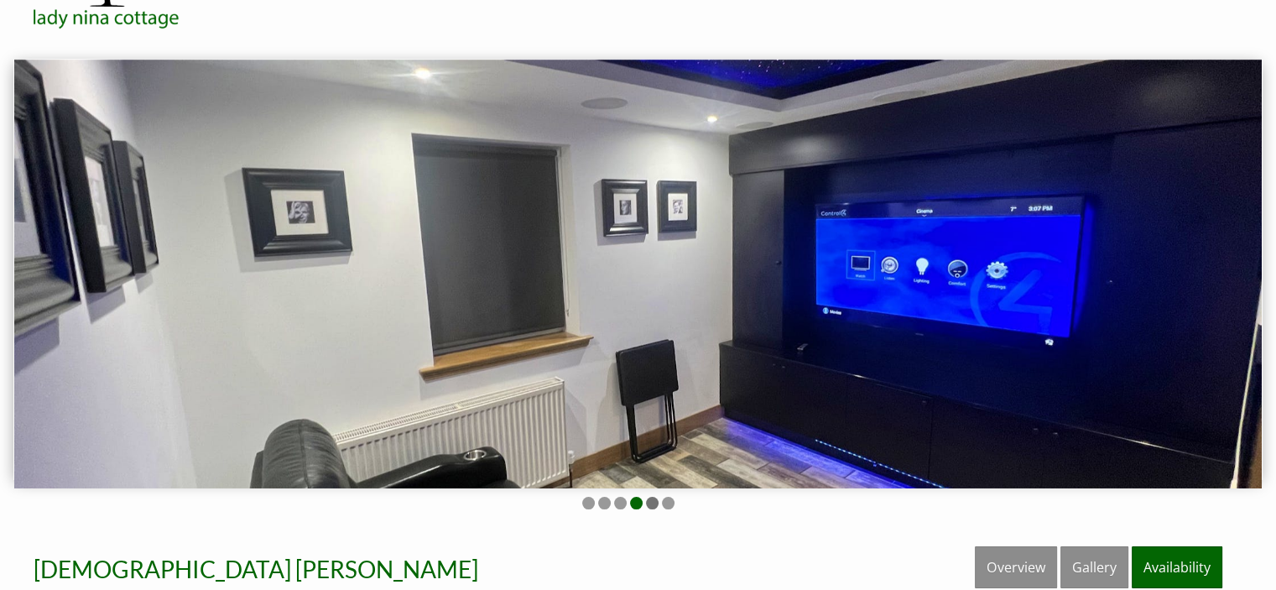
click at [653, 502] on li at bounding box center [652, 503] width 13 height 13
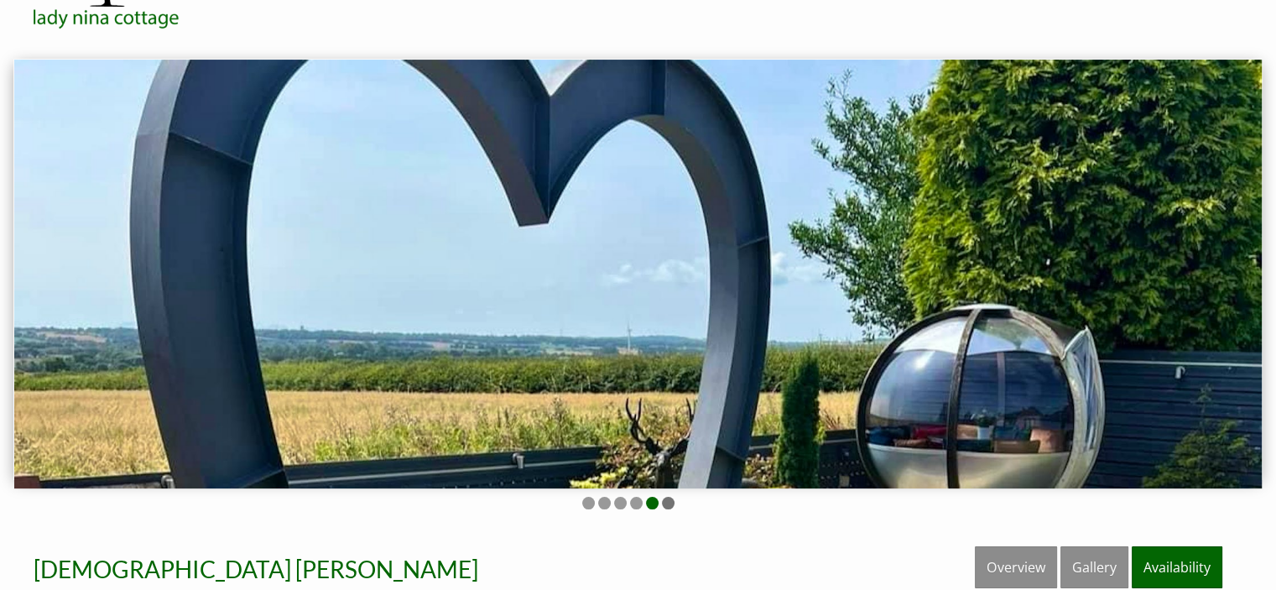
click at [669, 502] on li at bounding box center [668, 503] width 13 height 13
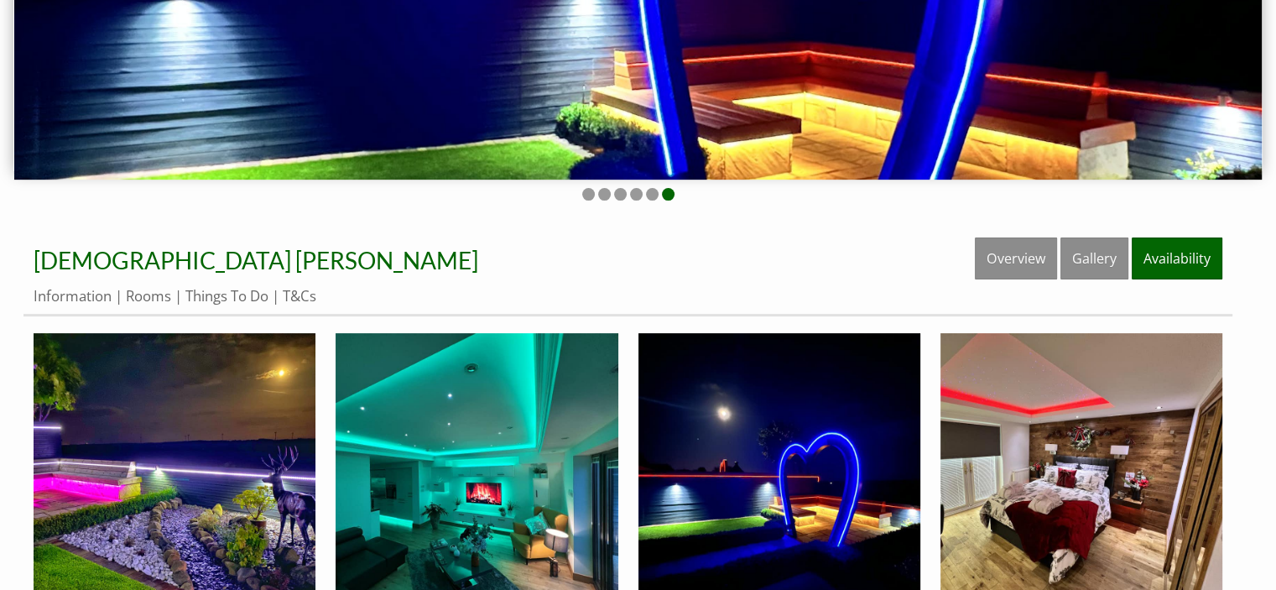
scroll to position [0, 0]
